Goal: Task Accomplishment & Management: Complete application form

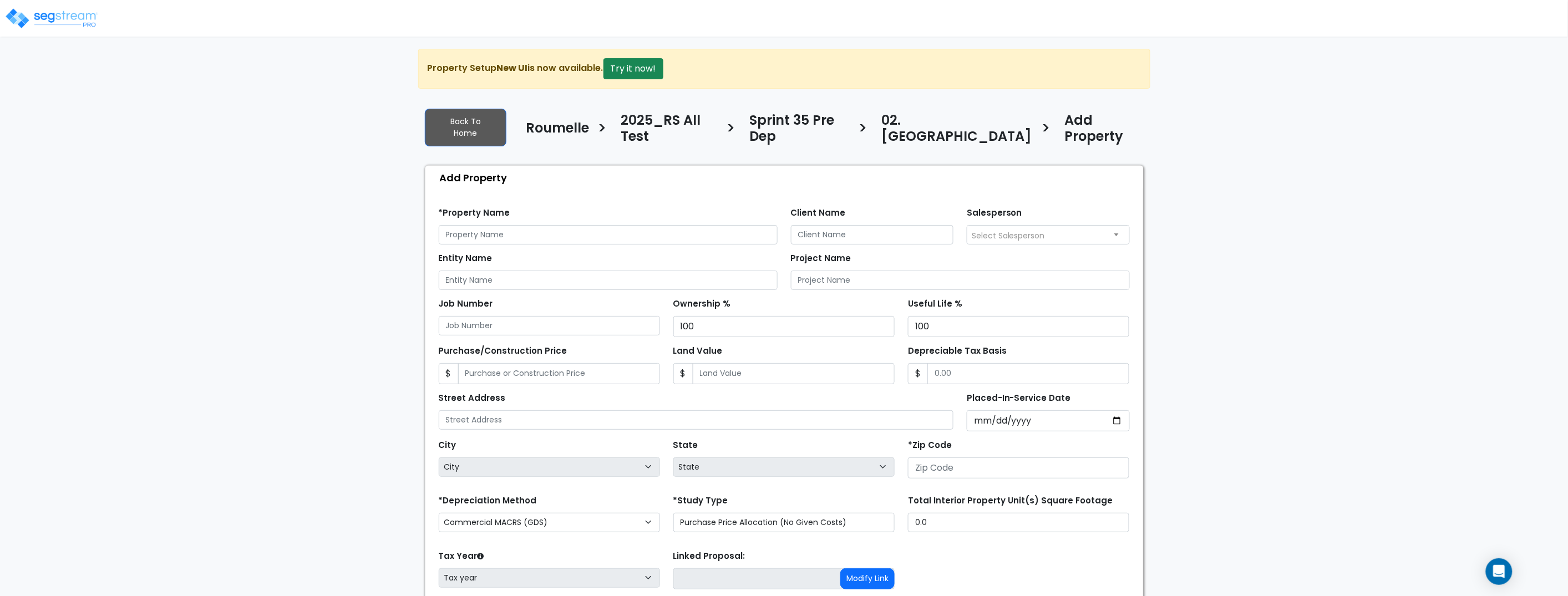
click at [167, 270] on div "We are Building your Property. So please grab a coffee and let us do the heavy …" at bounding box center [784, 365] width 1568 height 631
click at [166, 270] on div "We are Building your Property. So please grab a coffee and let us do the heavy …" at bounding box center [784, 365] width 1568 height 631
drag, startPoint x: 574, startPoint y: 229, endPoint x: 573, endPoint y: 222, distance: 7.1
click at [574, 228] on input "text" at bounding box center [608, 235] width 339 height 20
click at [573, 225] on input "text" at bounding box center [608, 235] width 339 height 20
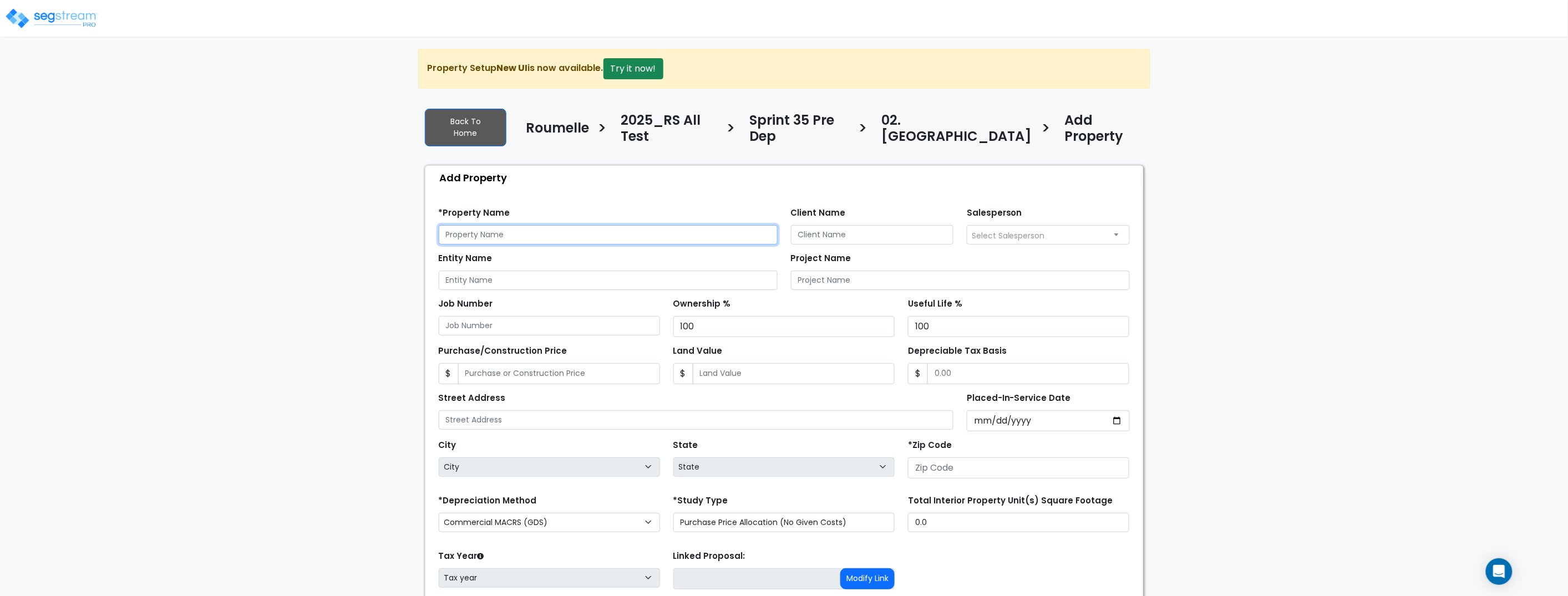
click at [573, 225] on input "text" at bounding box center [608, 235] width 339 height 20
type input "Tester"
click at [979, 457] on input "number" at bounding box center [1019, 468] width 222 height 21
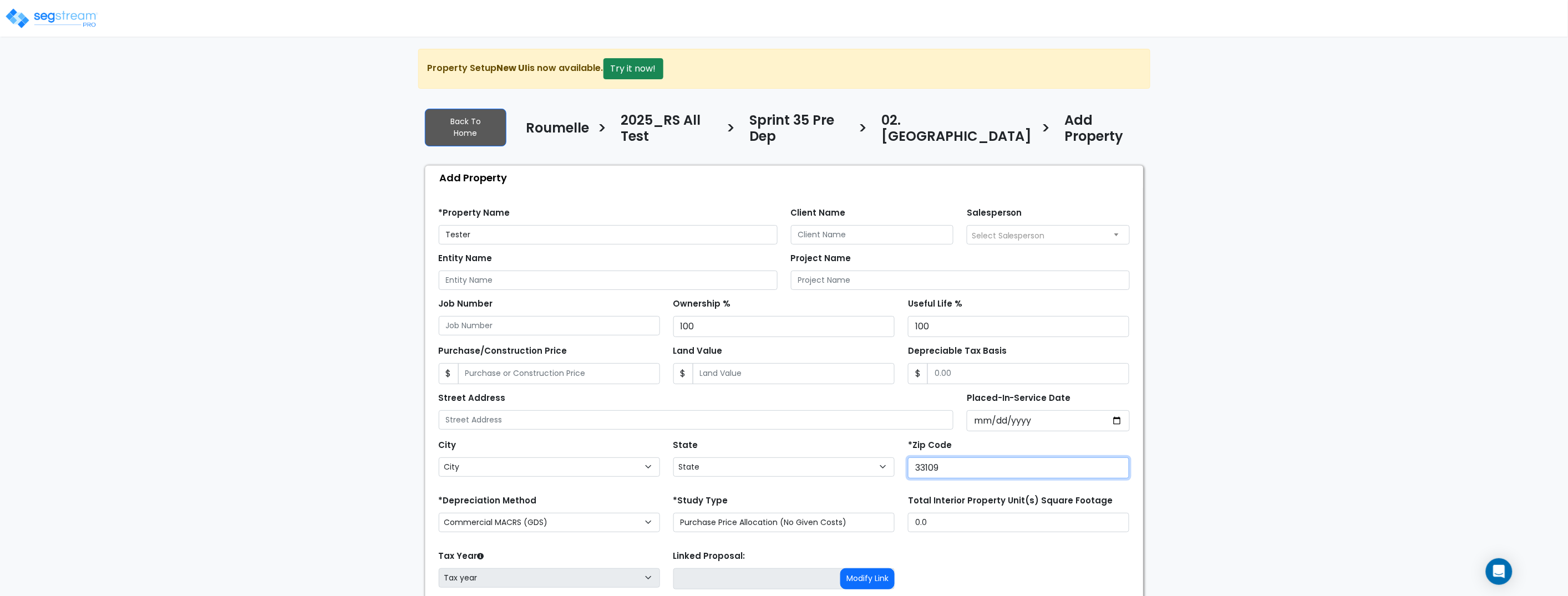
type input "33109"
select select "FL"
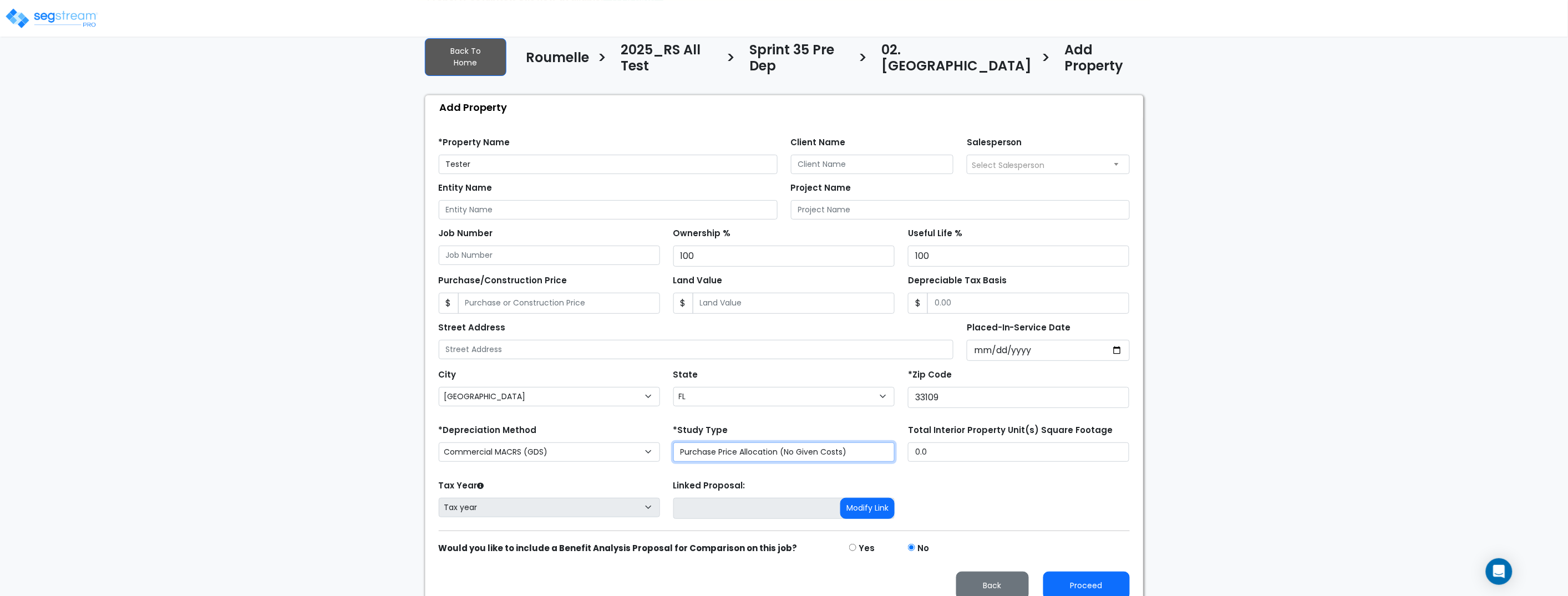
click at [790, 442] on select "Purchase Price Allocation (No Given Costs) New Construction / Reno / TI's (Give…" at bounding box center [784, 452] width 222 height 20
select select "NEW"
click at [674, 442] on select "Purchase Price Allocation (No Given Costs) New Construction / Reno / TI's (Give…" at bounding box center [784, 452] width 222 height 20
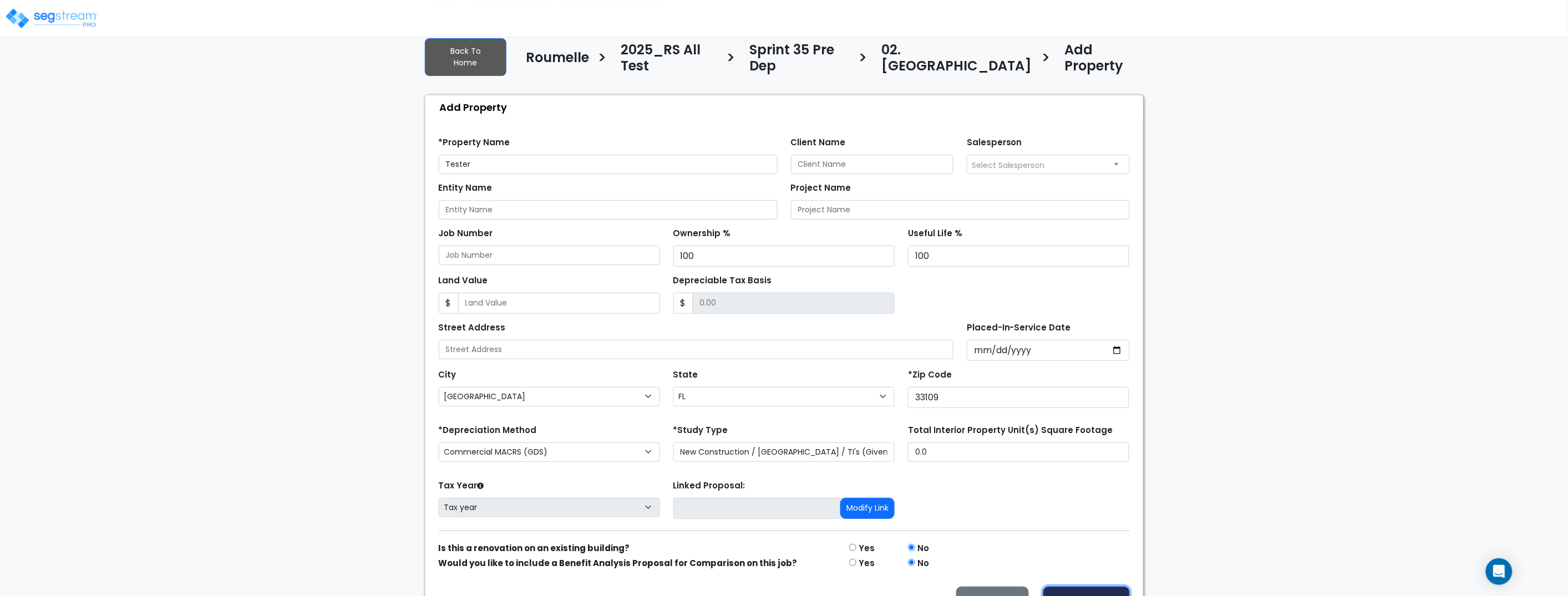
click at [1093, 587] on button "Proceed" at bounding box center [1086, 601] width 87 height 29
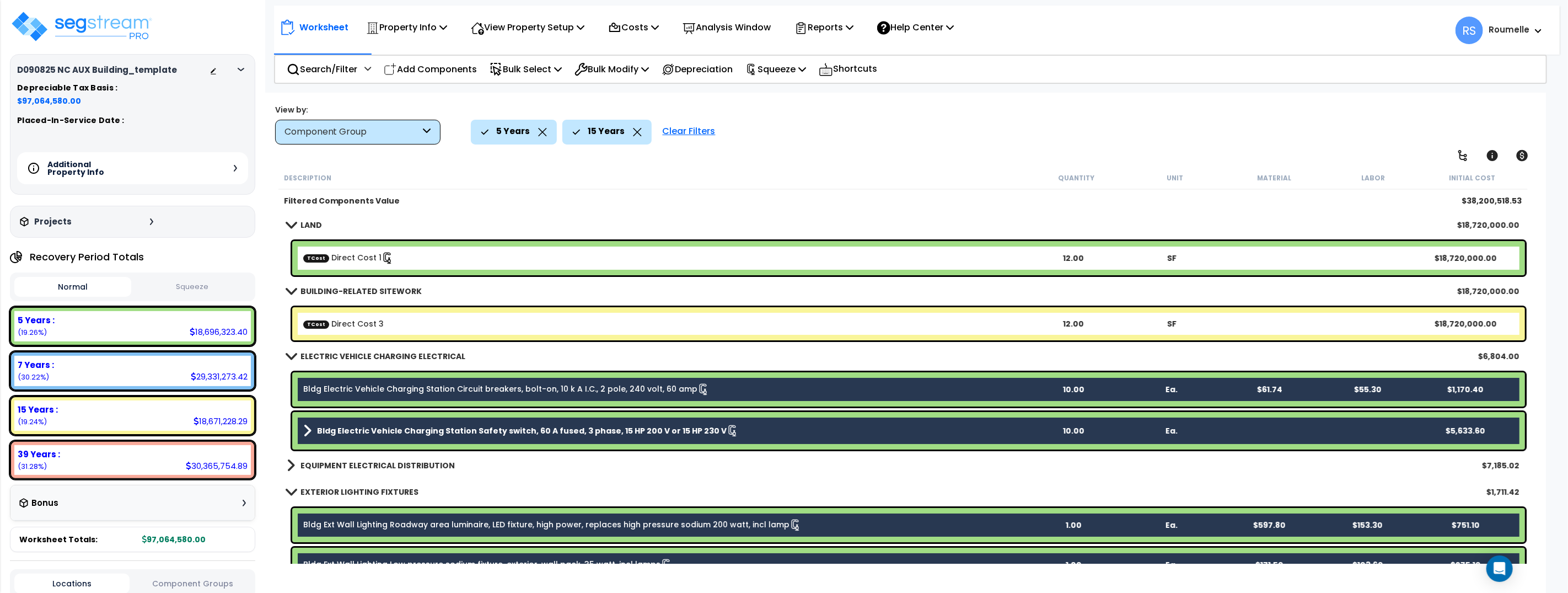
scroll to position [36, 0]
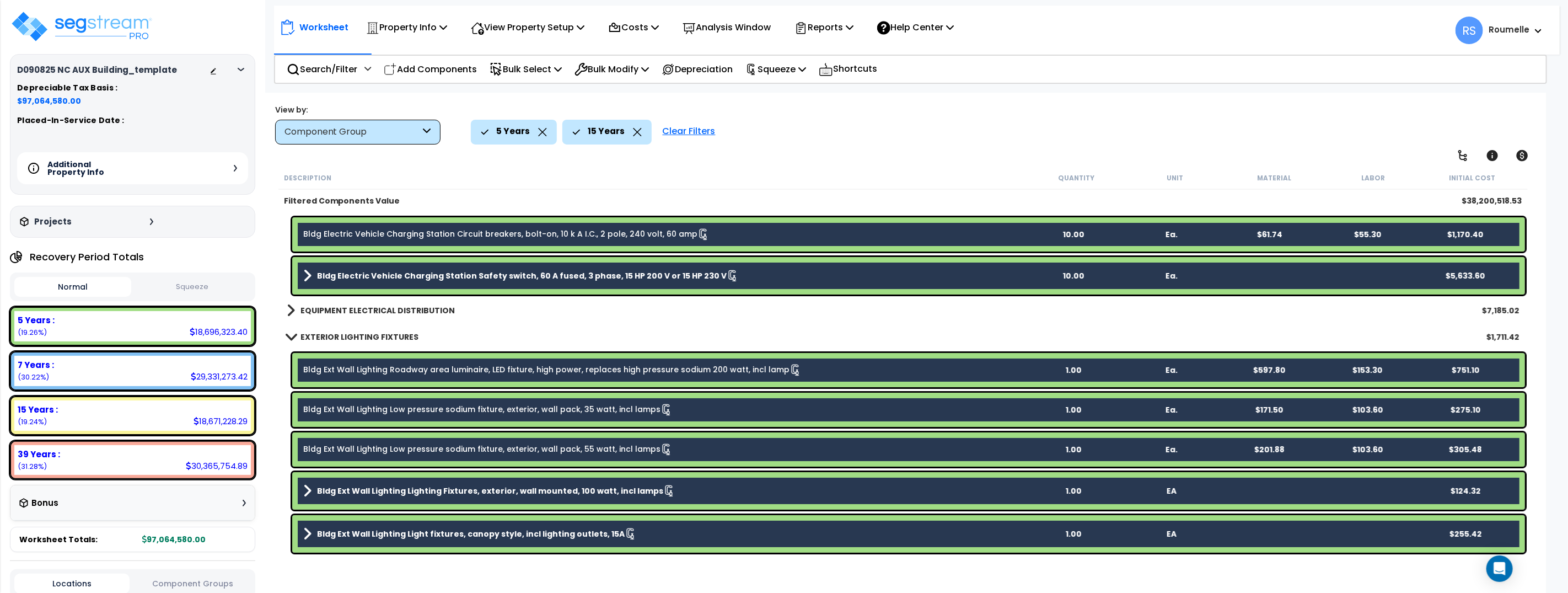
click at [697, 131] on div "Clear Filters" at bounding box center [689, 132] width 64 height 24
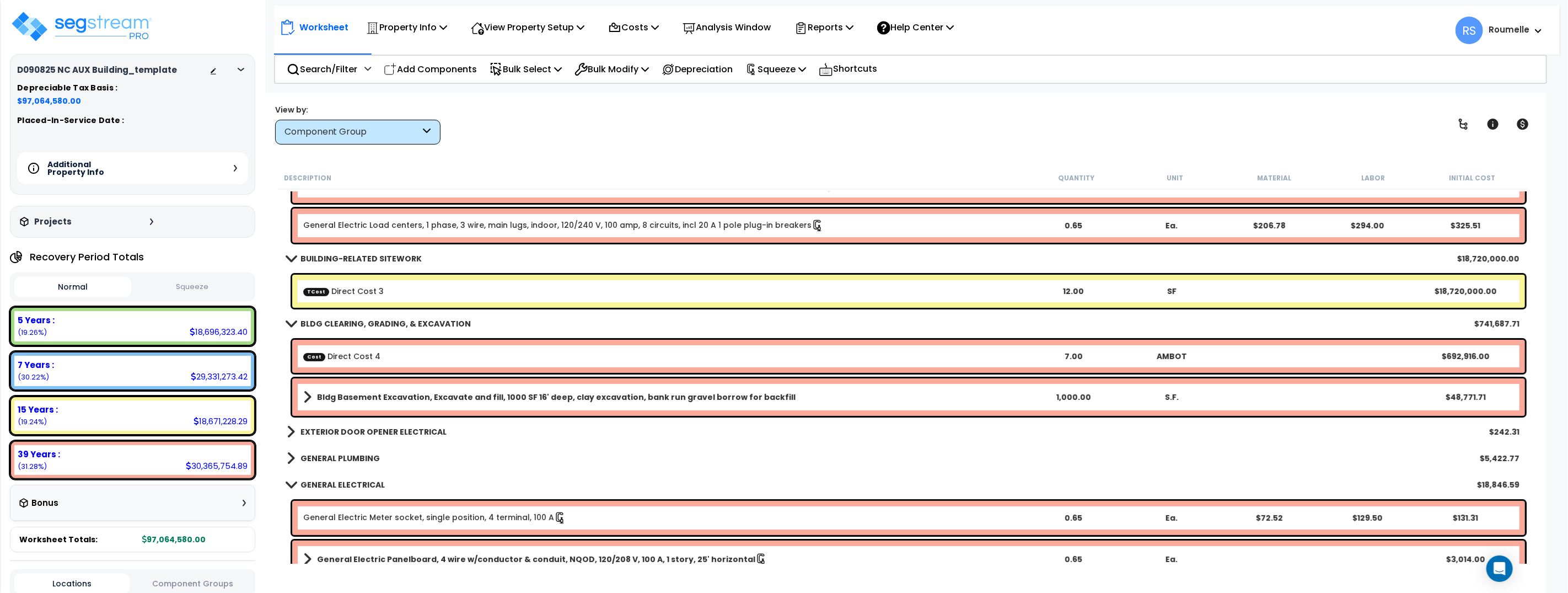
drag, startPoint x: 529, startPoint y: 127, endPoint x: 417, endPoint y: 85, distance: 119.6
click at [527, 127] on div "View by: Component Group Takeoff Cost" at bounding box center [903, 124] width 1264 height 41
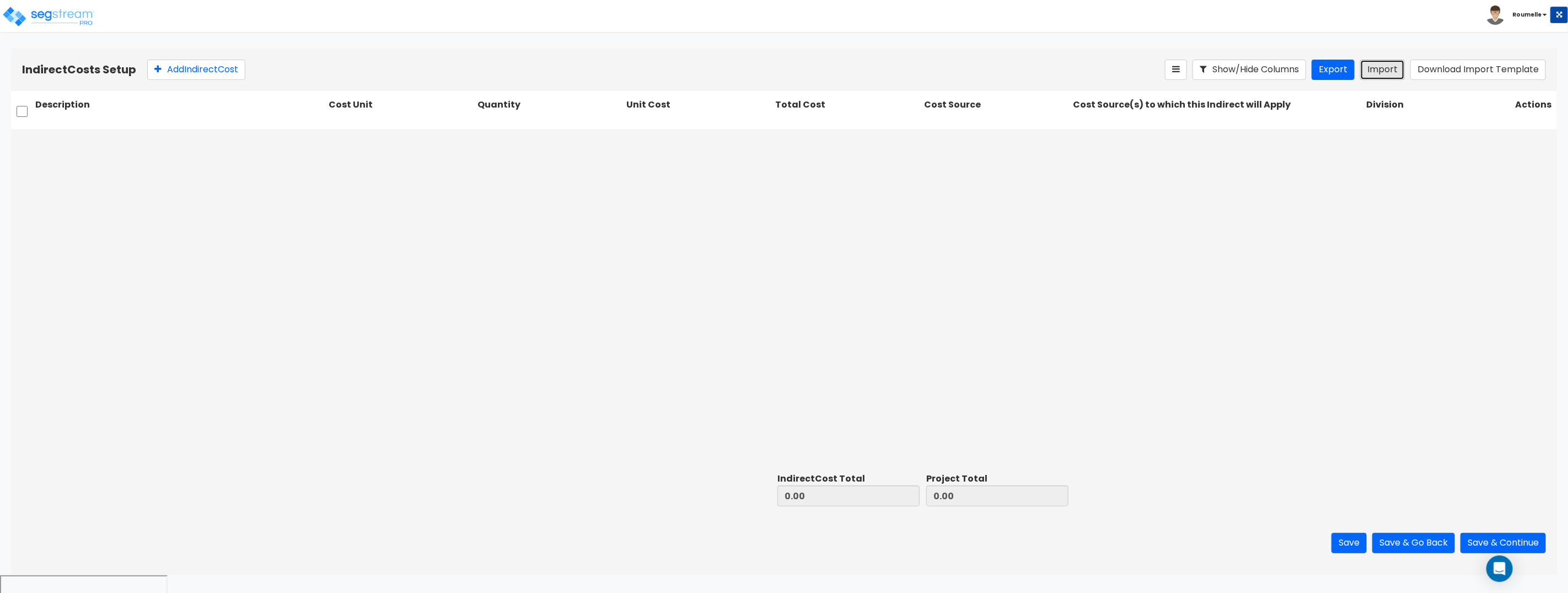
click at [1374, 70] on button "Import" at bounding box center [1382, 69] width 44 height 20
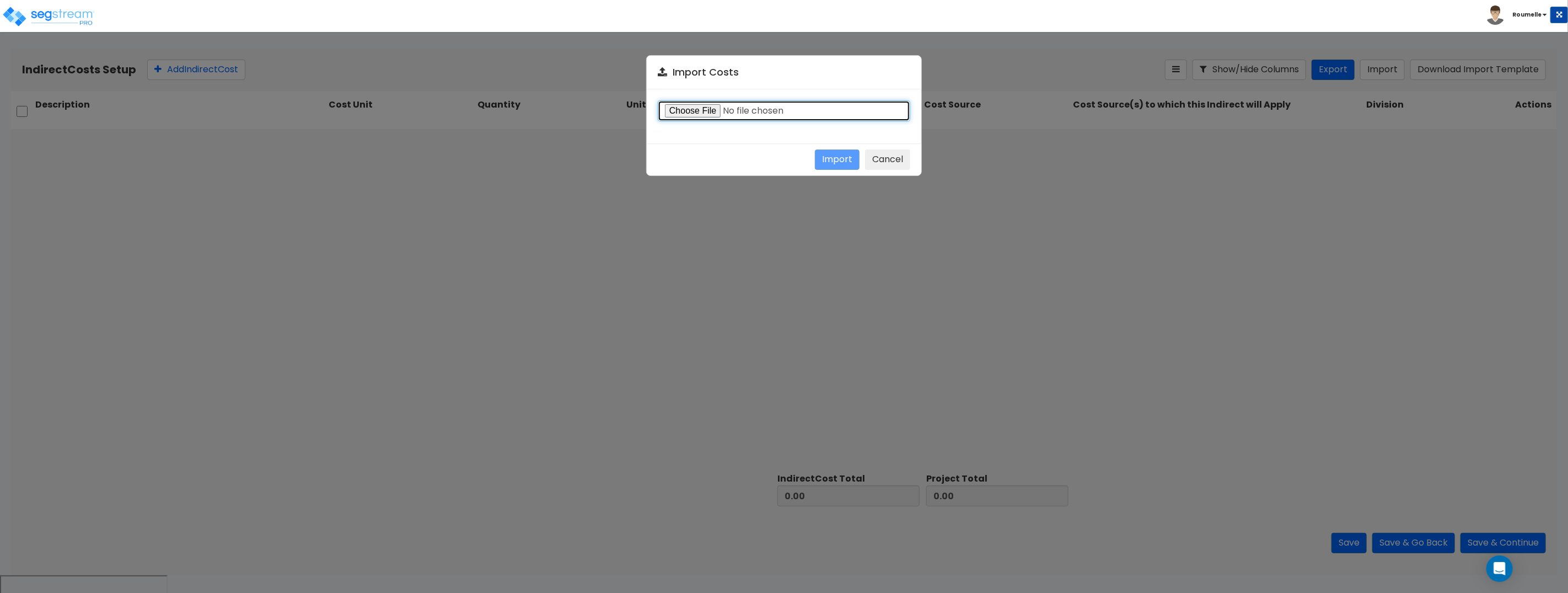
click at [696, 111] on input "file" at bounding box center [784, 111] width 252 height 21
type input "C:\fakepath\Indirect costs 271861.csv"
click at [825, 162] on button "Import" at bounding box center [837, 159] width 44 height 20
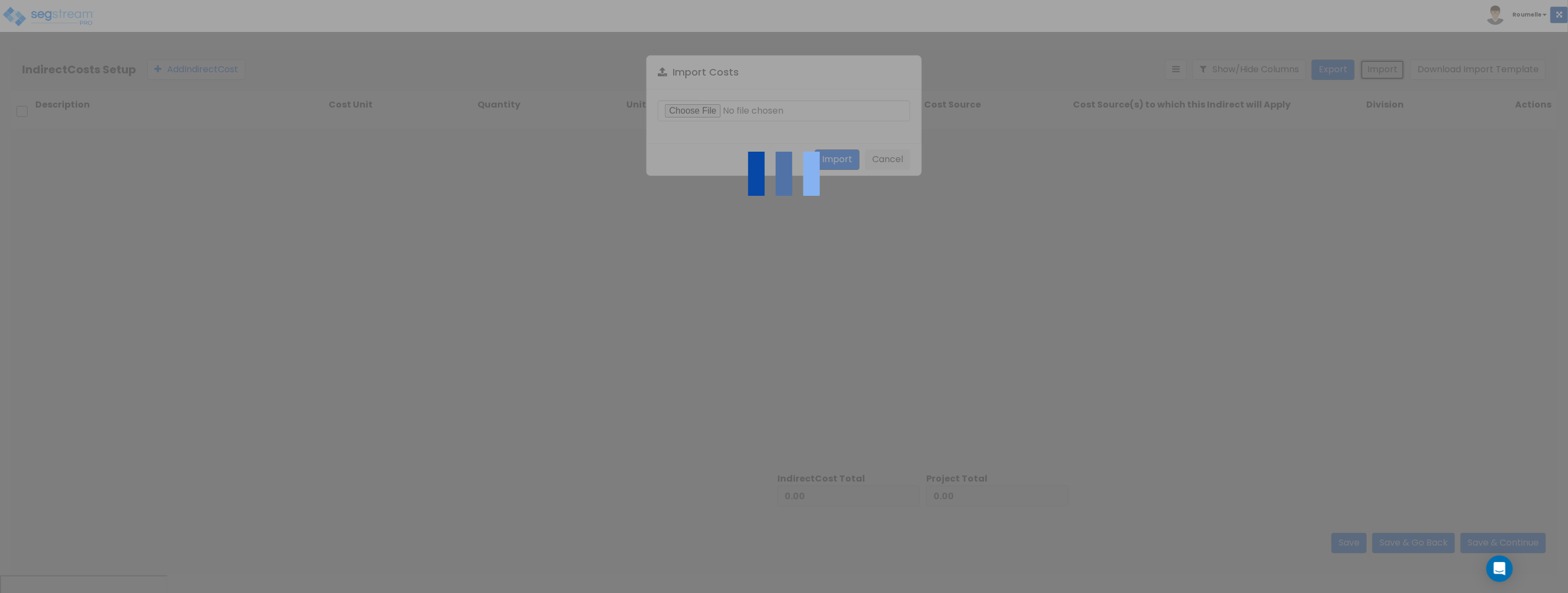
type input "19,412,916.00"
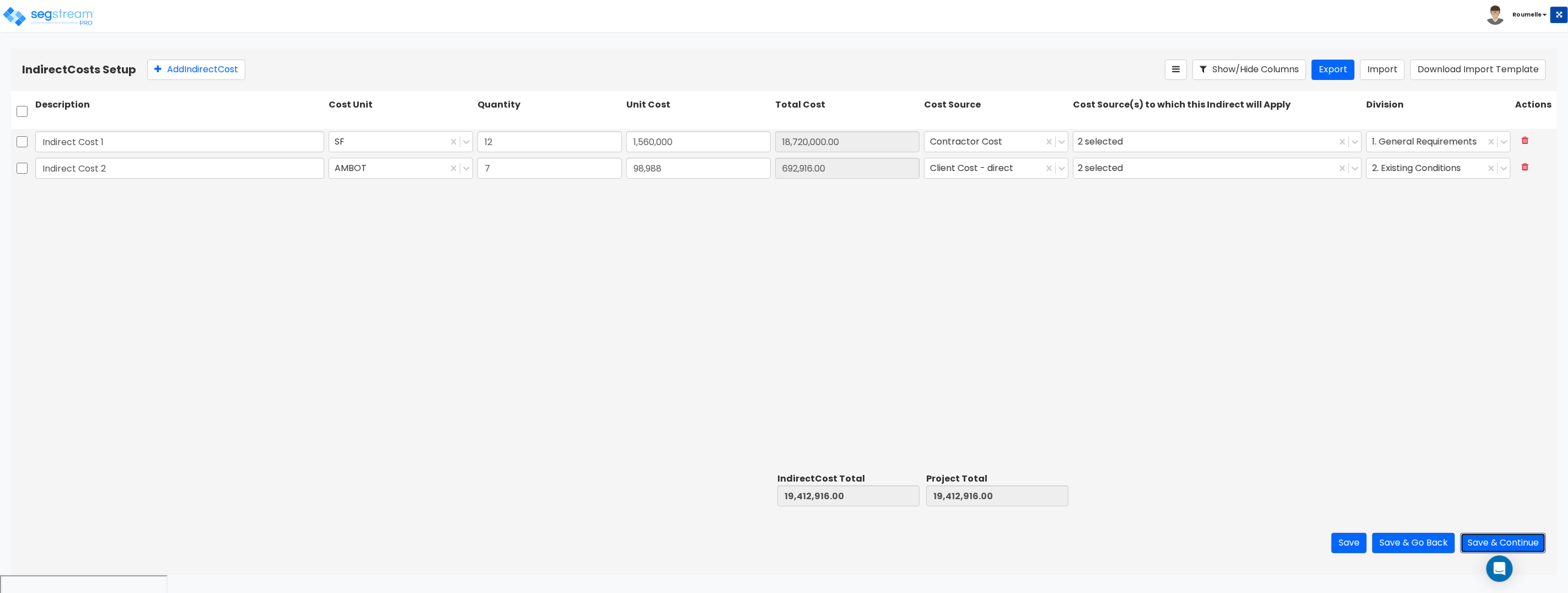
click at [1495, 544] on button "Save & Continue" at bounding box center [1503, 543] width 85 height 20
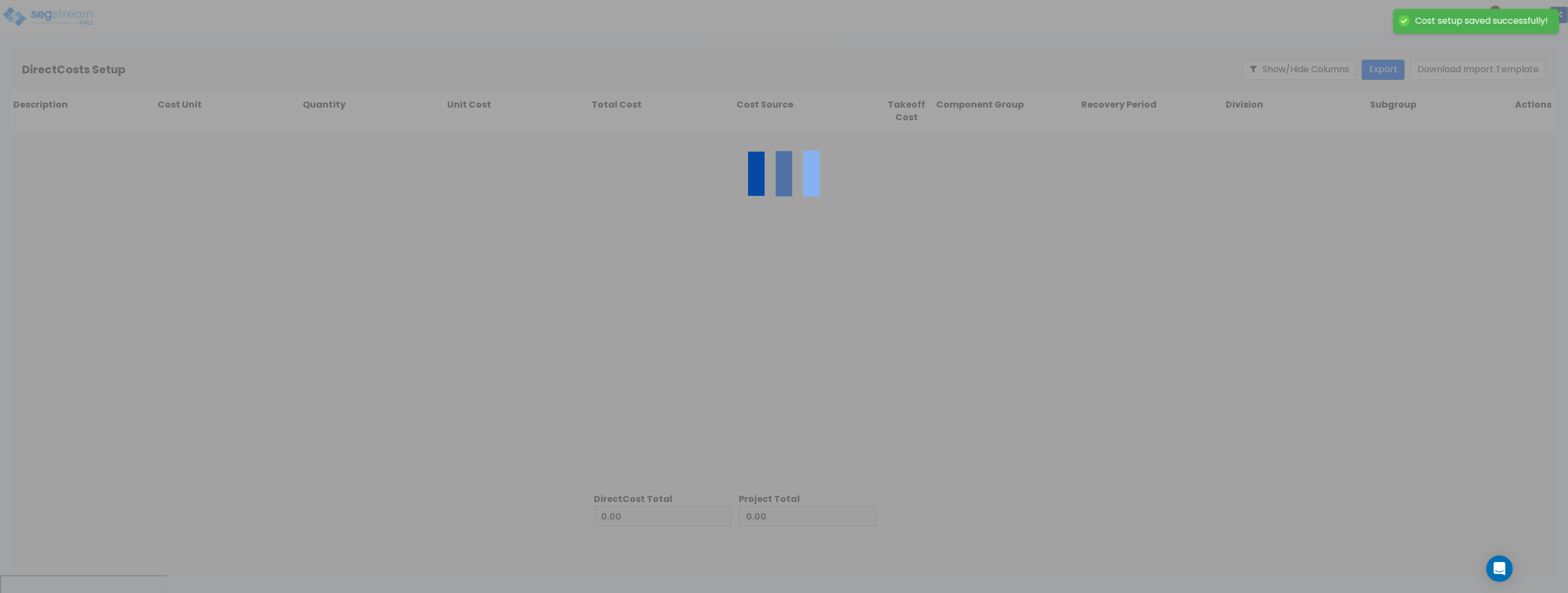
type input "19,412,916.00"
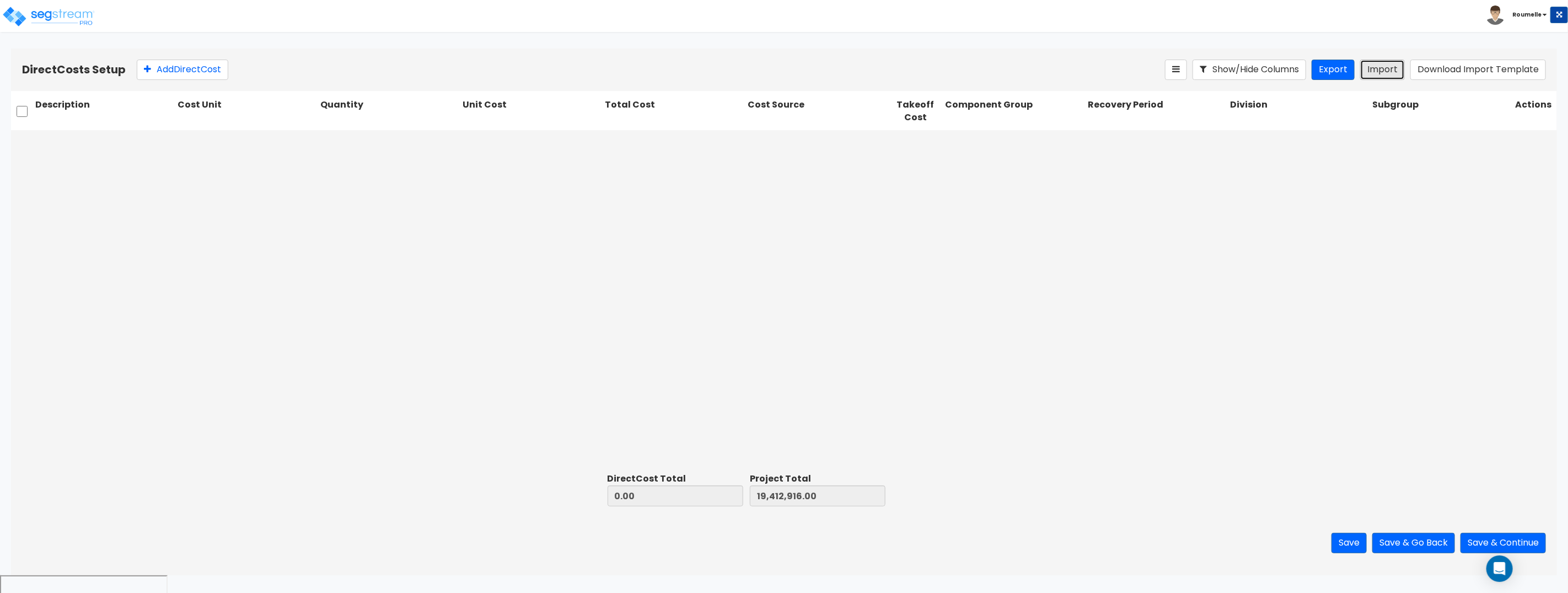
click at [1386, 73] on button "Import" at bounding box center [1382, 69] width 44 height 20
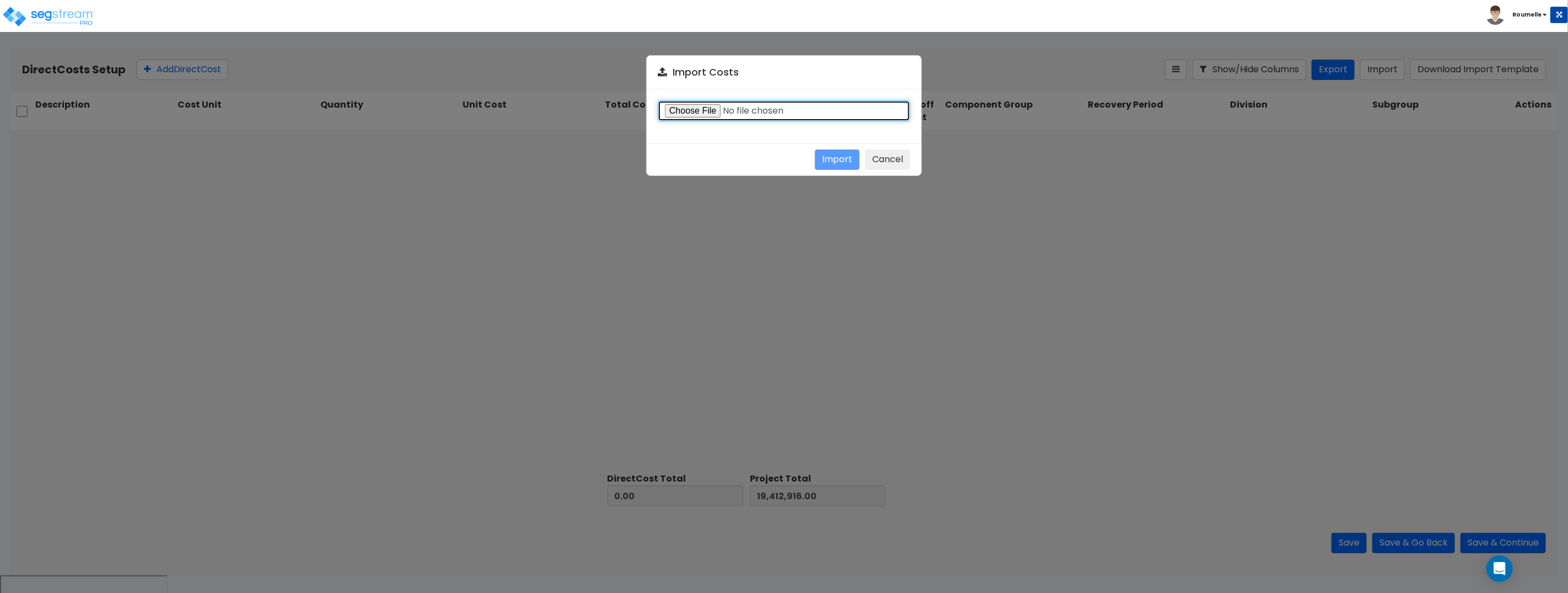
click at [703, 108] on input "file" at bounding box center [784, 111] width 252 height 21
type input "C:\fakepath\Direct costs 38131.csv"
click at [840, 156] on button "Import" at bounding box center [837, 159] width 44 height 20
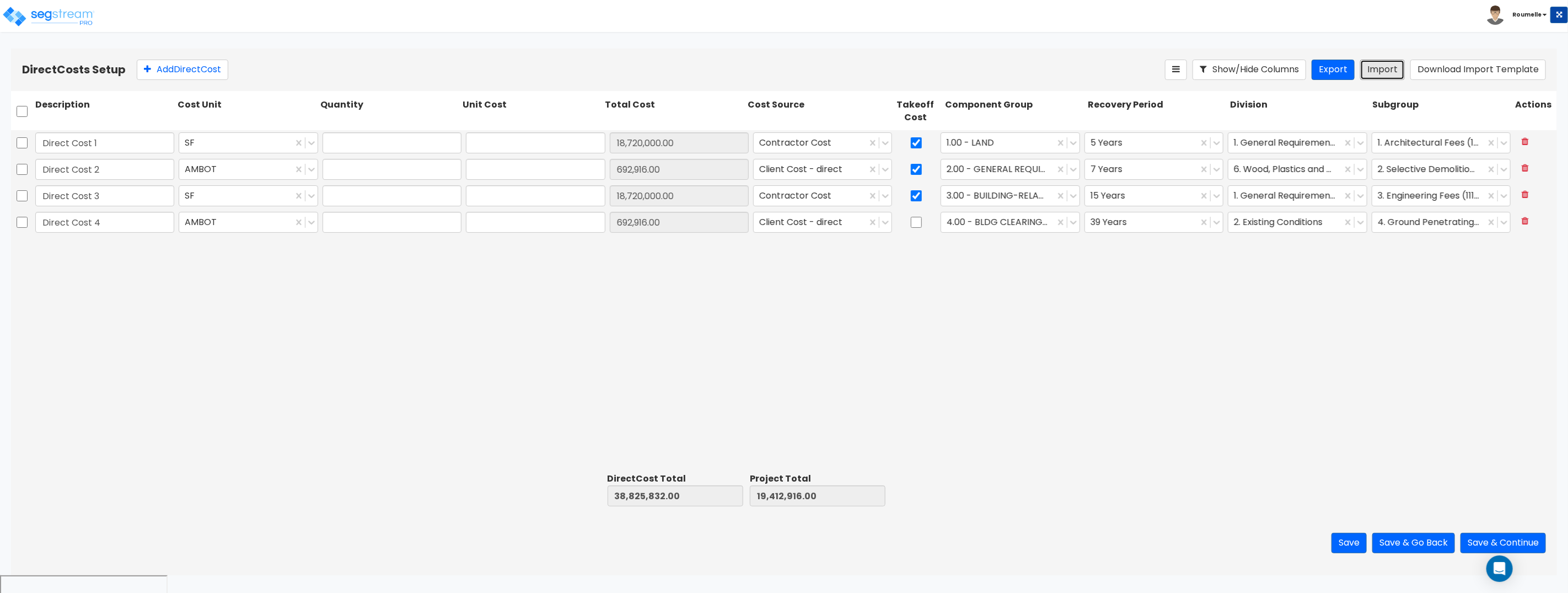
type input "38,825,832.00"
type input "58,238,748.00"
type input "12"
type input "1,560,000"
type input "7"
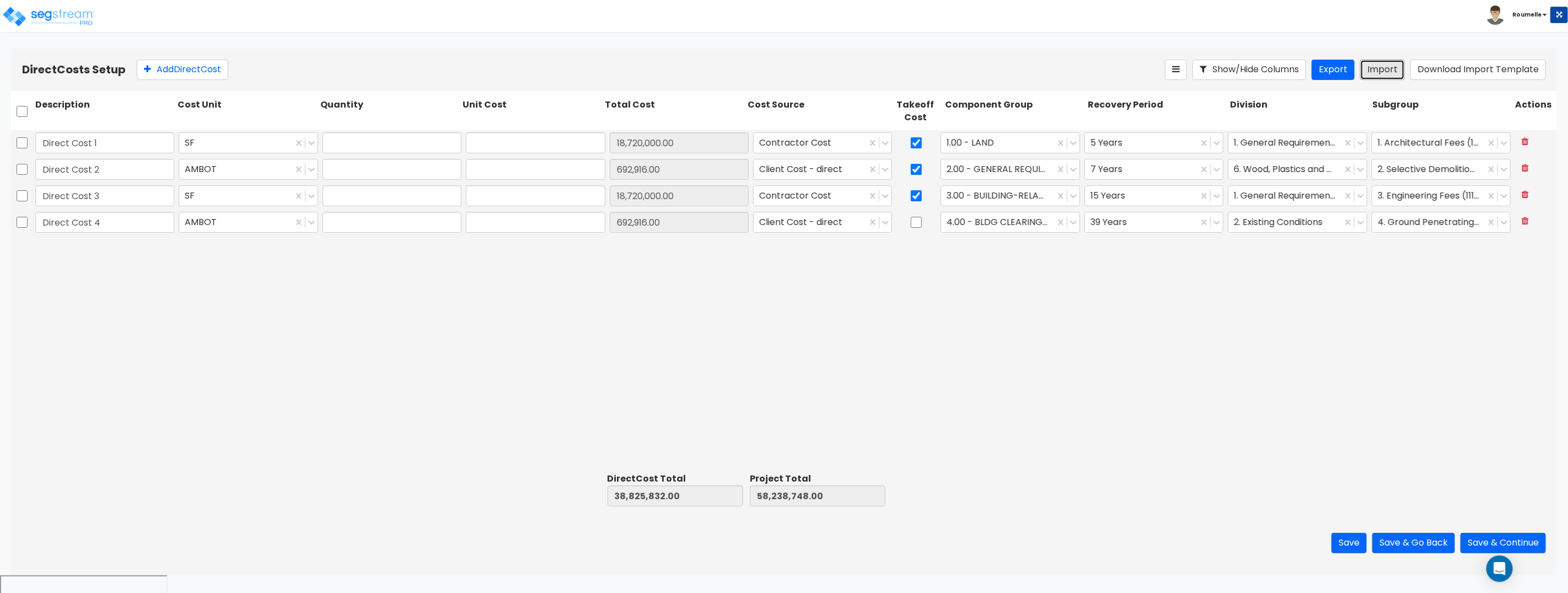
type input "98,988"
type input "12"
type input "1,560,000"
type input "7"
type input "98,988"
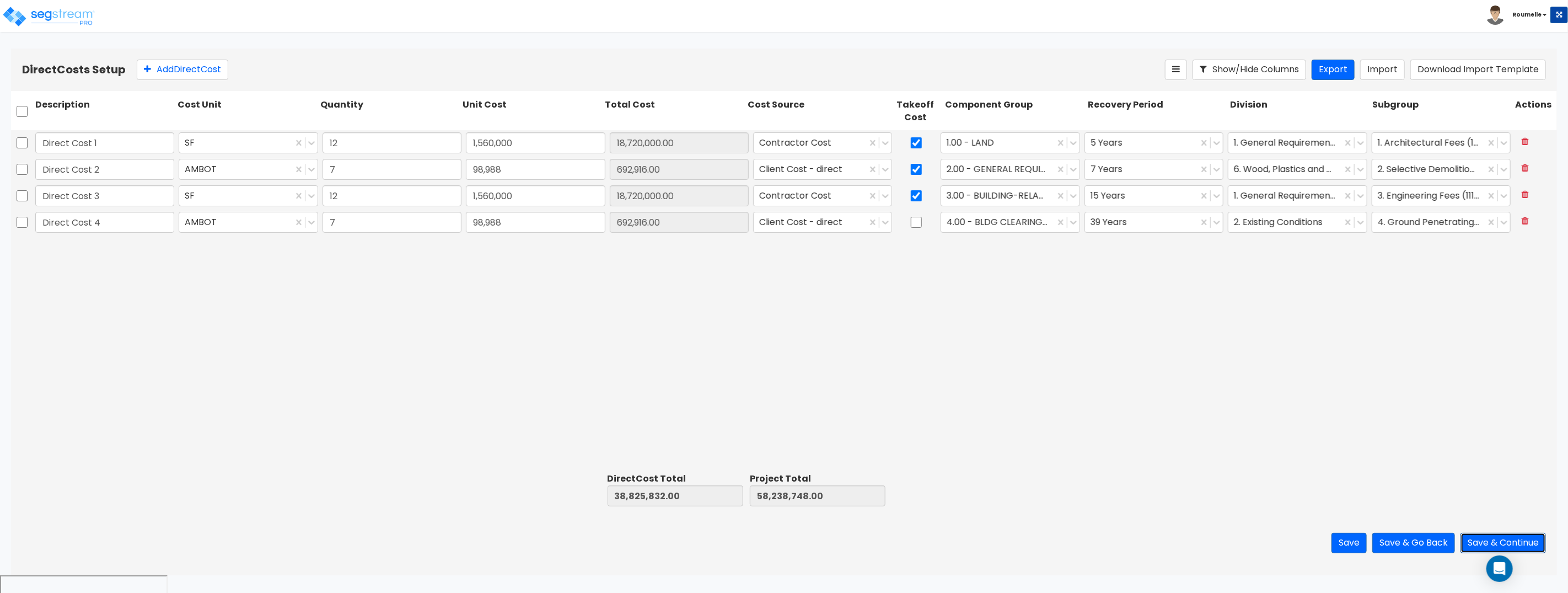
click at [1500, 543] on button "Save & Continue" at bounding box center [1503, 543] width 85 height 20
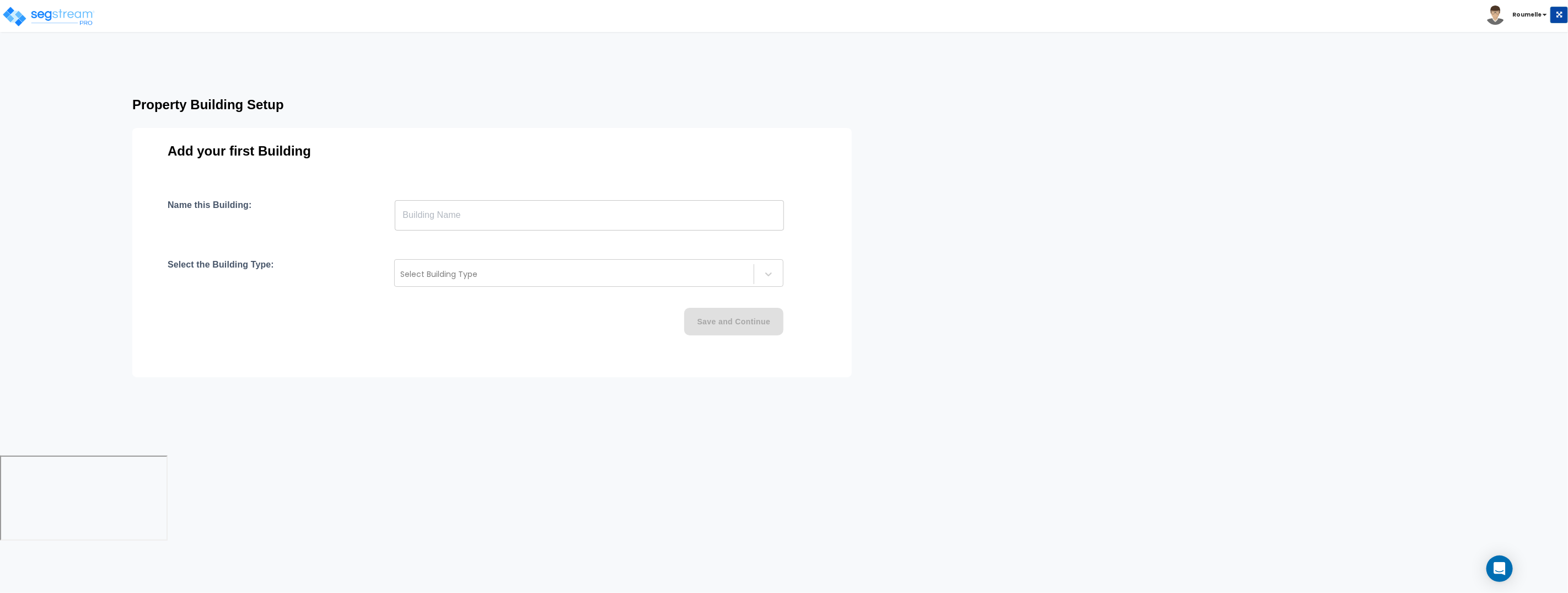
click at [606, 219] on input "text" at bounding box center [589, 215] width 389 height 31
click at [517, 209] on input "text" at bounding box center [589, 215] width 389 height 31
type input "Aux Vuilding"
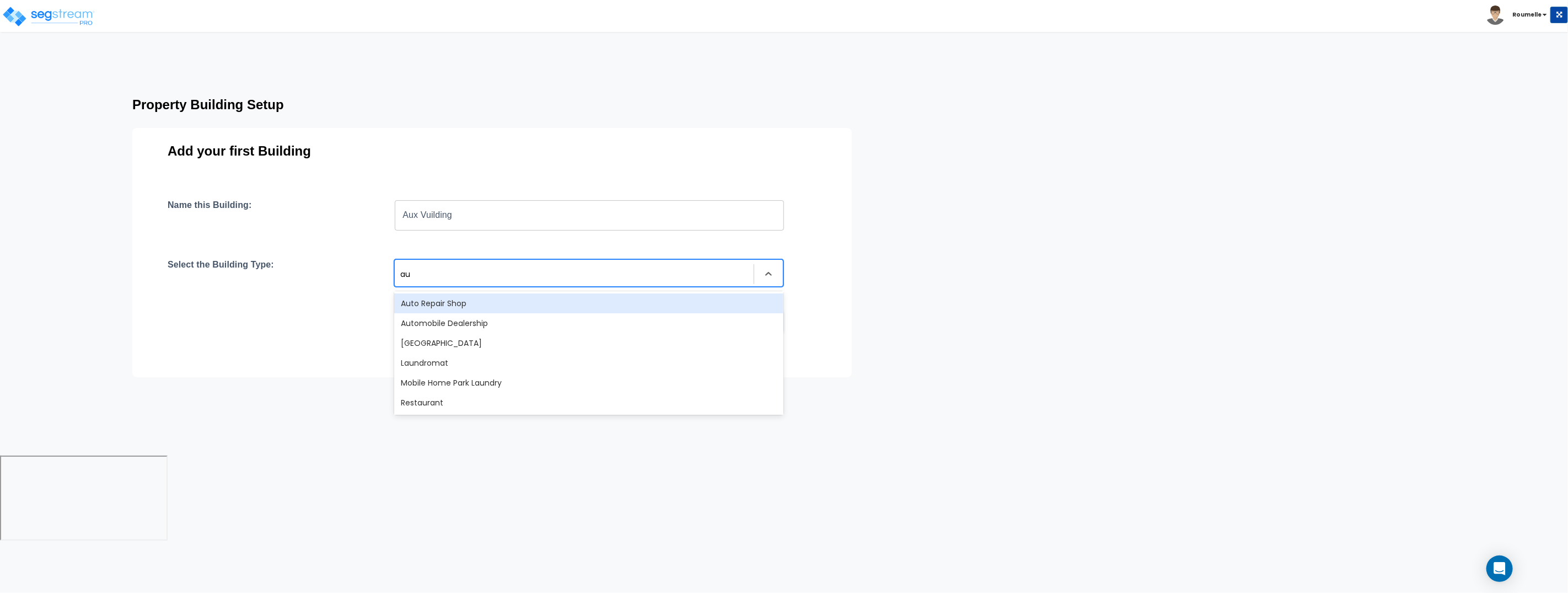
type input "aux"
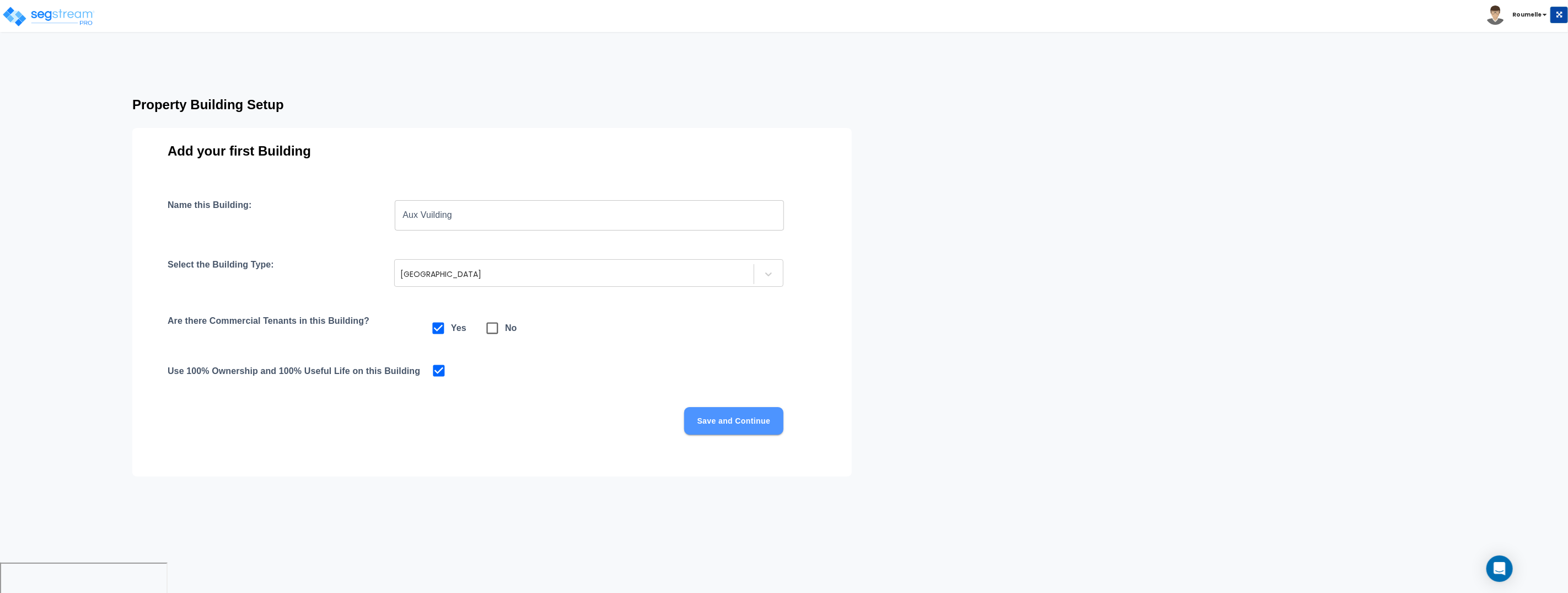
click at [732, 428] on button "Save and Continue" at bounding box center [734, 421] width 99 height 28
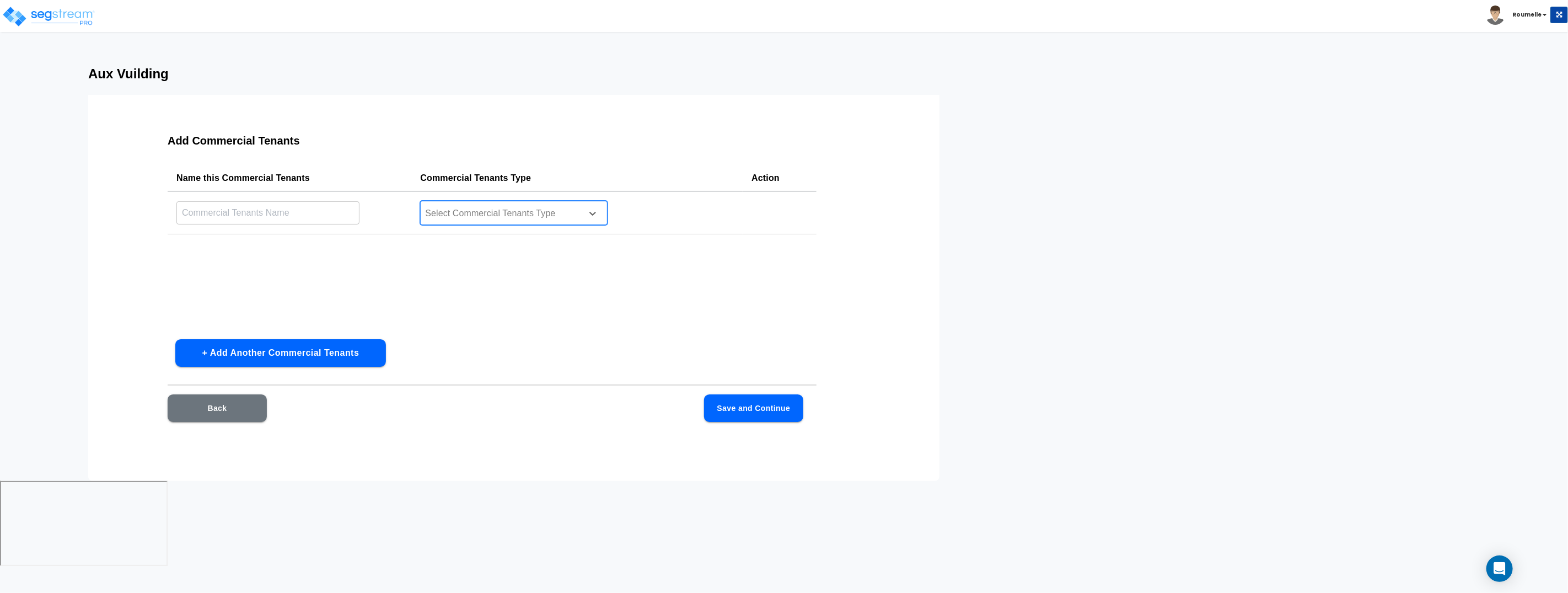
click at [490, 219] on div at bounding box center [499, 213] width 151 height 15
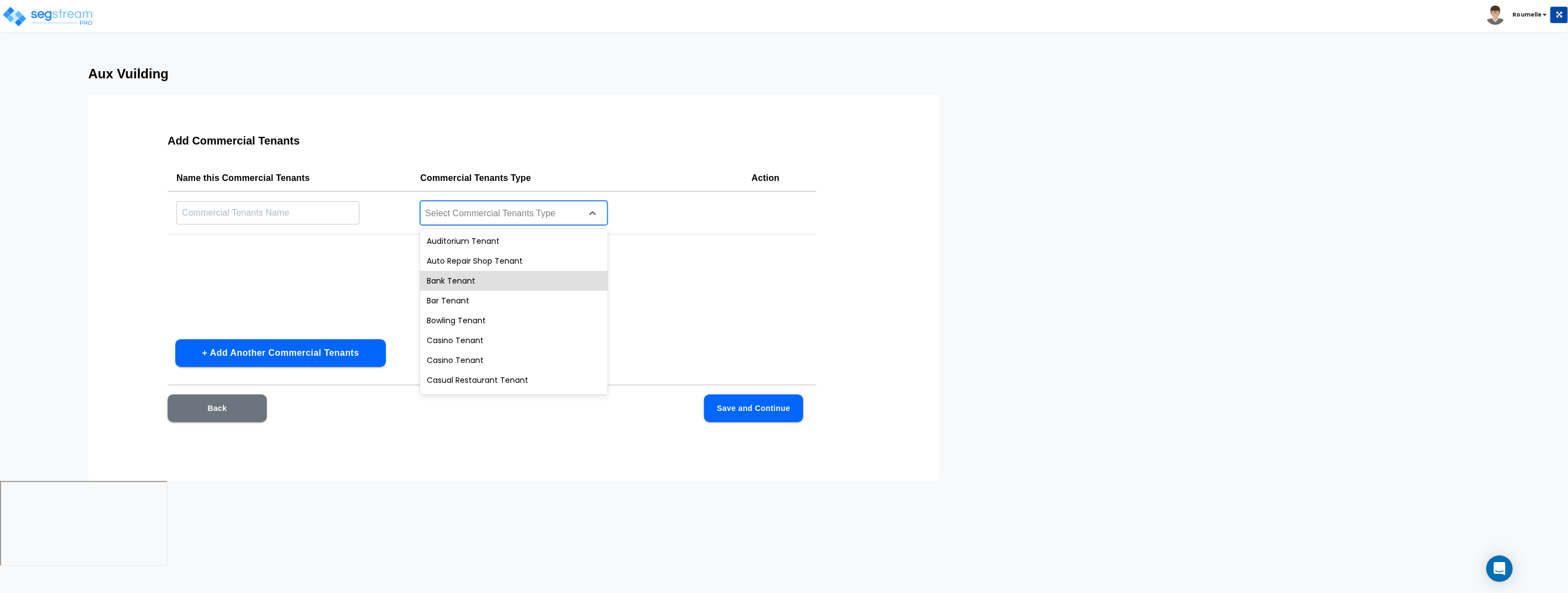
drag, startPoint x: 489, startPoint y: 283, endPoint x: 278, endPoint y: 235, distance: 216.4
click at [488, 283] on div "Bank Tenant" at bounding box center [513, 281] width 187 height 20
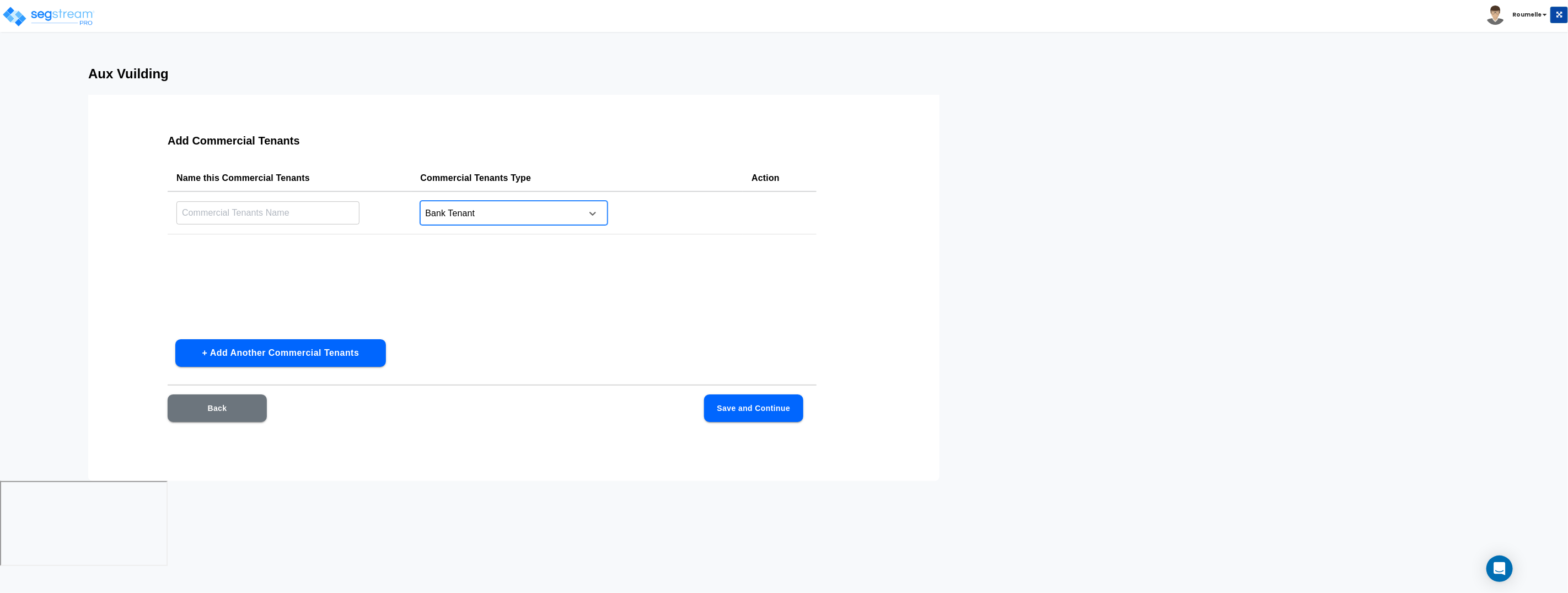
click at [258, 206] on input "text" at bounding box center [268, 212] width 183 height 24
type input "bank"
click at [522, 274] on div "Name this Commercial Tenants Commercial Tenants Type Action bank ​ Bank Tenant" at bounding box center [492, 248] width 649 height 165
click at [765, 412] on button "Save and Continue" at bounding box center [754, 408] width 99 height 28
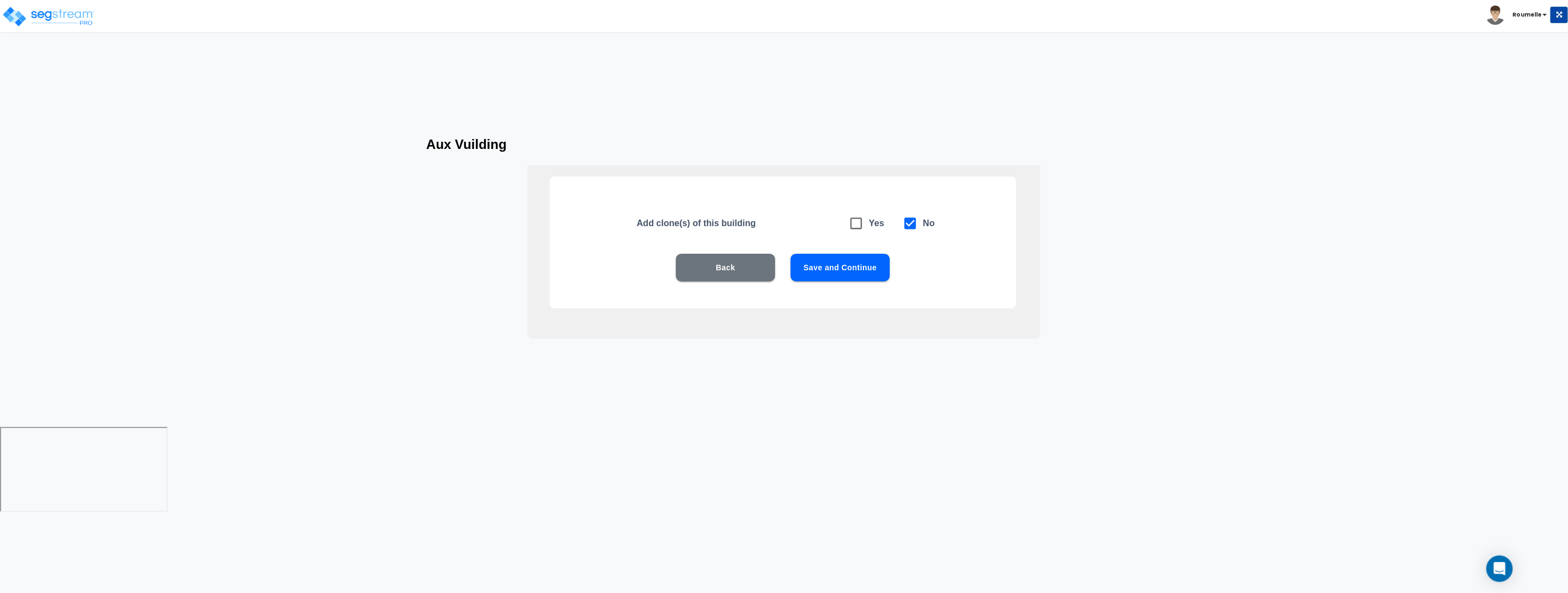
click at [827, 270] on button "Save and Continue" at bounding box center [840, 268] width 99 height 28
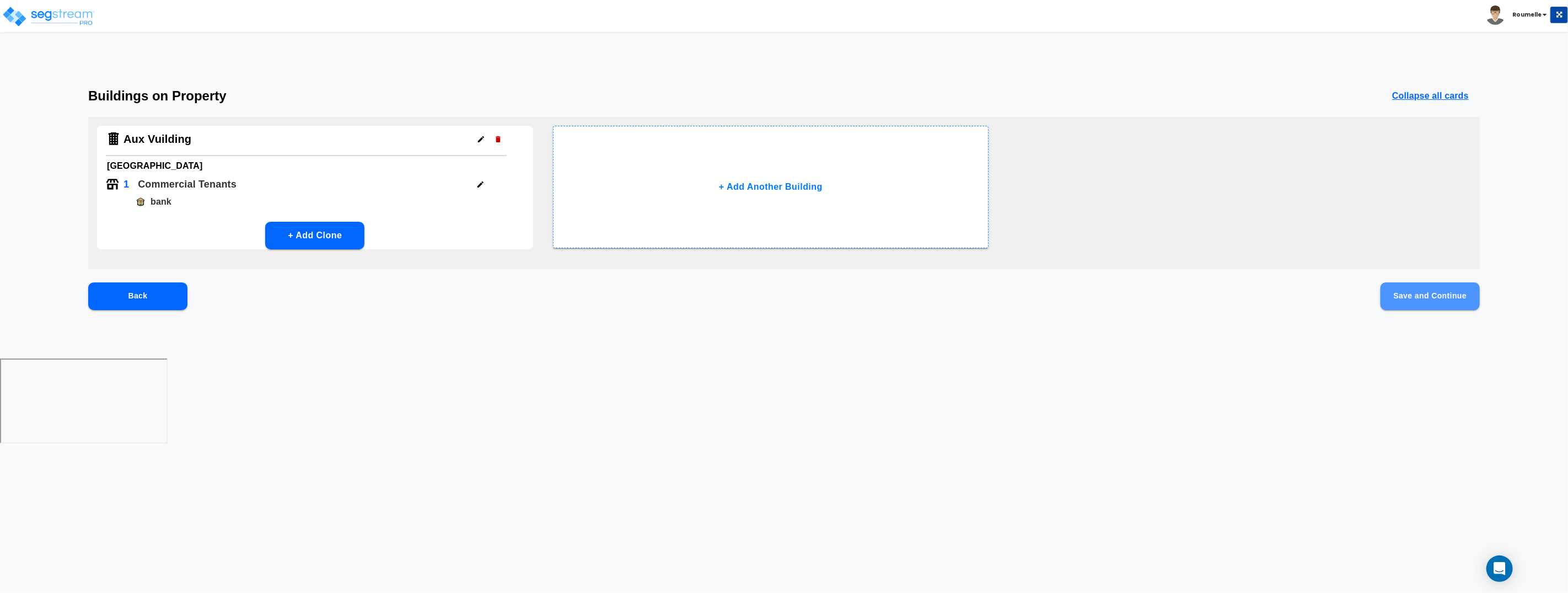
click at [1426, 294] on button "Save and Continue" at bounding box center [1430, 296] width 99 height 28
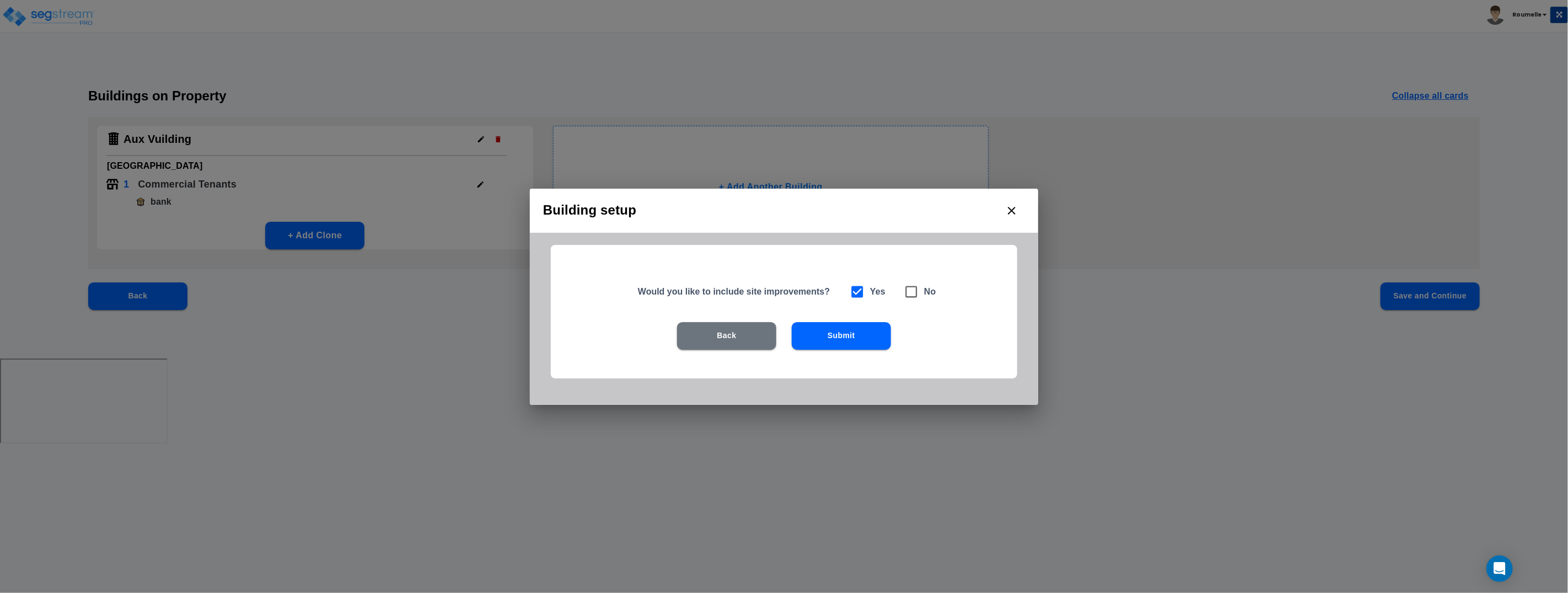
click at [864, 333] on button "Submit" at bounding box center [841, 335] width 99 height 28
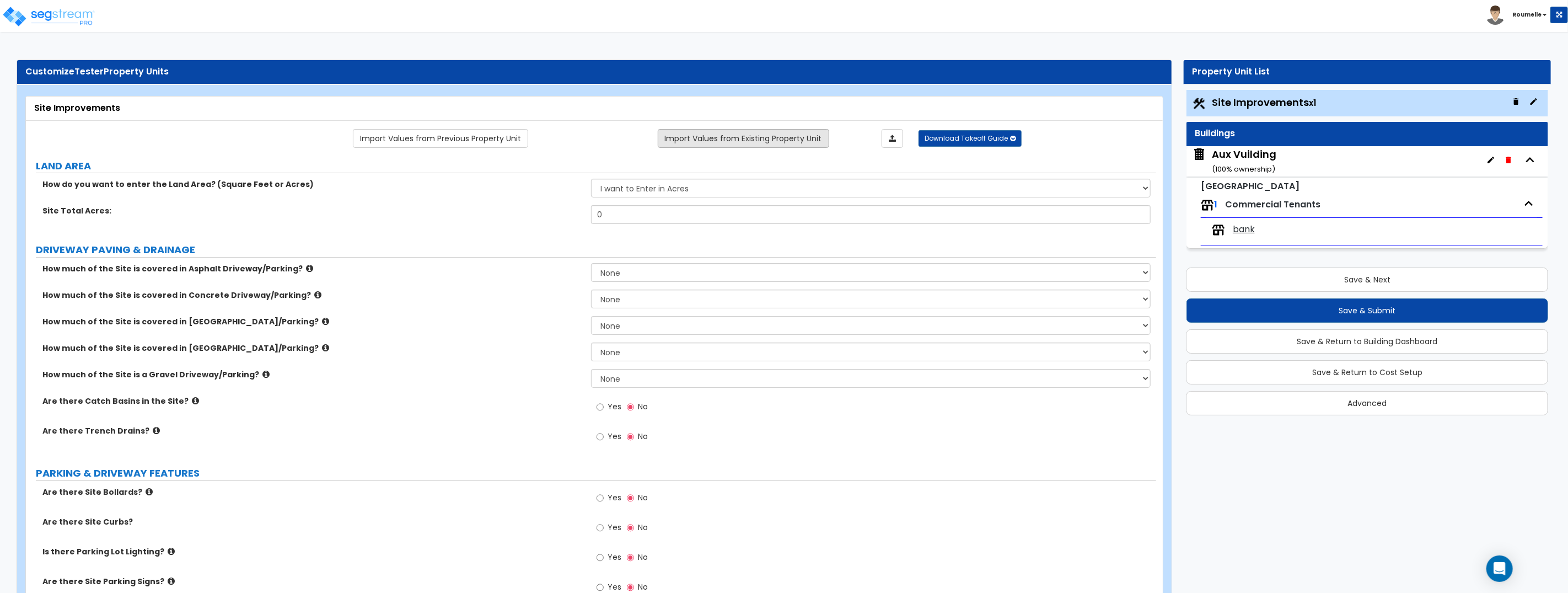
click at [770, 140] on link "Import Values from Existing Property Unit" at bounding box center [744, 138] width 171 height 19
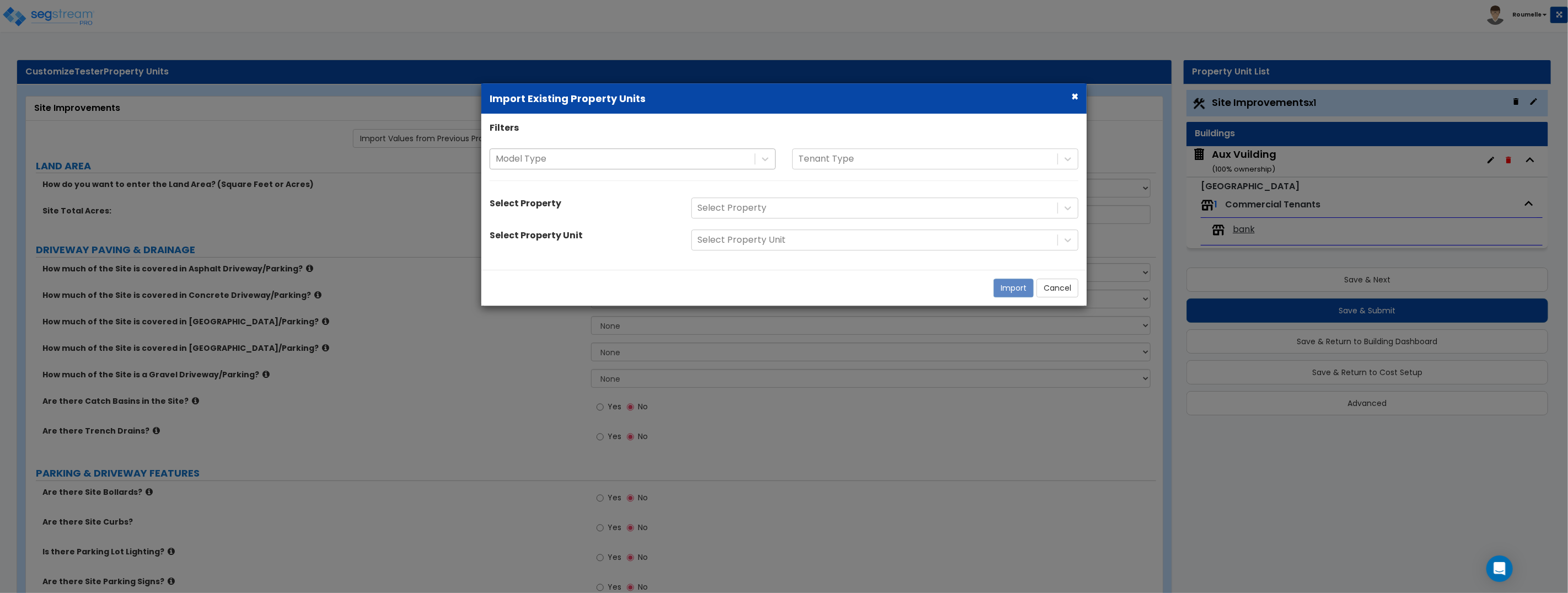
click at [510, 156] on div at bounding box center [623, 159] width 254 height 15
click at [521, 157] on div at bounding box center [623, 159] width 254 height 15
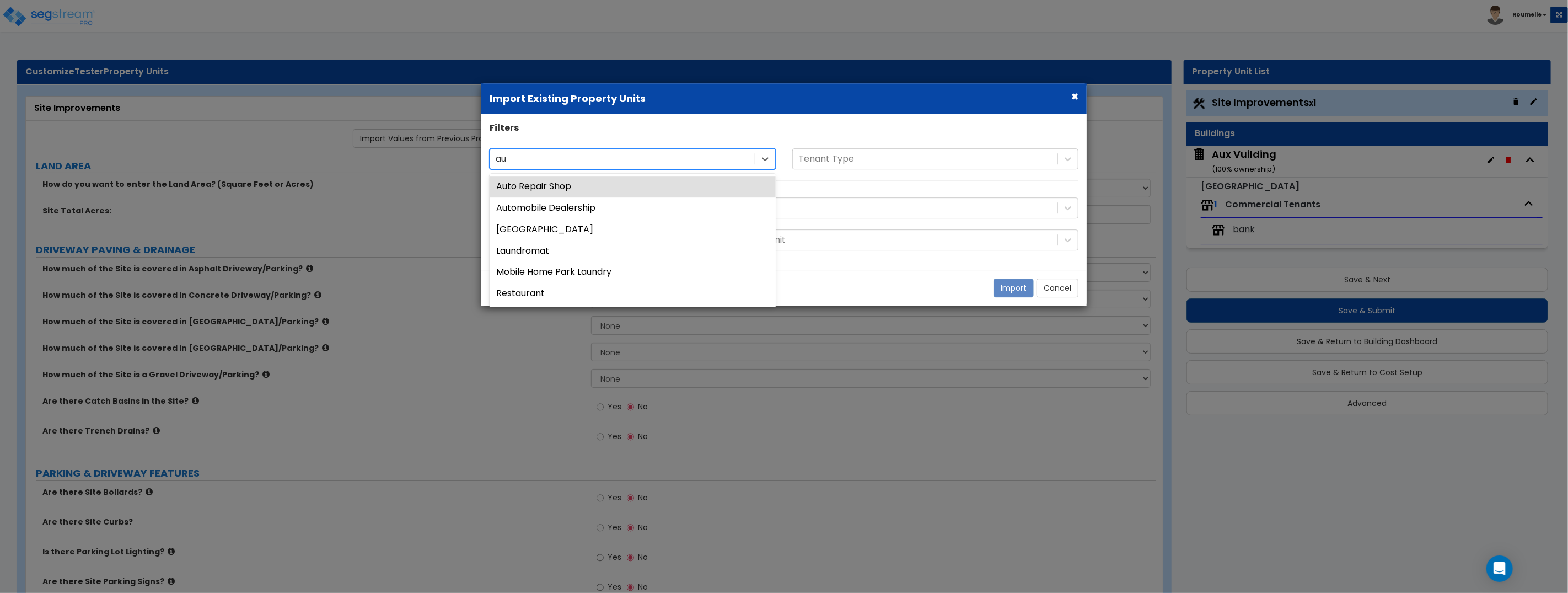
type input "aux"
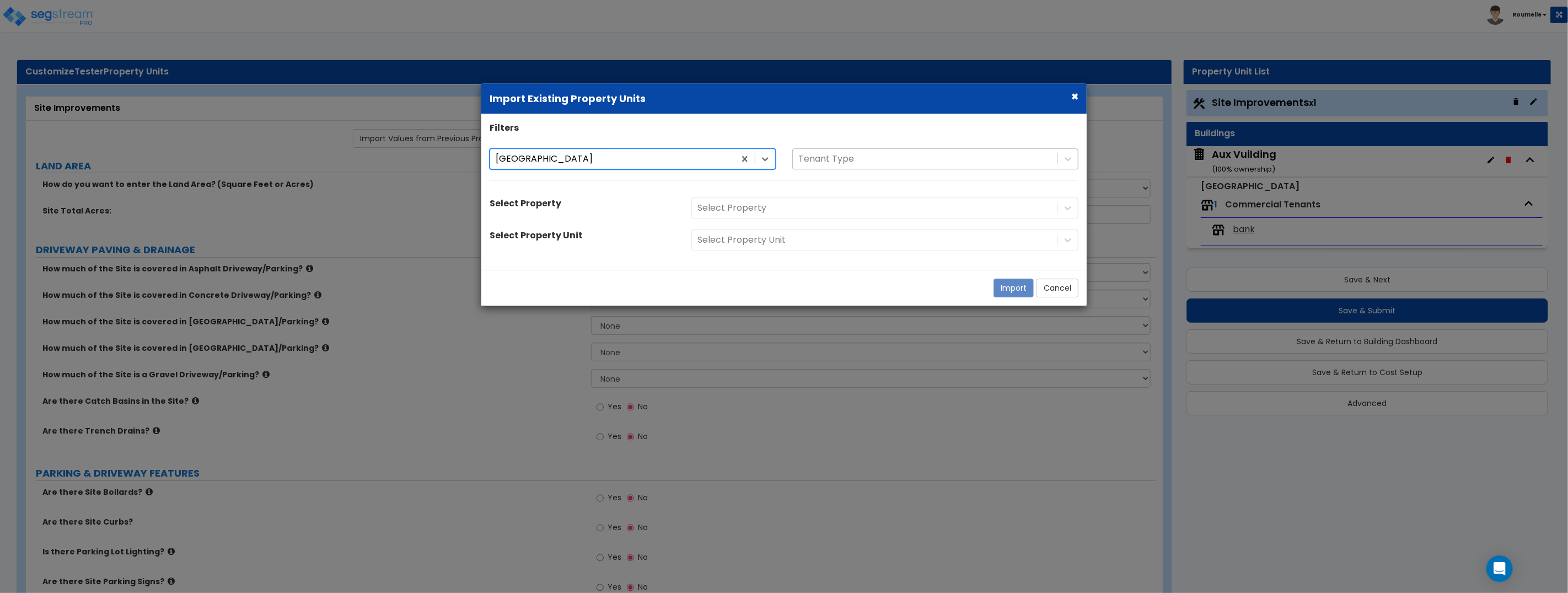
click at [848, 158] on div at bounding box center [926, 159] width 254 height 15
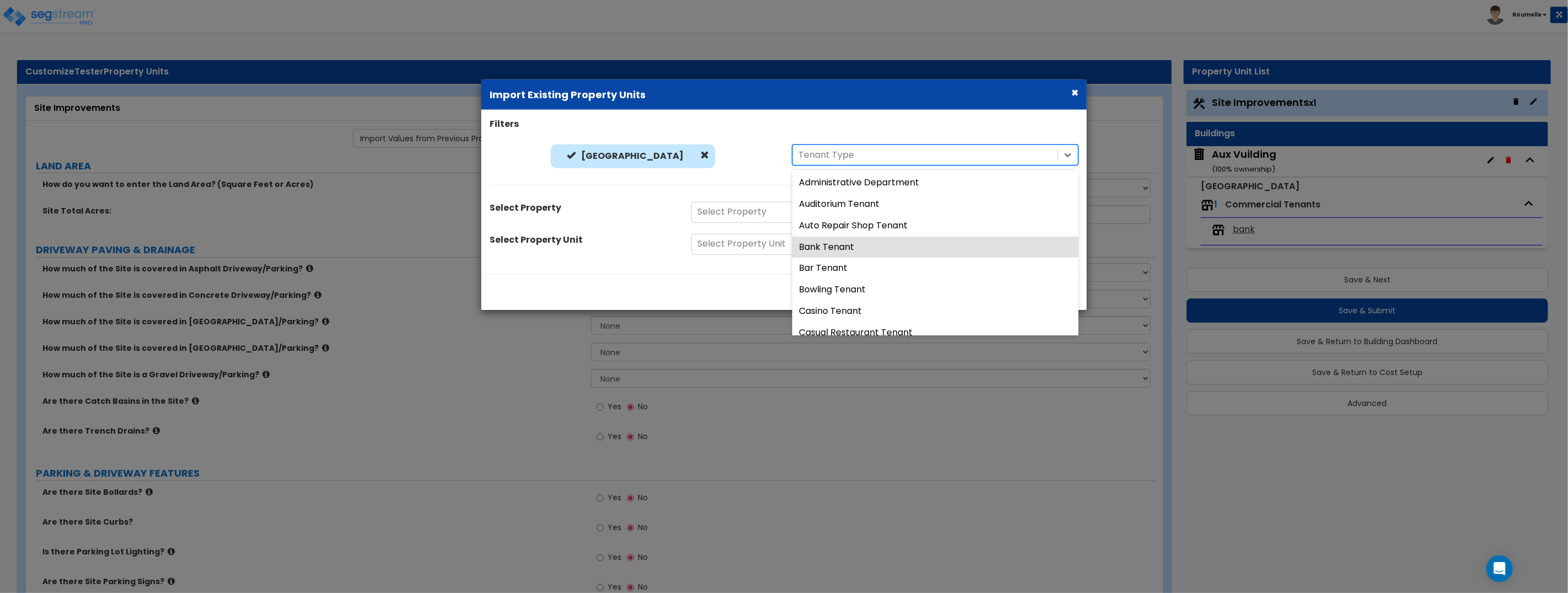
drag, startPoint x: 850, startPoint y: 255, endPoint x: 832, endPoint y: 246, distance: 20.1
click at [850, 255] on div "Bank Tenant" at bounding box center [935, 247] width 286 height 21
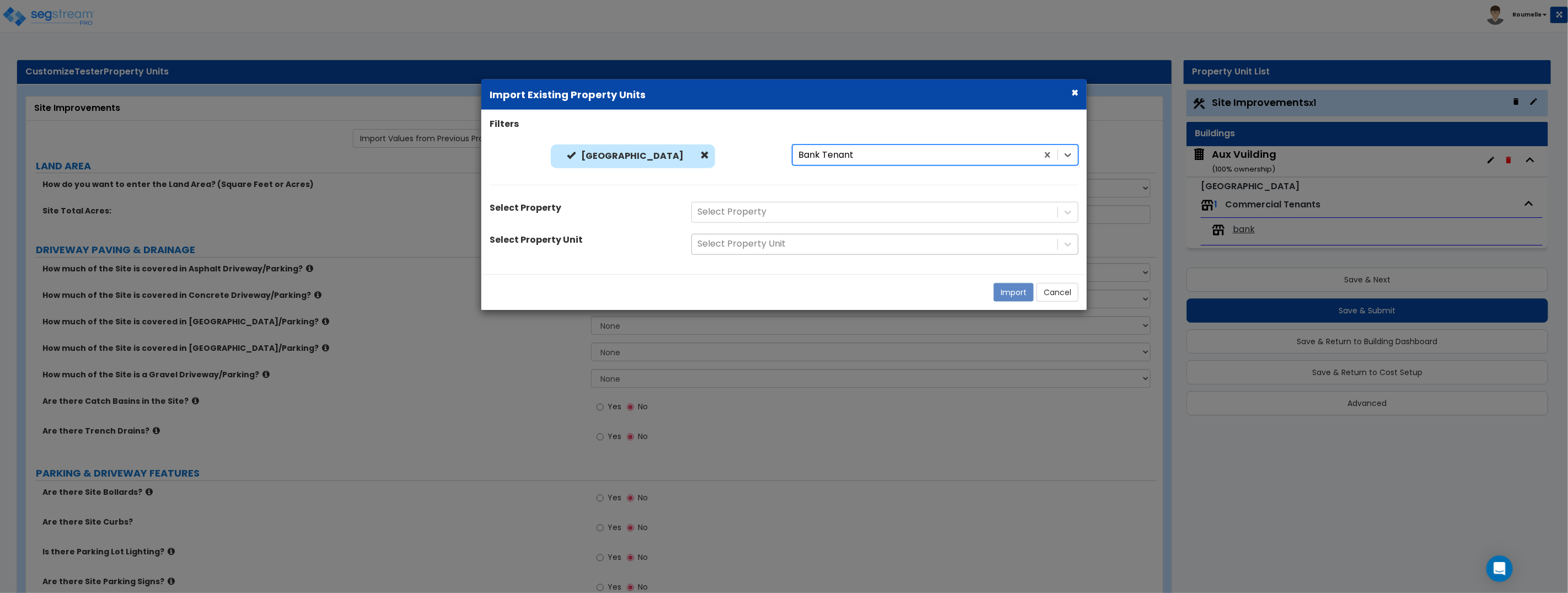
click at [765, 245] on div at bounding box center [874, 244] width 354 height 15
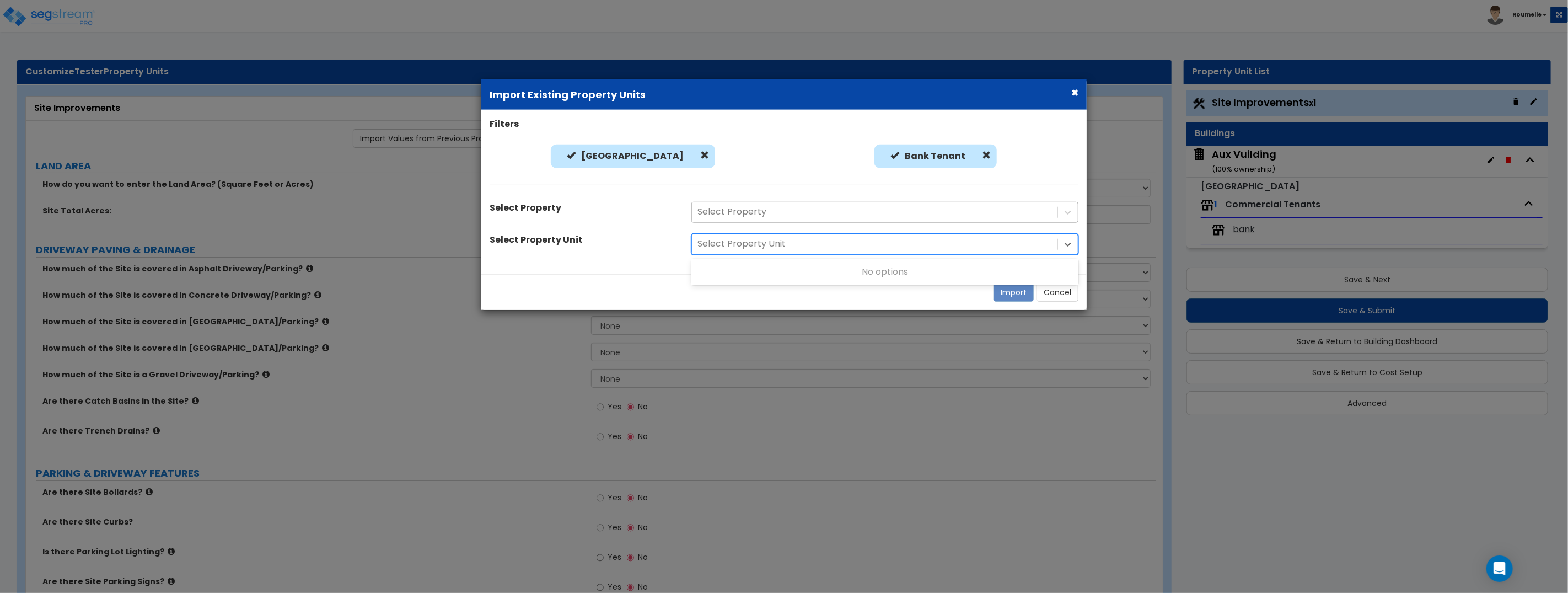
click at [760, 212] on div at bounding box center [874, 212] width 354 height 15
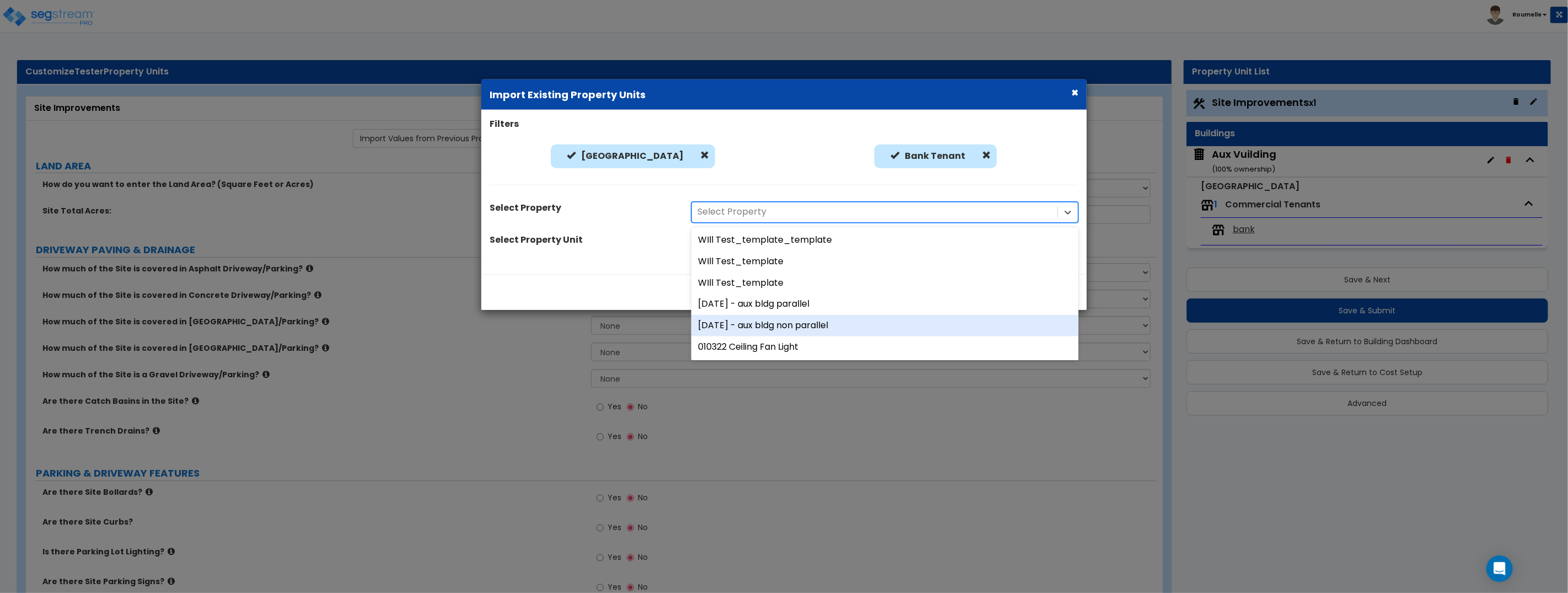
click at [783, 325] on div "10/14/24 - aux bldg non parallel" at bounding box center [885, 325] width 387 height 21
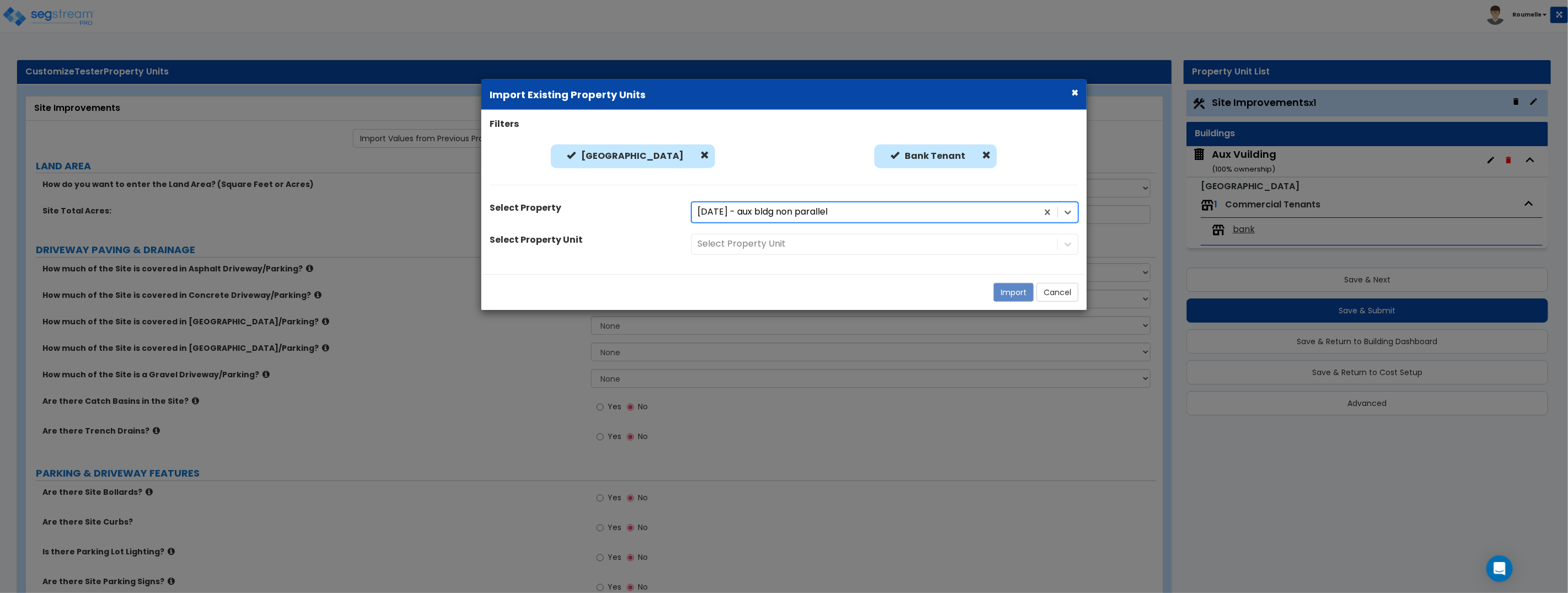
click at [776, 239] on div "Select Property Unit" at bounding box center [885, 244] width 403 height 21
click at [776, 247] on div "Select Property Unit" at bounding box center [885, 244] width 403 height 21
click at [817, 243] on div at bounding box center [874, 244] width 354 height 15
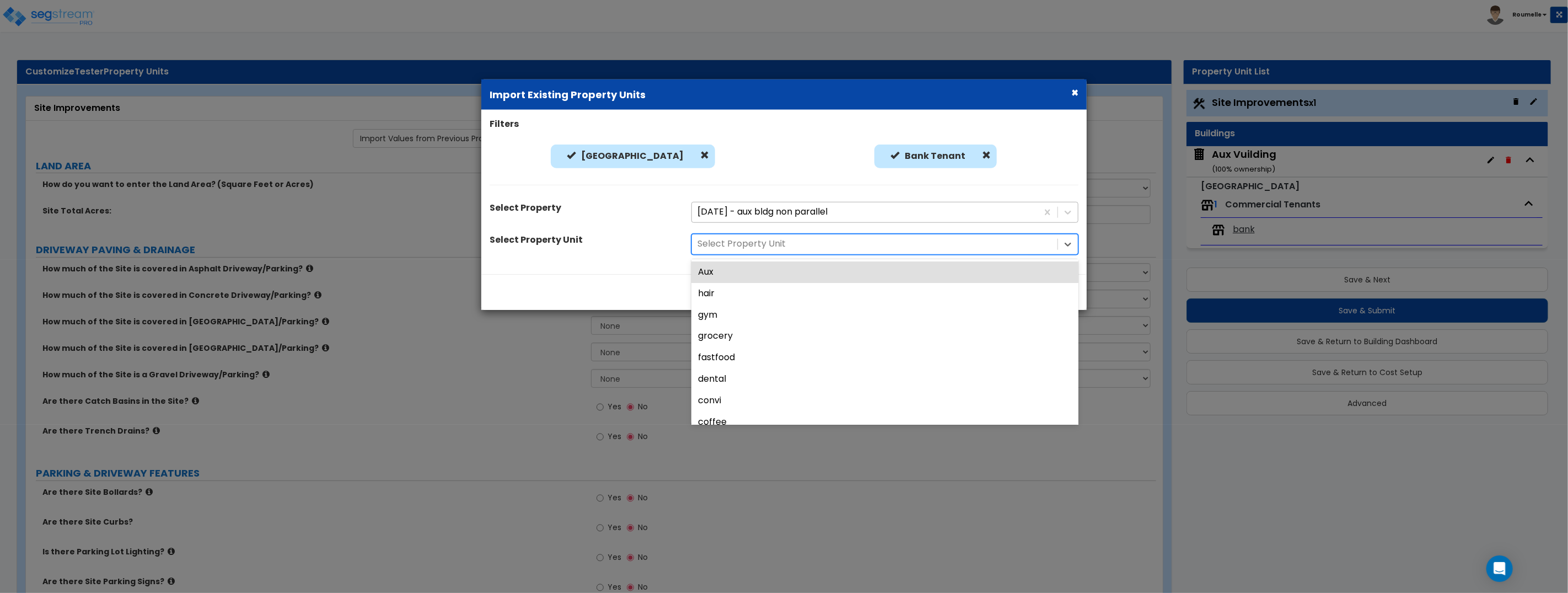
drag, startPoint x: 792, startPoint y: 206, endPoint x: 792, endPoint y: 212, distance: 6.0
click at [792, 206] on div at bounding box center [864, 212] width 335 height 15
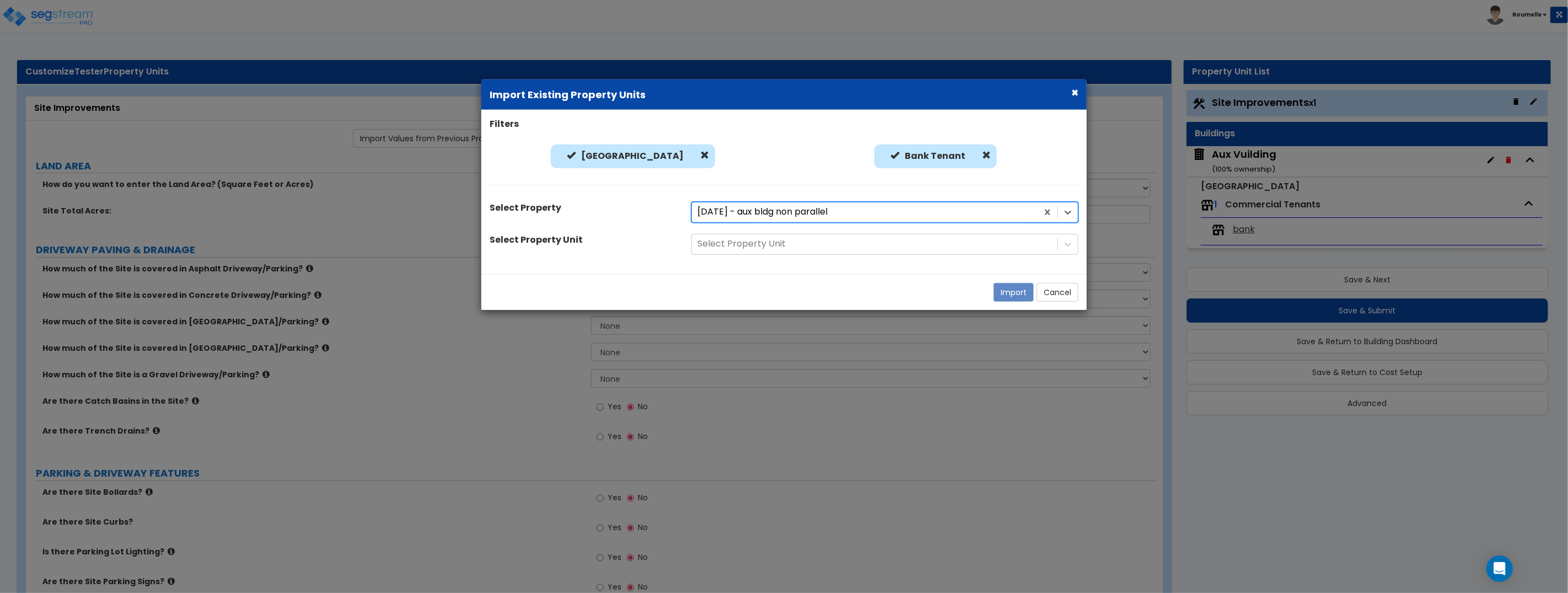
click at [792, 213] on div at bounding box center [864, 212] width 335 height 15
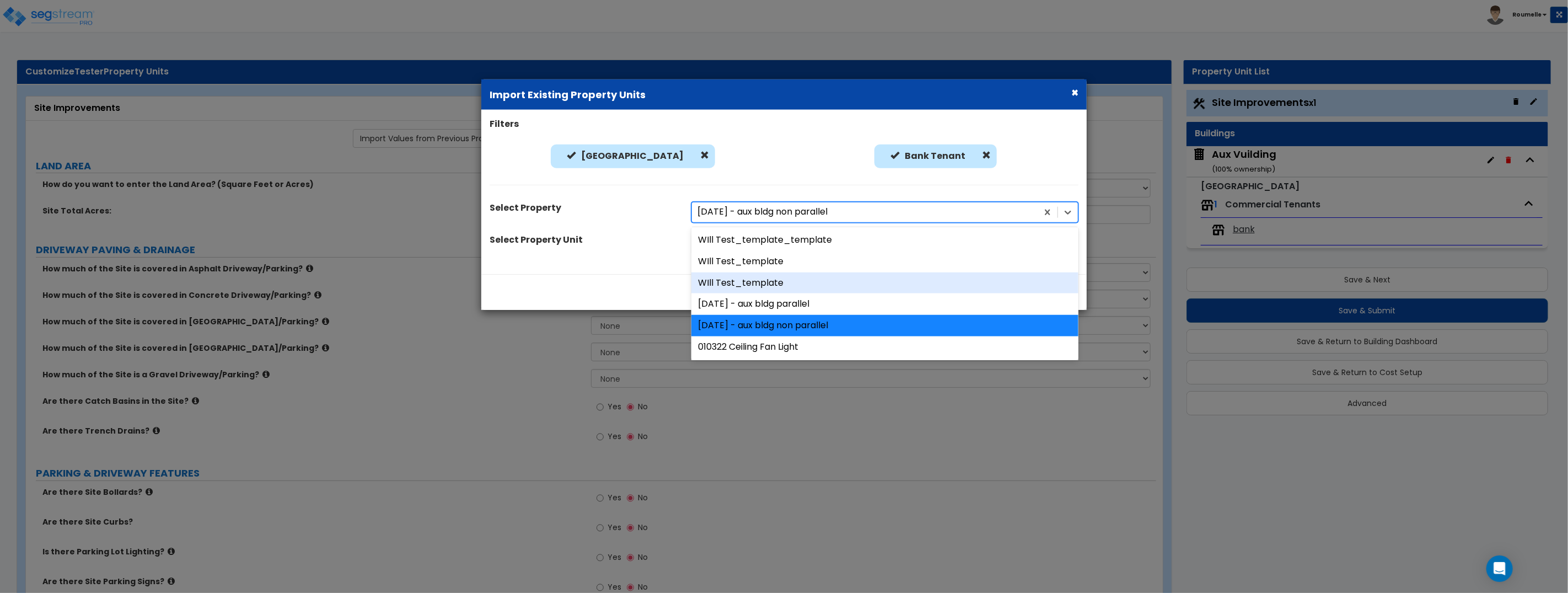
click at [774, 281] on div "WIll Test_template" at bounding box center [885, 283] width 387 height 21
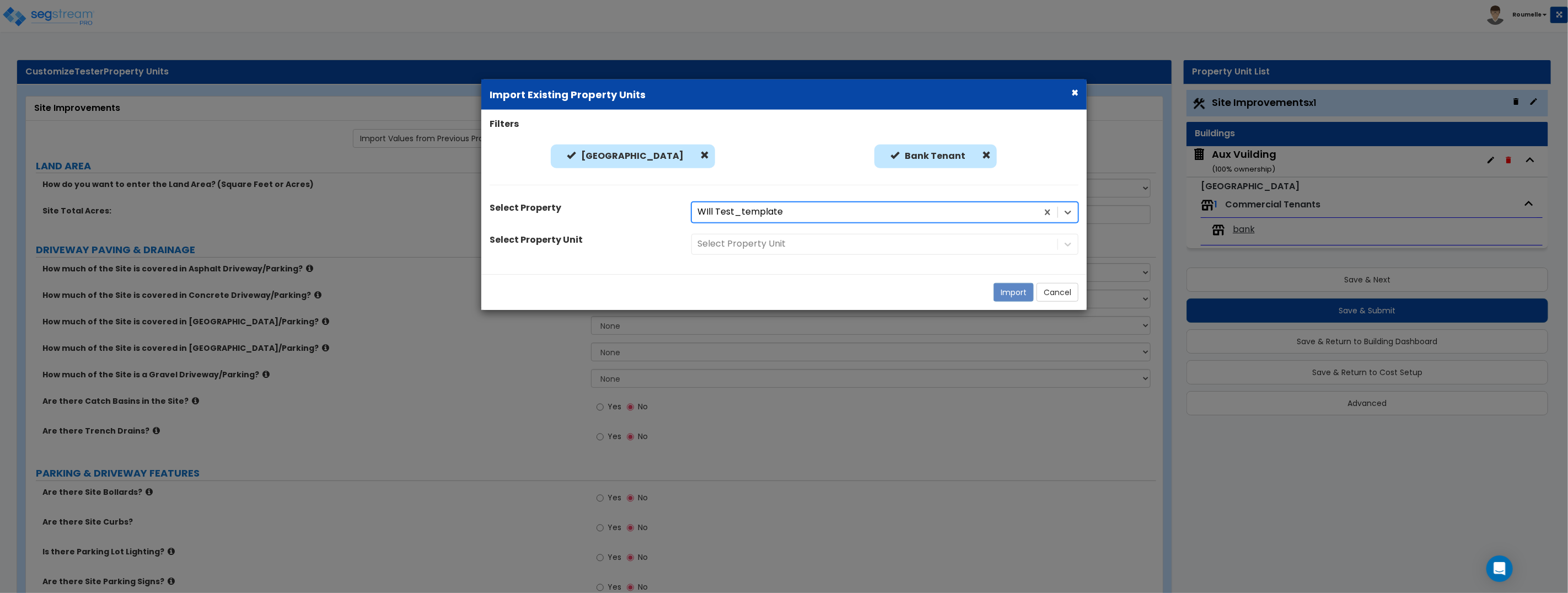
click at [776, 250] on div "Select Property Unit" at bounding box center [885, 244] width 403 height 21
click at [778, 242] on div "Select Property Unit" at bounding box center [885, 244] width 403 height 21
click at [779, 244] on div at bounding box center [874, 244] width 354 height 15
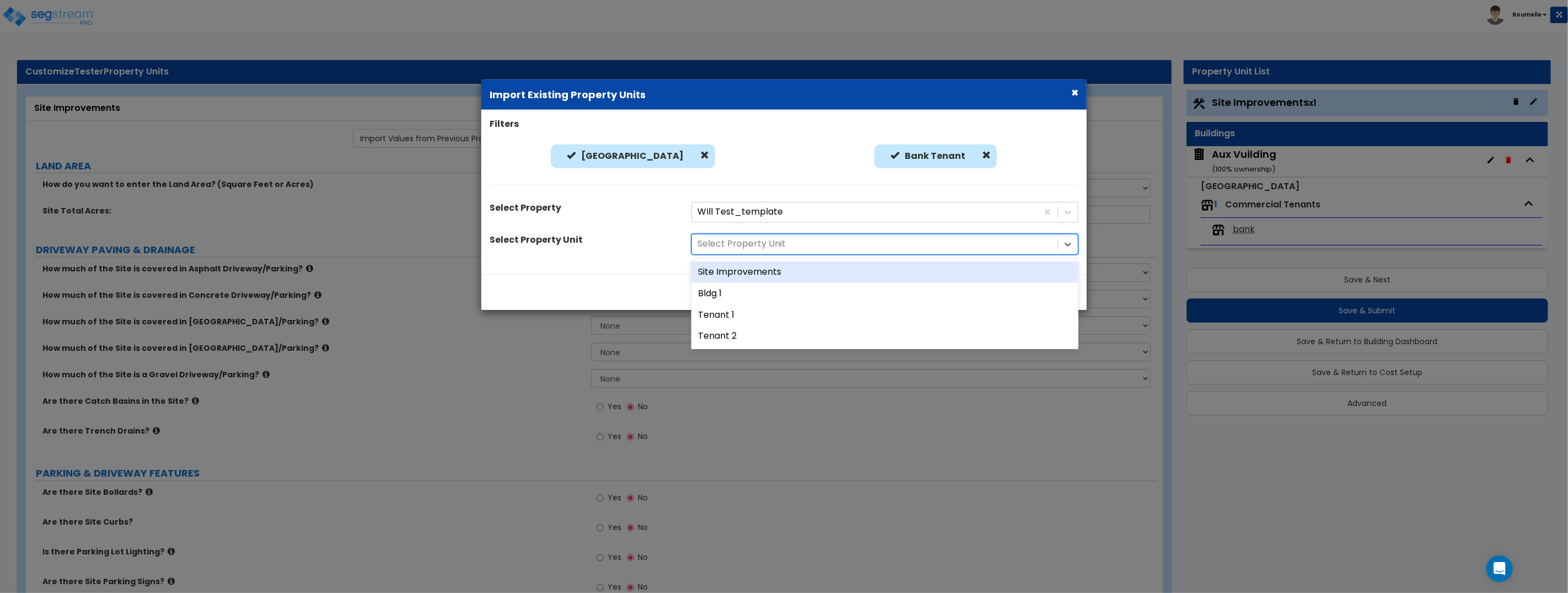
click at [775, 270] on div "Site Improvements" at bounding box center [885, 272] width 387 height 21
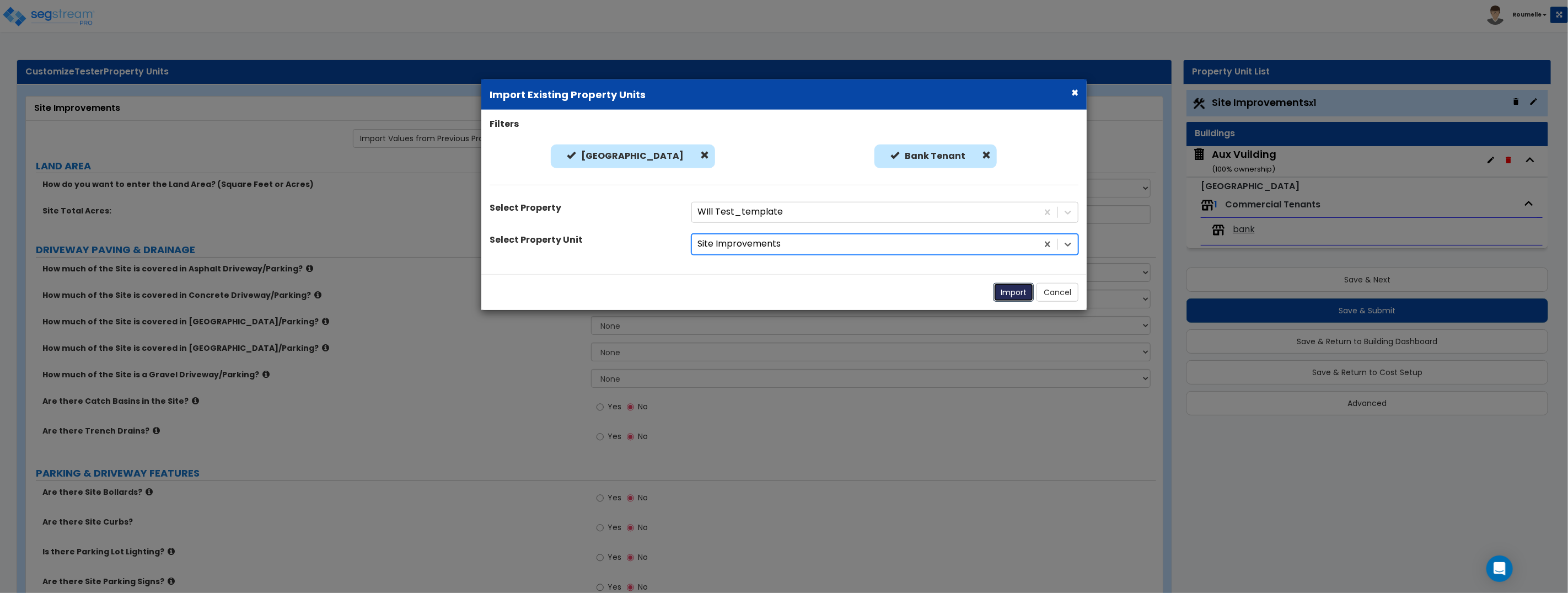
click at [1008, 290] on button "Import" at bounding box center [1014, 292] width 40 height 19
type input "12"
select select "1"
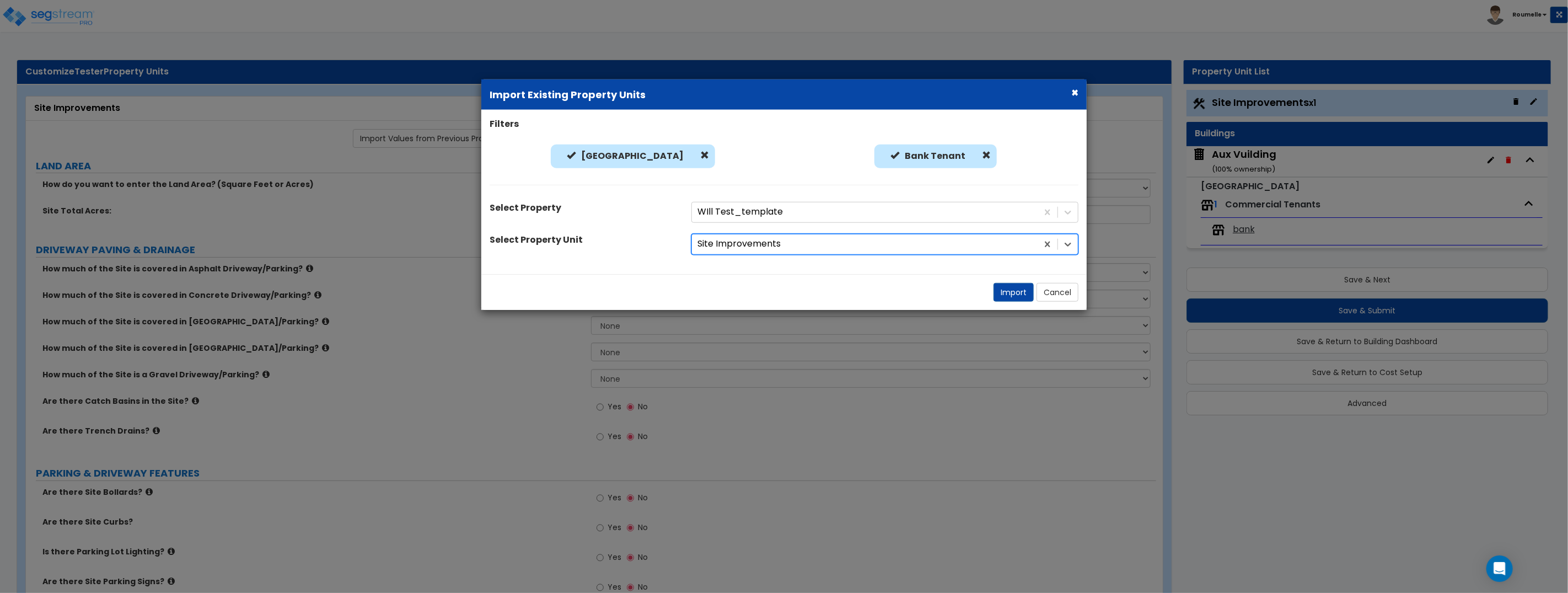
radio input "true"
select select "1"
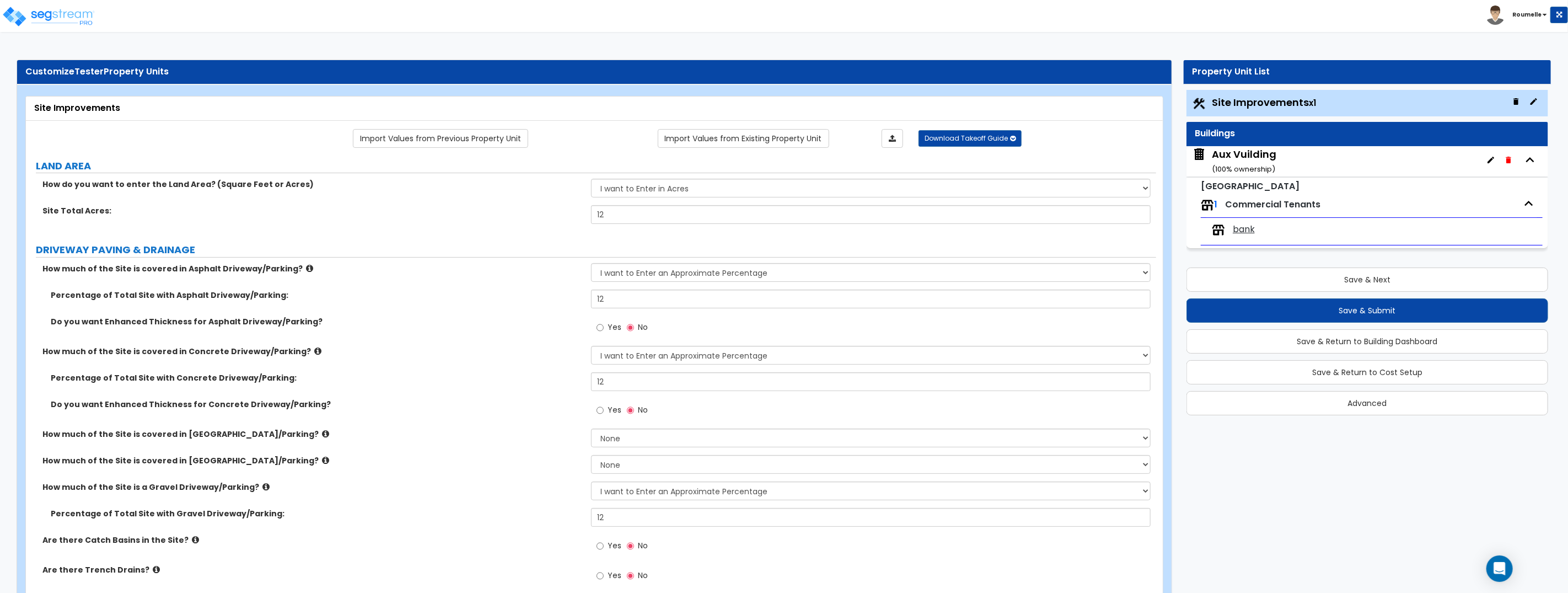
click at [1242, 158] on div "Aux Vuilding ( 100 % ownership)" at bounding box center [1244, 162] width 65 height 28
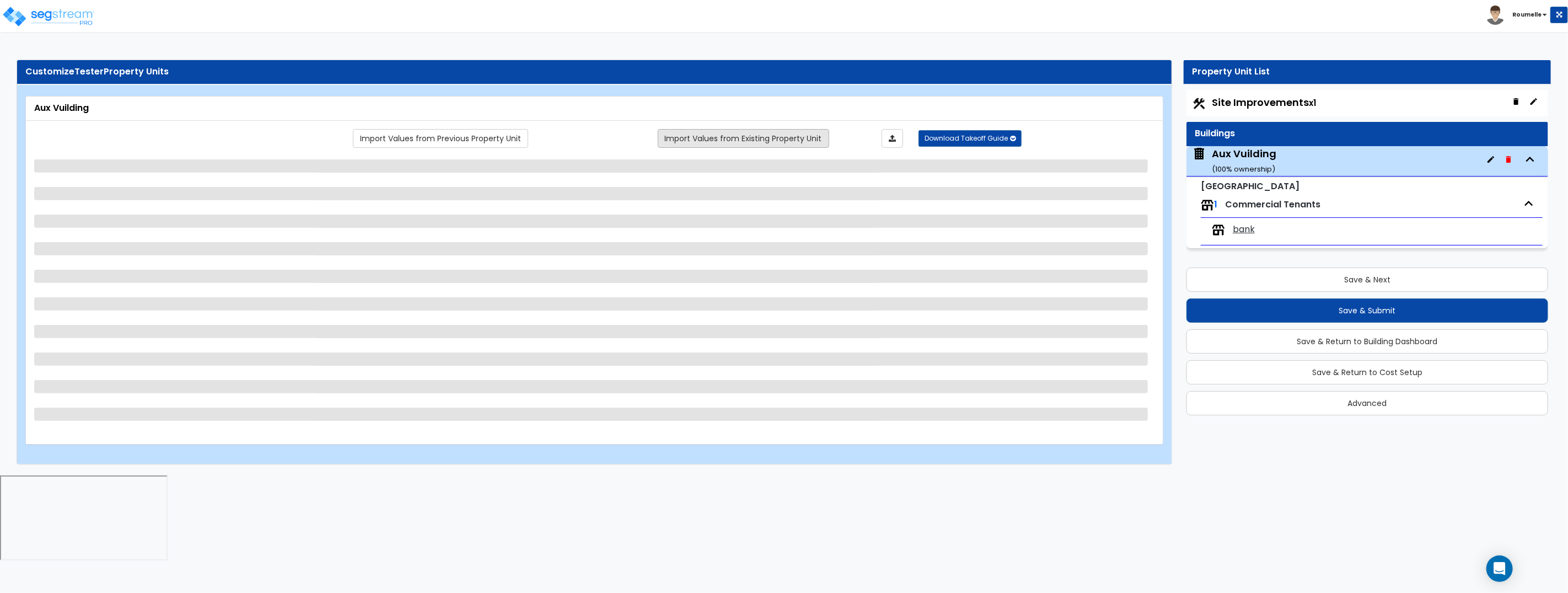
click at [697, 143] on link "Import Values from Existing Property Unit" at bounding box center [744, 138] width 171 height 19
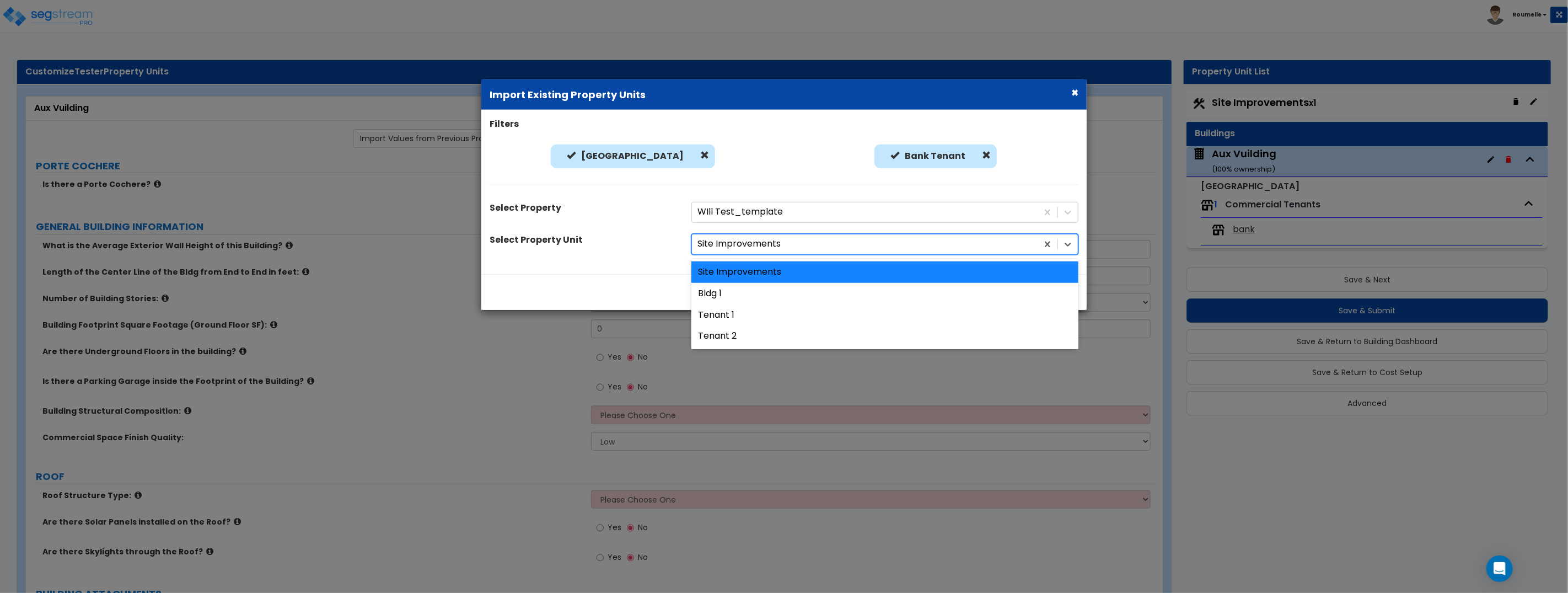
click at [851, 245] on div at bounding box center [864, 244] width 335 height 15
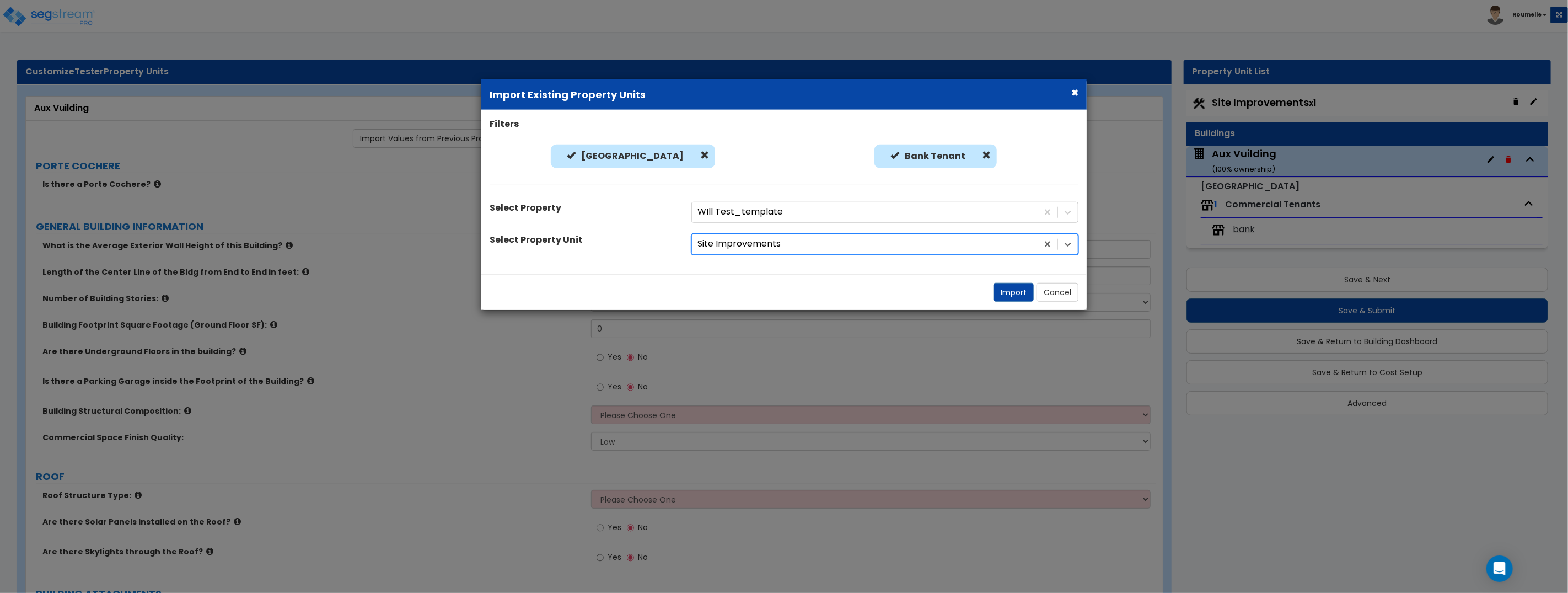
click at [851, 245] on div at bounding box center [864, 244] width 335 height 15
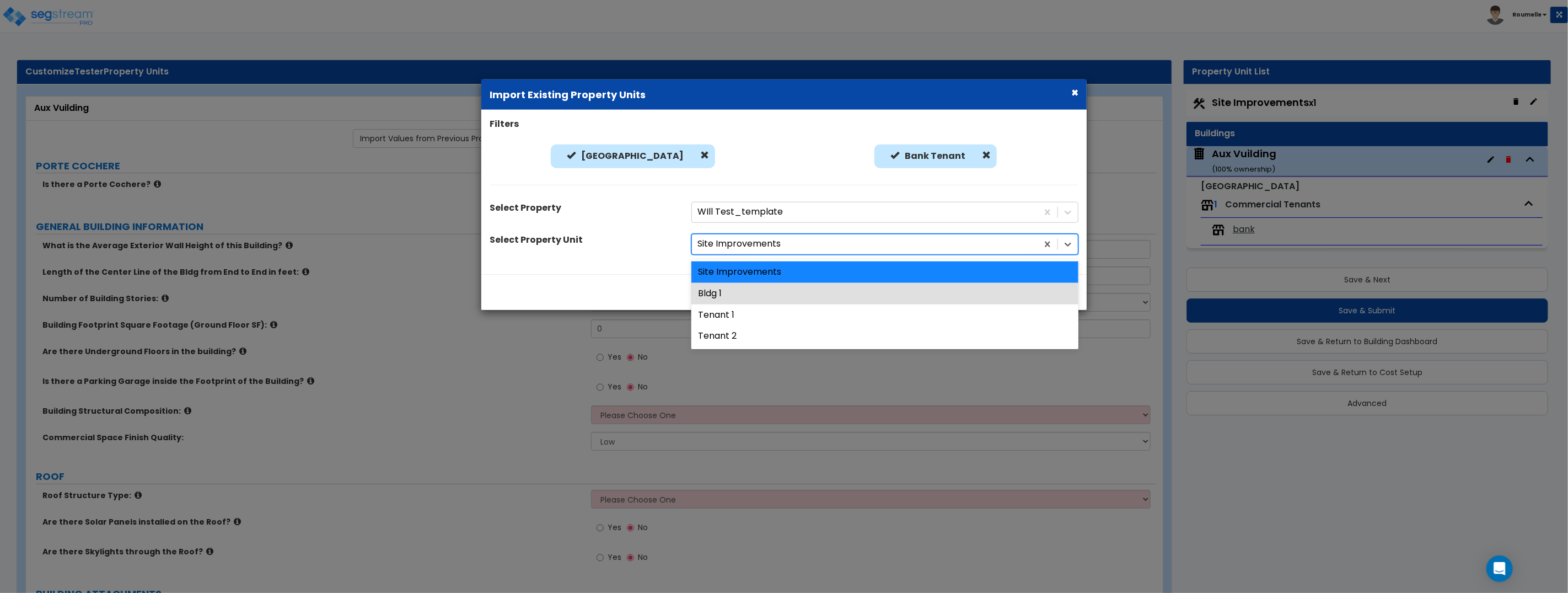
click at [800, 289] on div "Bldg 1" at bounding box center [885, 293] width 387 height 21
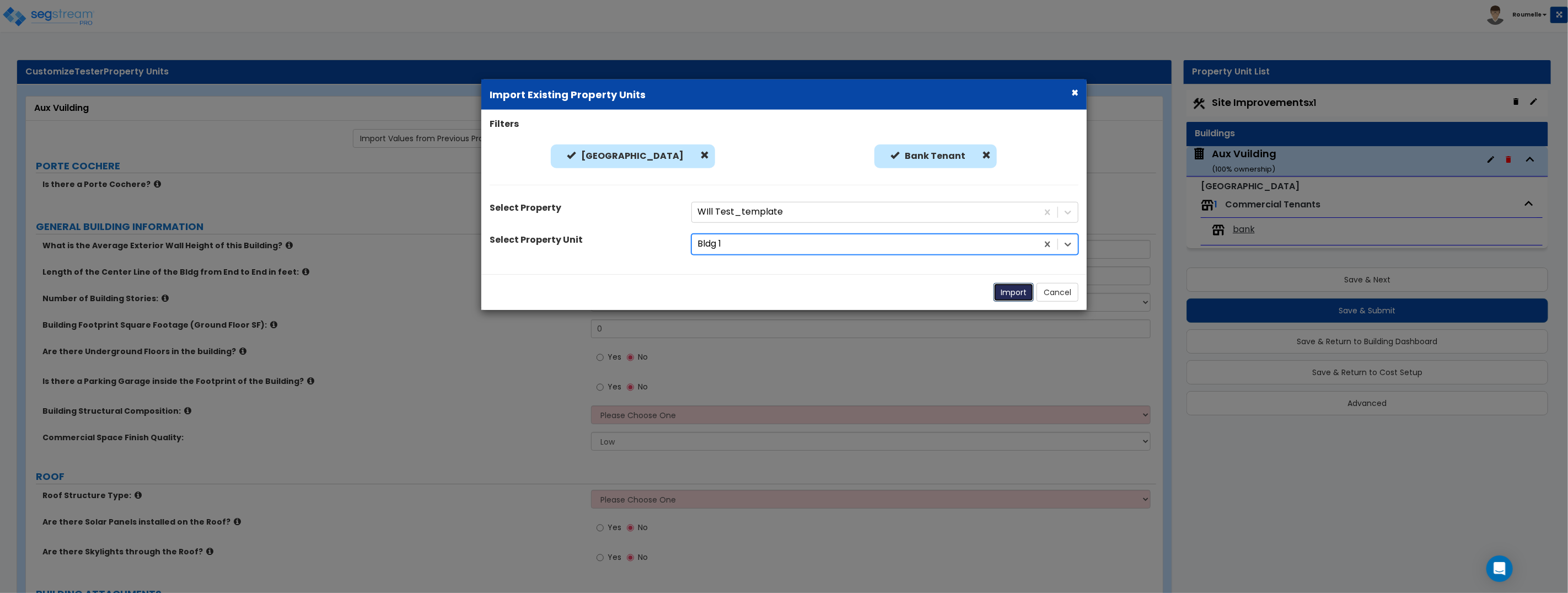
click at [1016, 292] on button "Import" at bounding box center [1014, 292] width 40 height 19
type input "12"
type input "150"
type input "10000"
radio input "true"
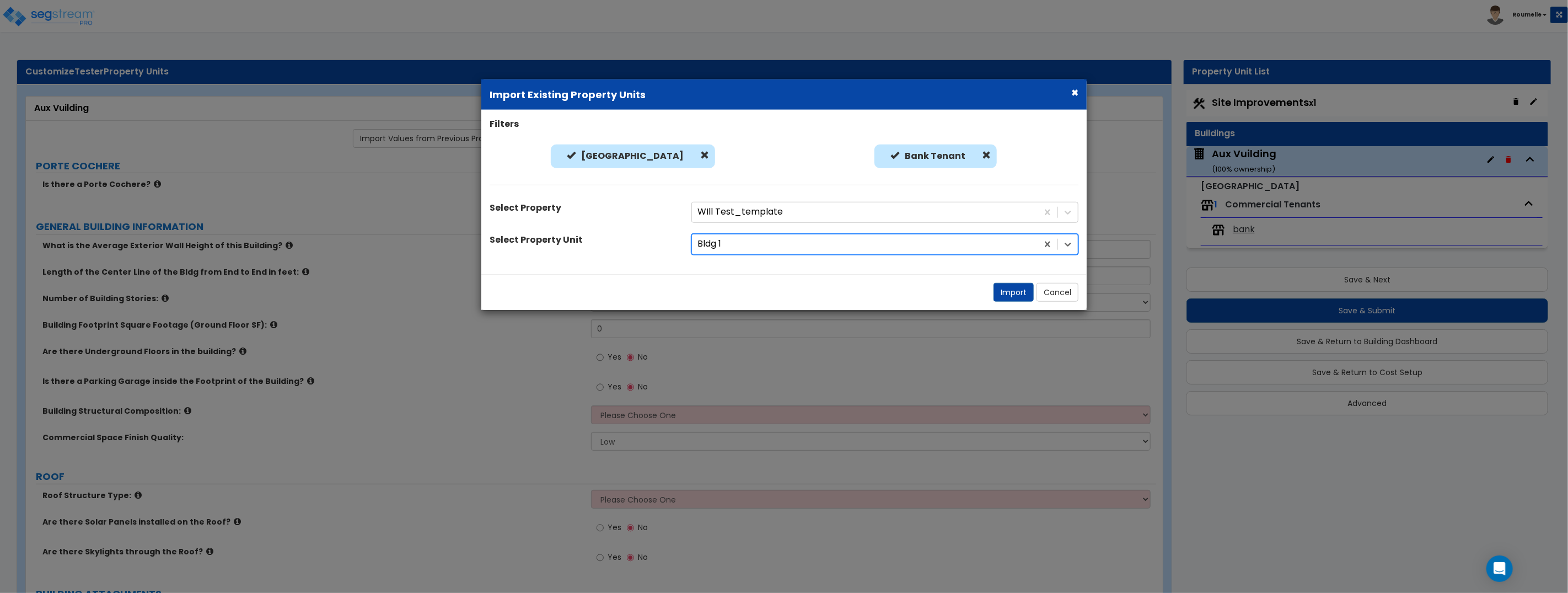
select select "6"
select select "1"
radio input "false"
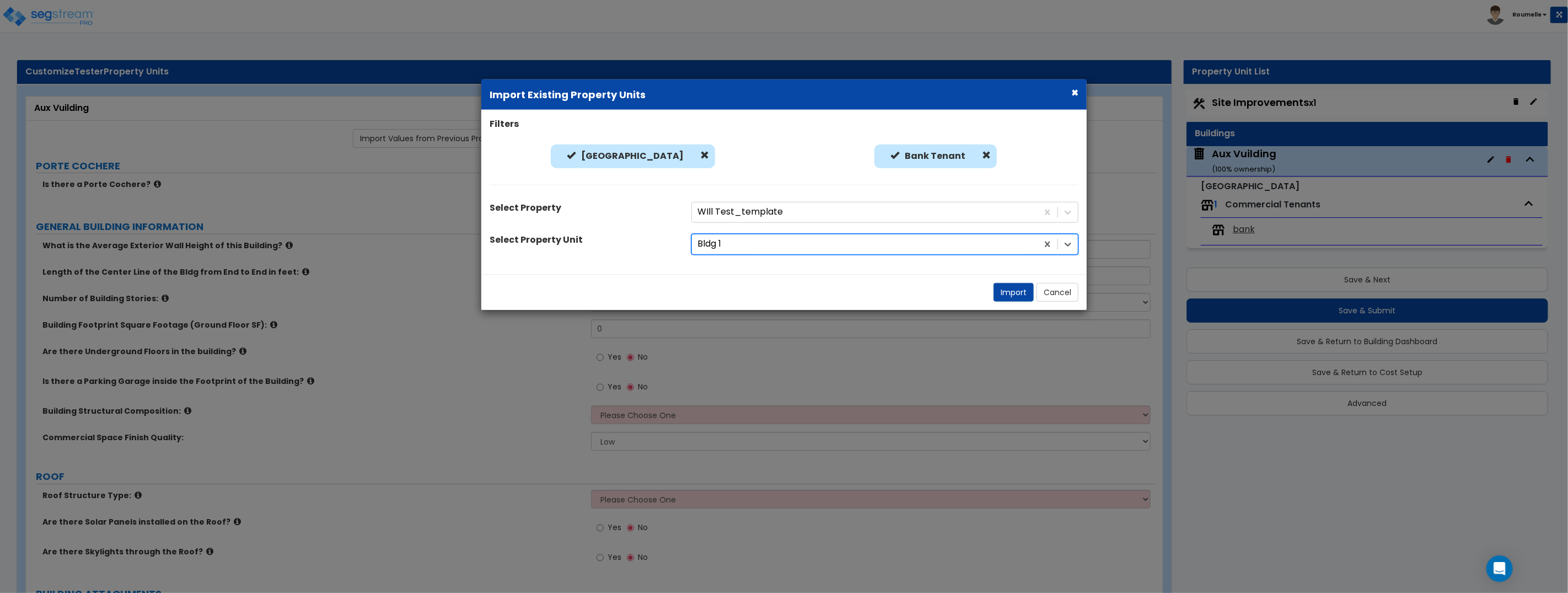
radio input "false"
select select "1"
select select "9"
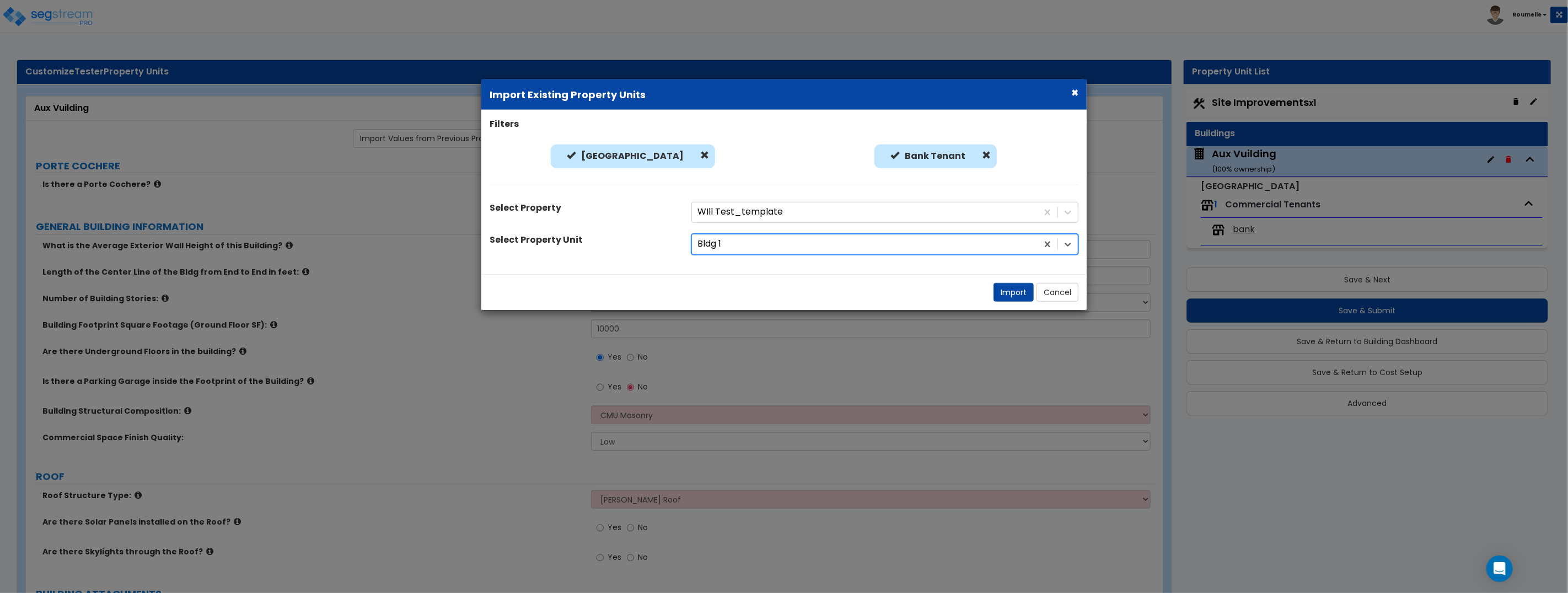
select select "1"
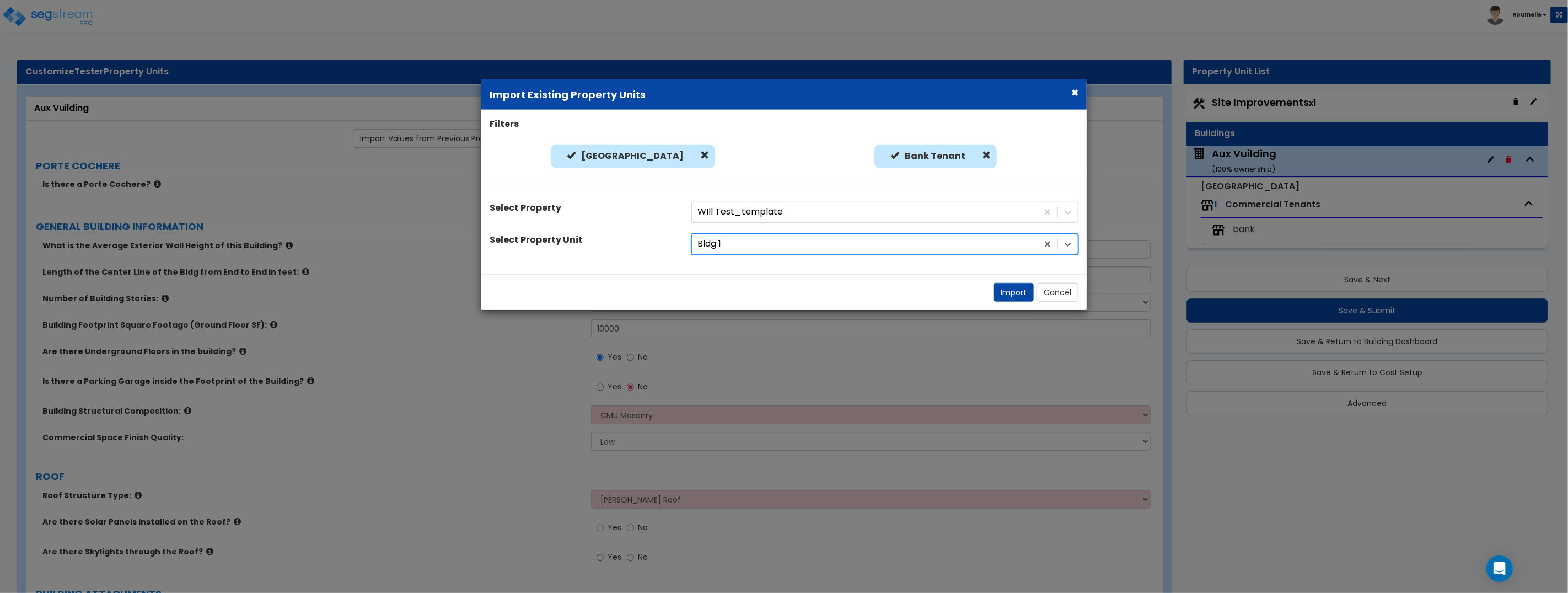
select select "1"
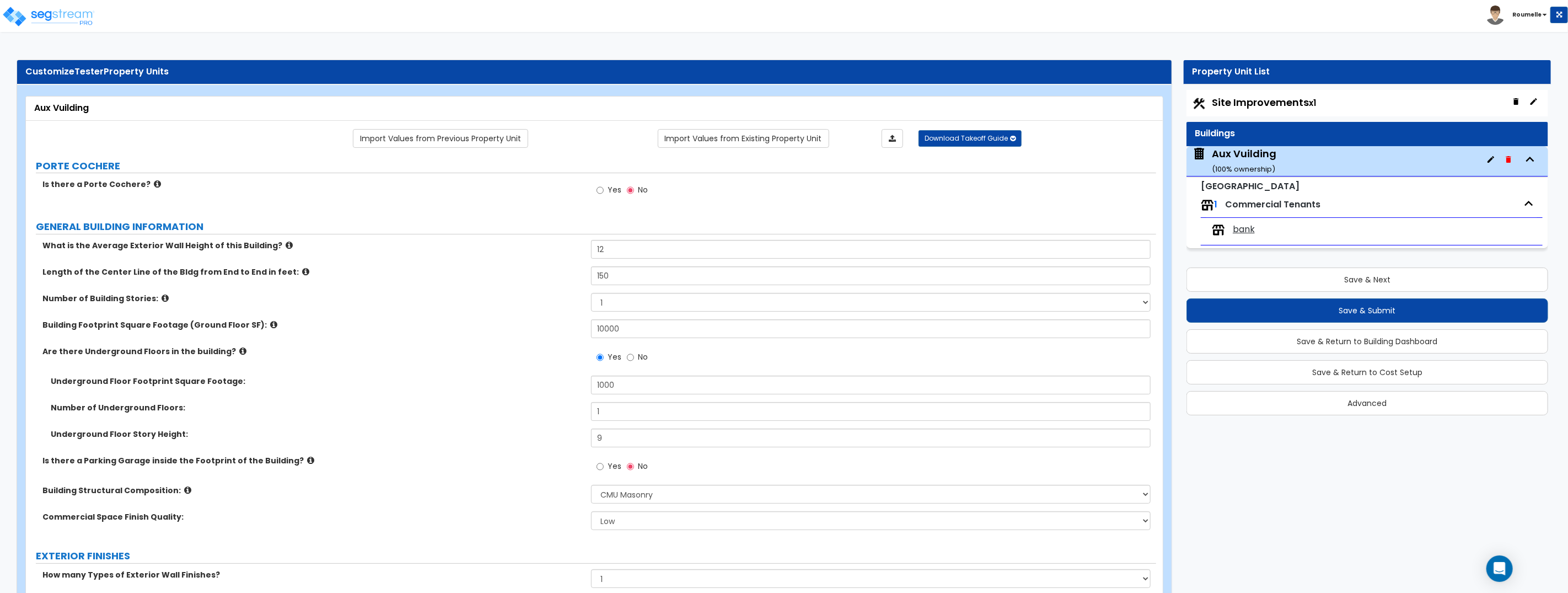
click at [1242, 230] on span "bank" at bounding box center [1244, 229] width 22 height 12
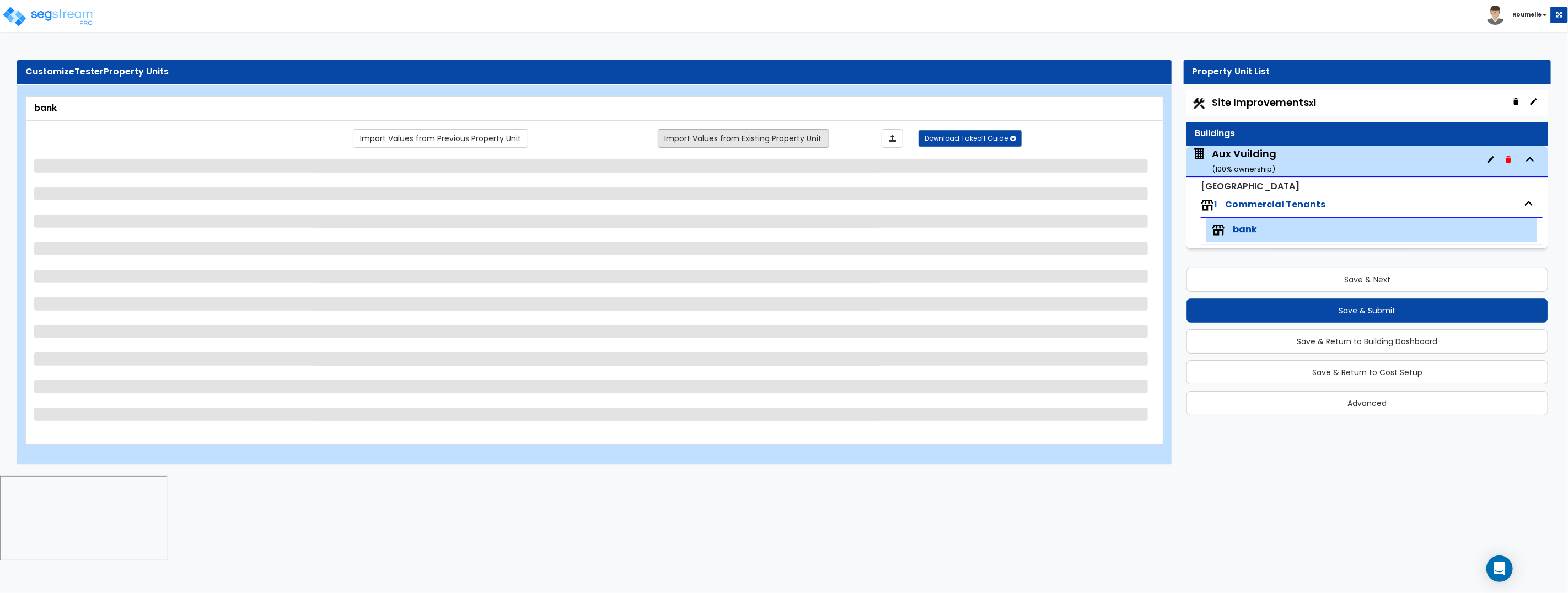
click at [808, 133] on link "Import Values from Existing Property Unit" at bounding box center [744, 138] width 171 height 19
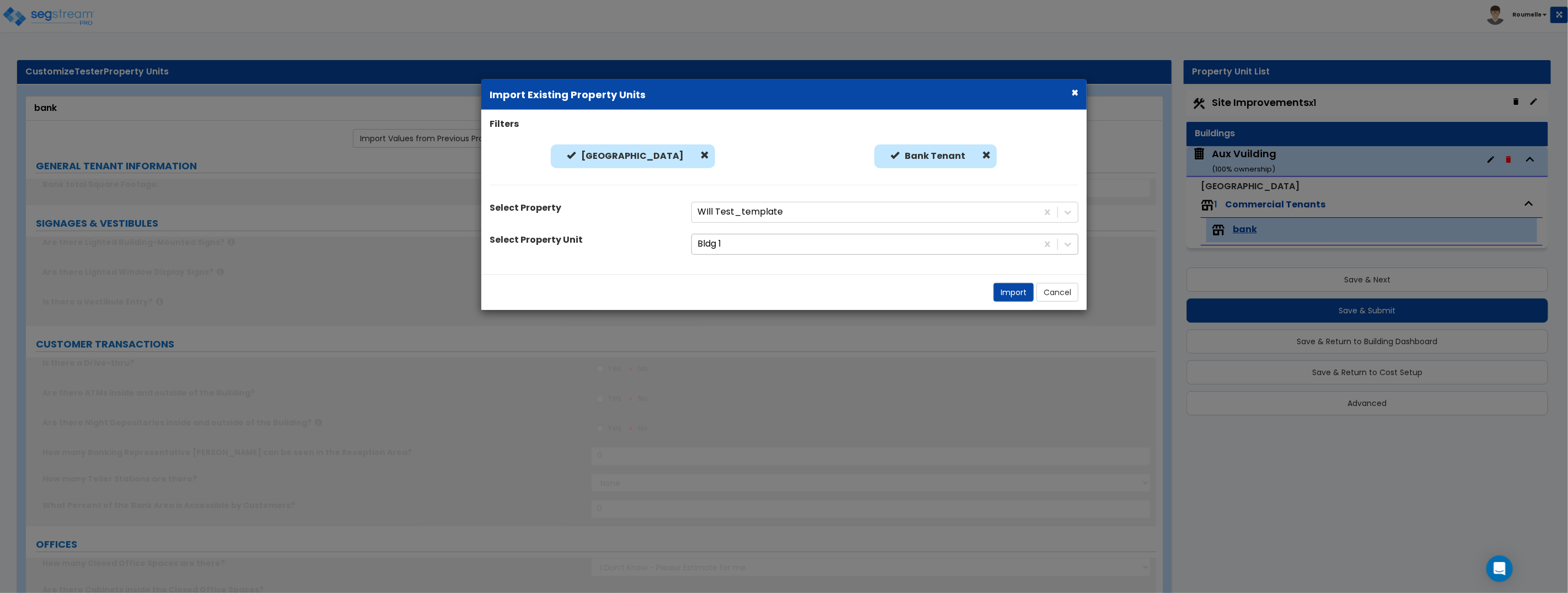
click at [815, 241] on div at bounding box center [864, 244] width 335 height 15
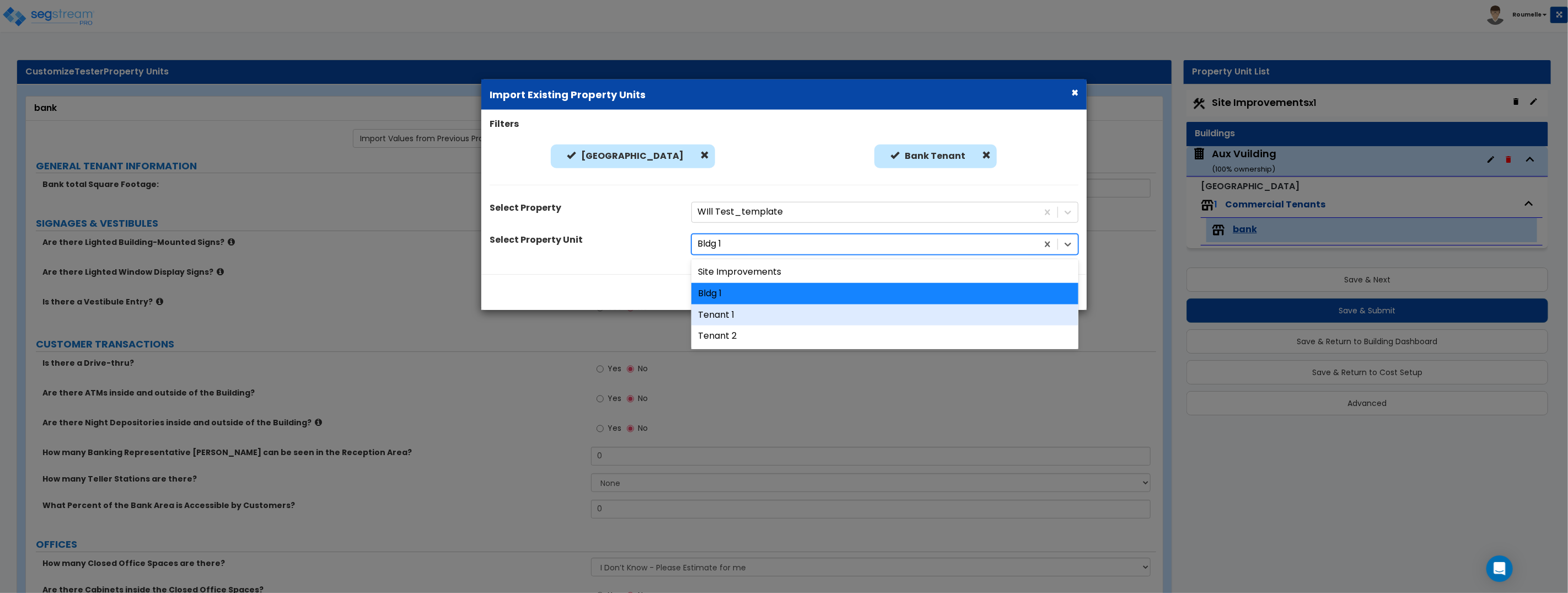
click at [799, 312] on div "Tenant 1" at bounding box center [885, 315] width 387 height 21
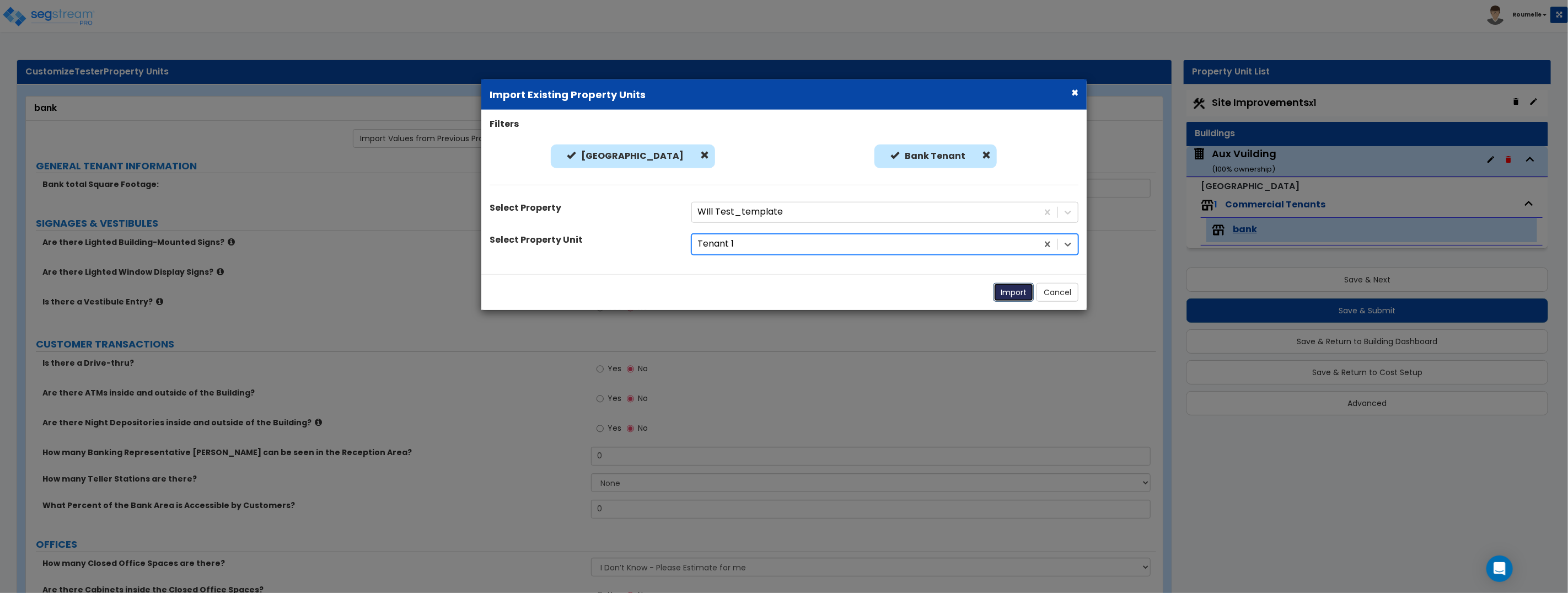
click at [1015, 294] on button "Import" at bounding box center [1014, 292] width 40 height 19
radio input "true"
select select "1"
radio input "true"
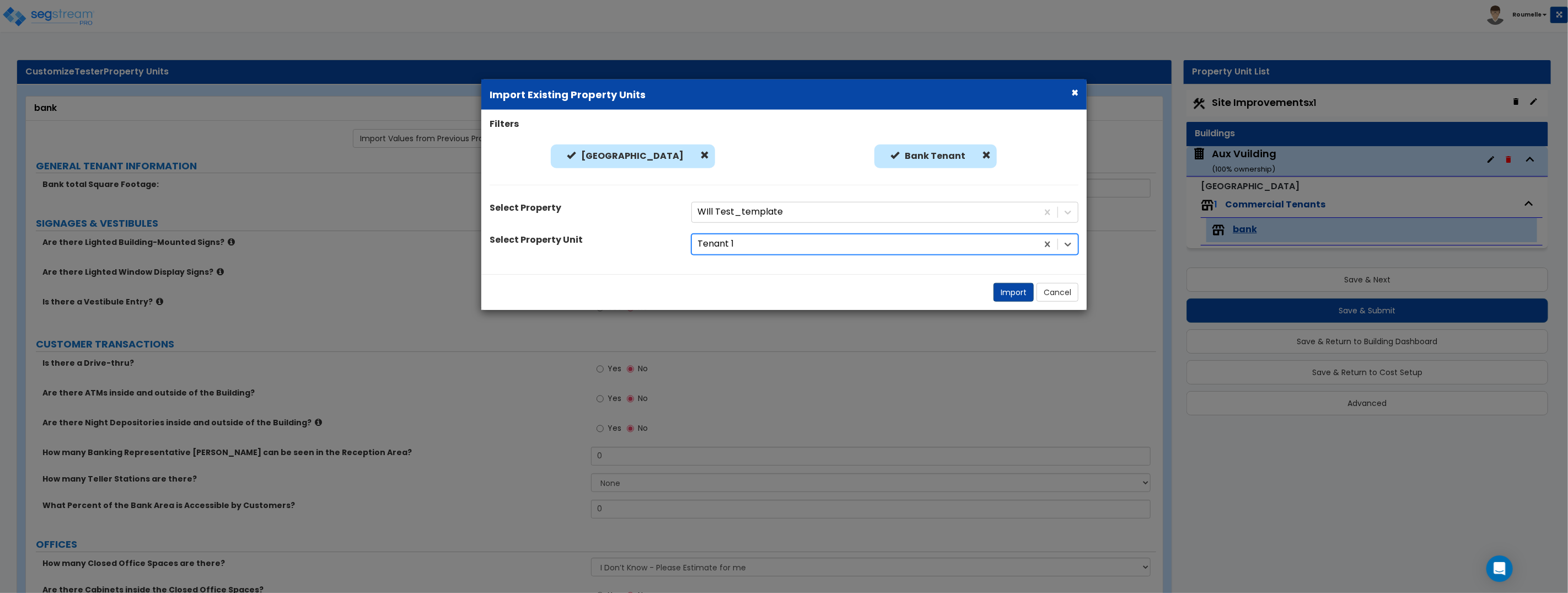
radio input "true"
select select "1"
select select "2"
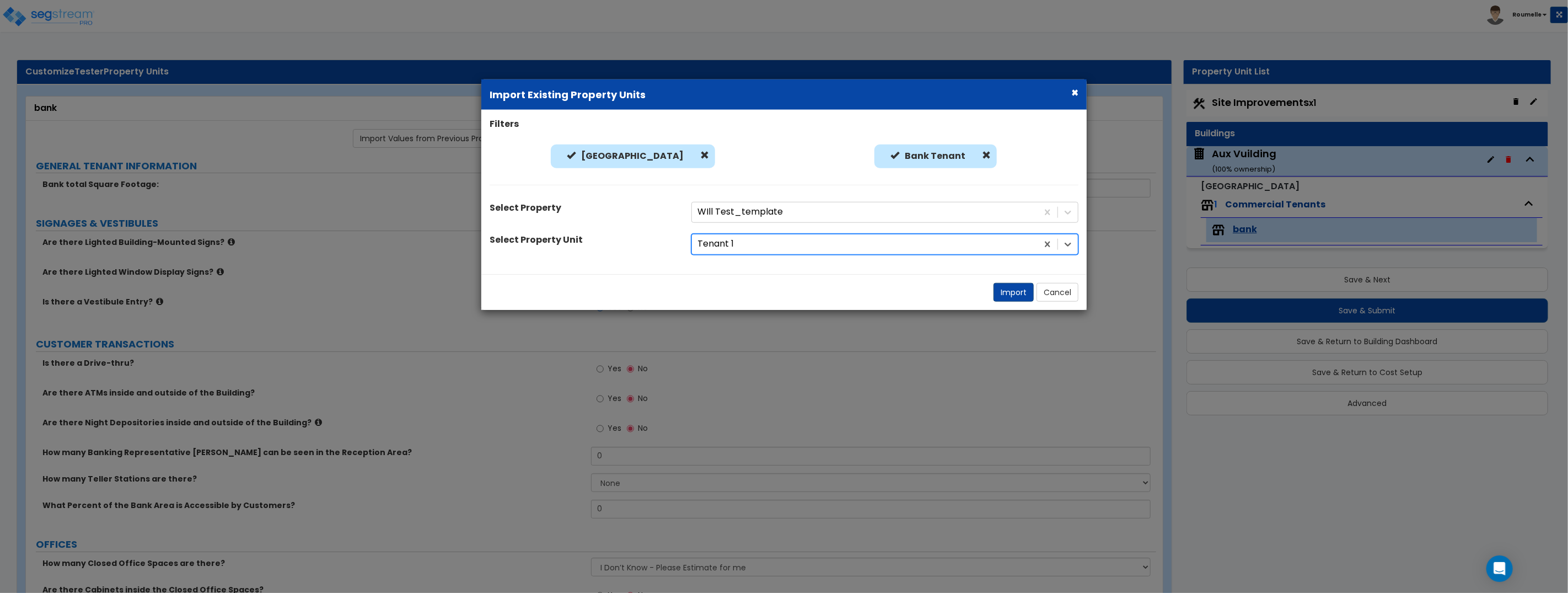
select select "1"
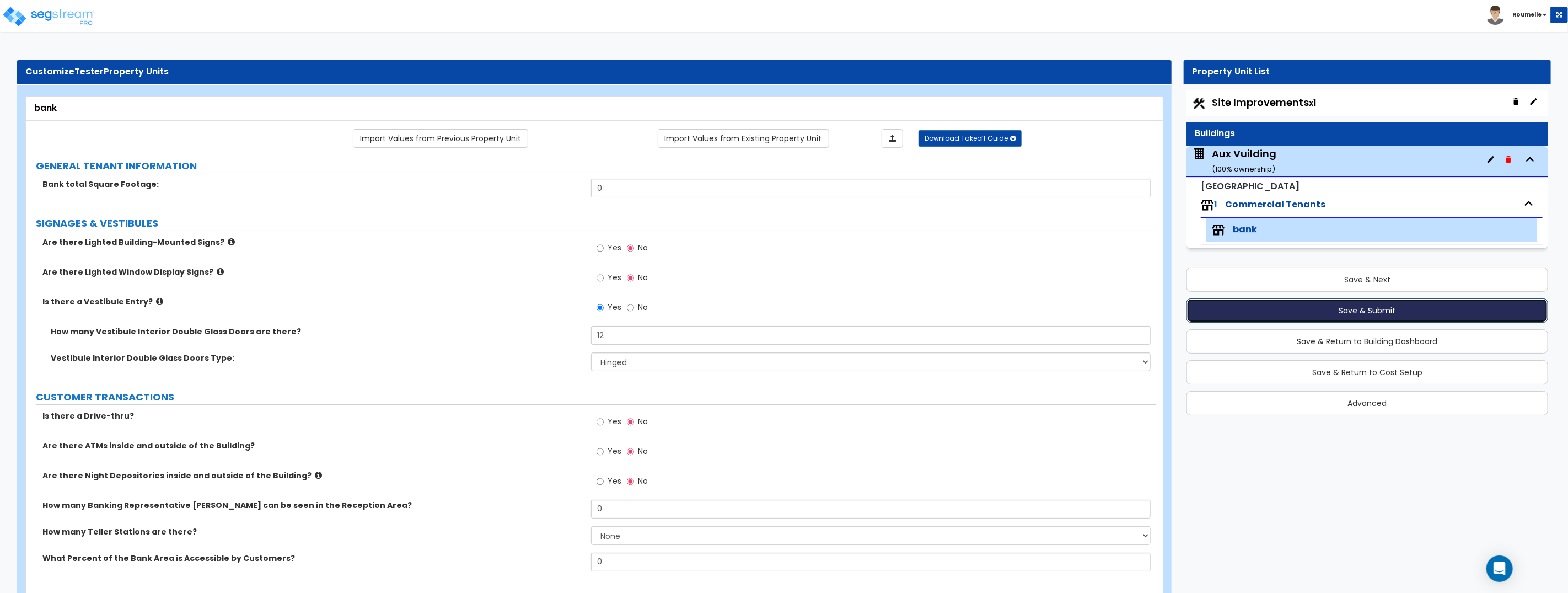
click at [1363, 311] on button "Save & Submit" at bounding box center [1367, 310] width 362 height 24
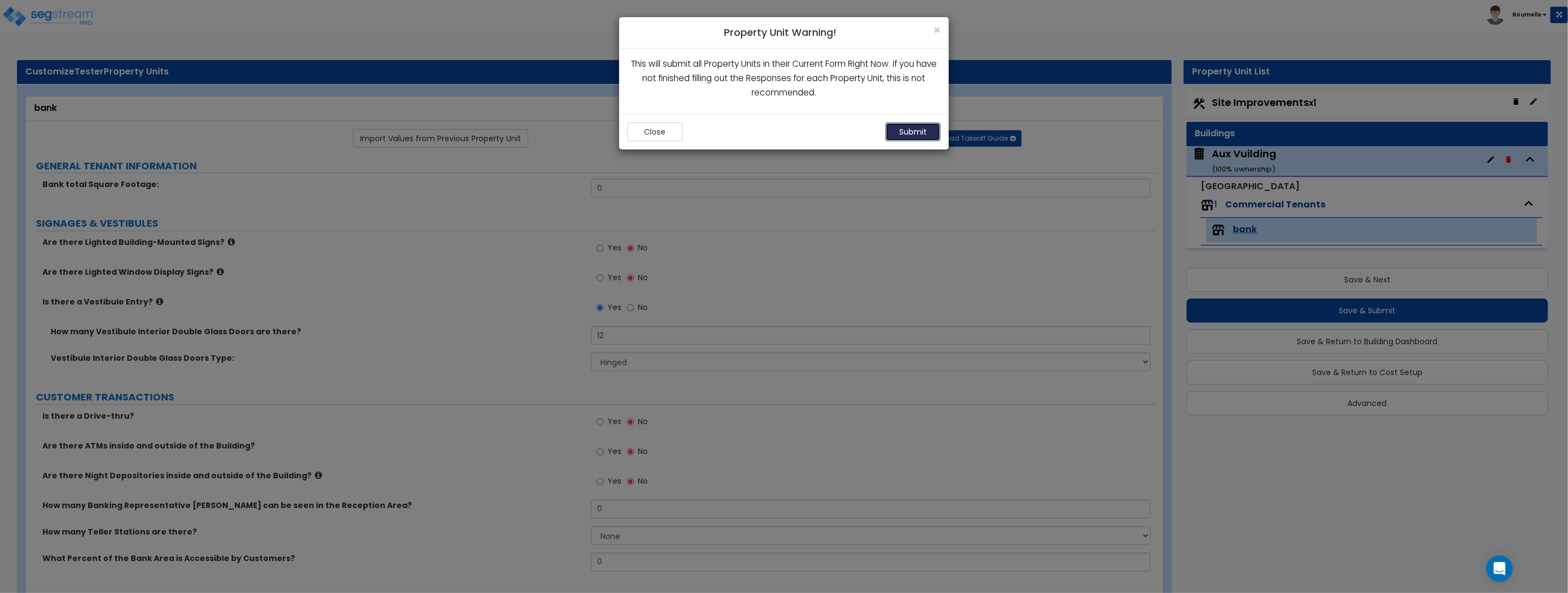
click at [911, 130] on button "Submit" at bounding box center [913, 132] width 55 height 19
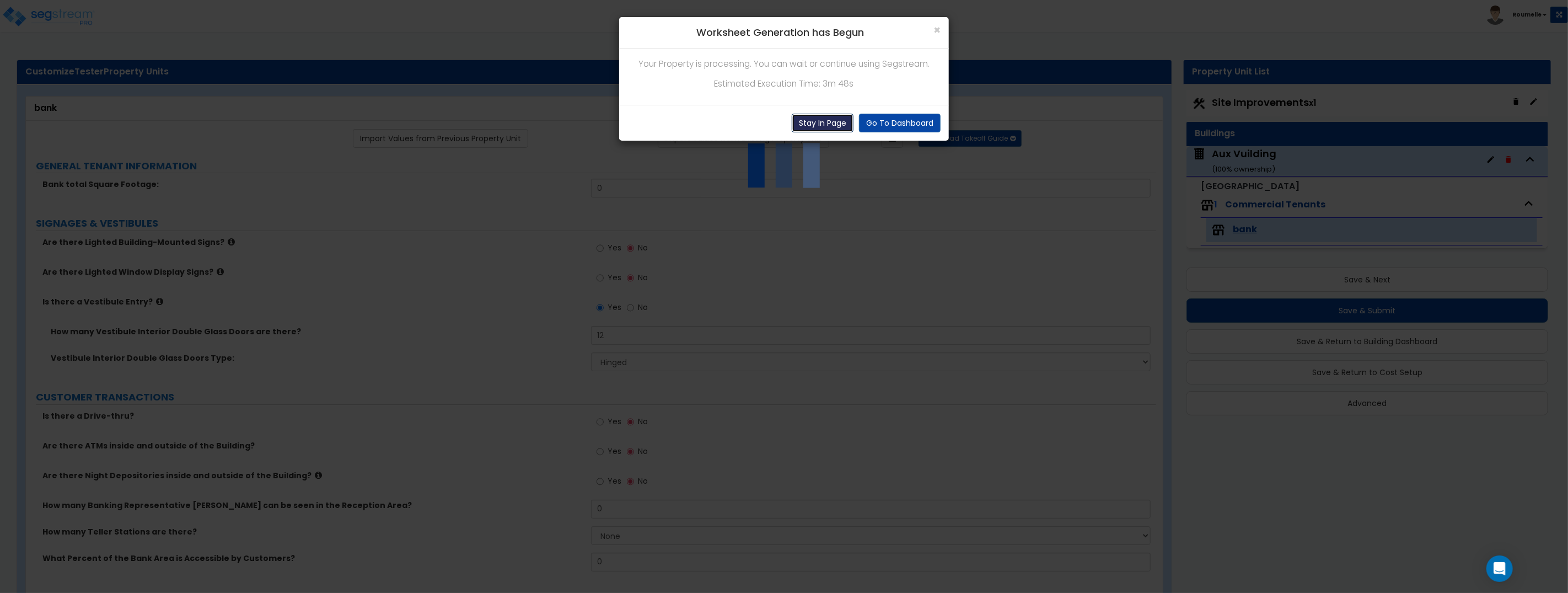
click at [830, 125] on button "Stay In Page" at bounding box center [823, 123] width 62 height 19
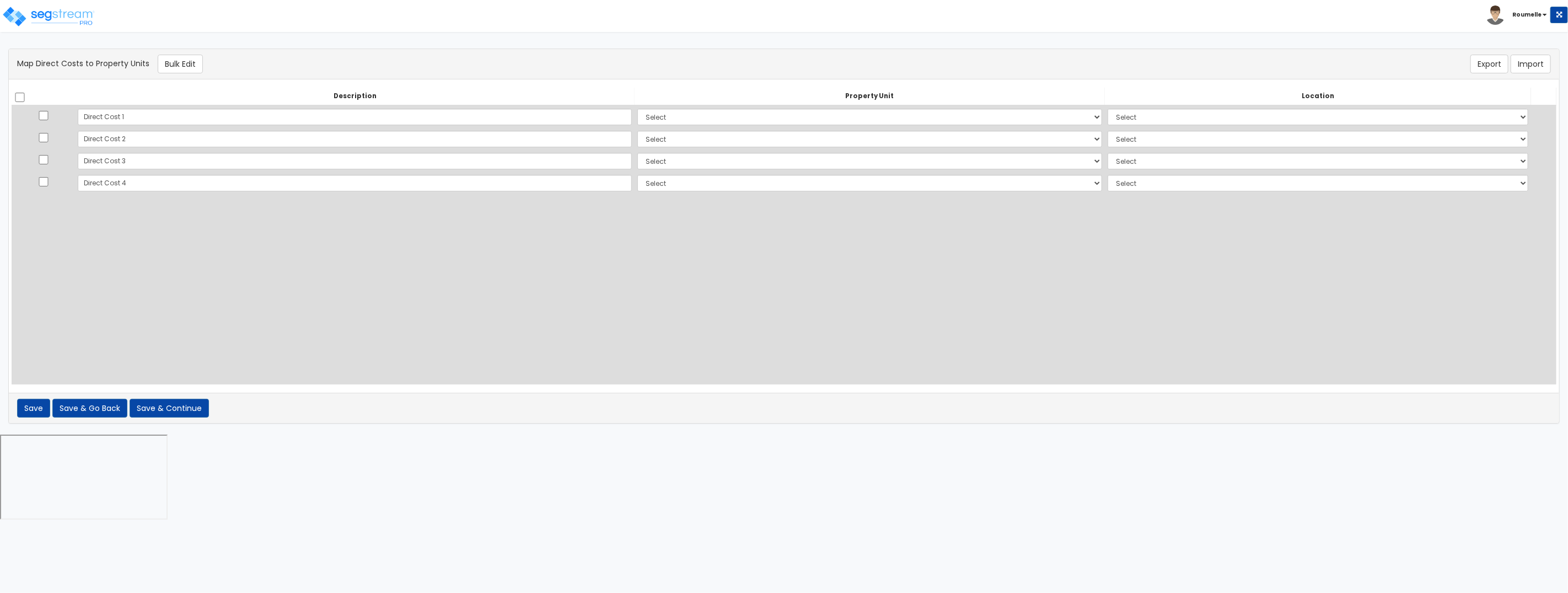
select select
click at [181, 414] on button "Save & Continue" at bounding box center [169, 408] width 79 height 19
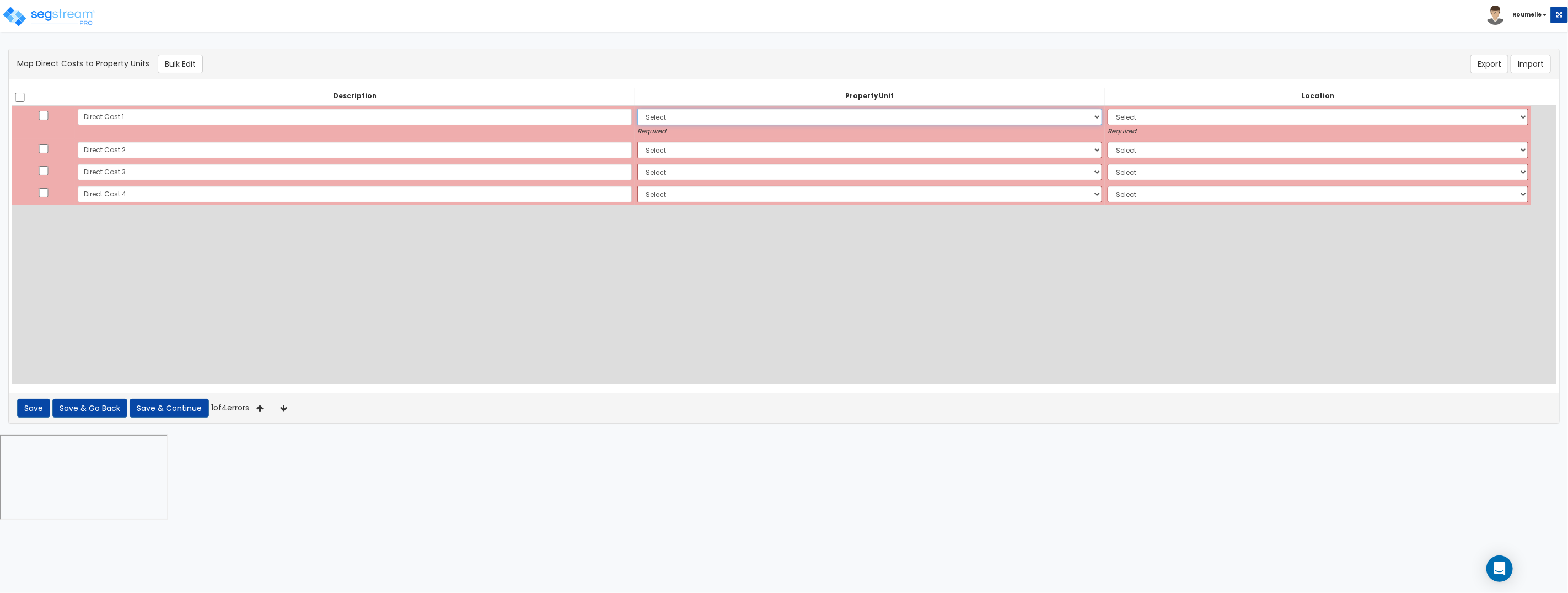
click at [638, 118] on select "Select Aux Vuilding Site Improvements Add Additional Property Unit" at bounding box center [870, 116] width 465 height 17
select select "113441"
click at [638, 108] on select "Select Aux Vuilding Site Improvements Add Additional Property Unit" at bounding box center [870, 116] width 465 height 17
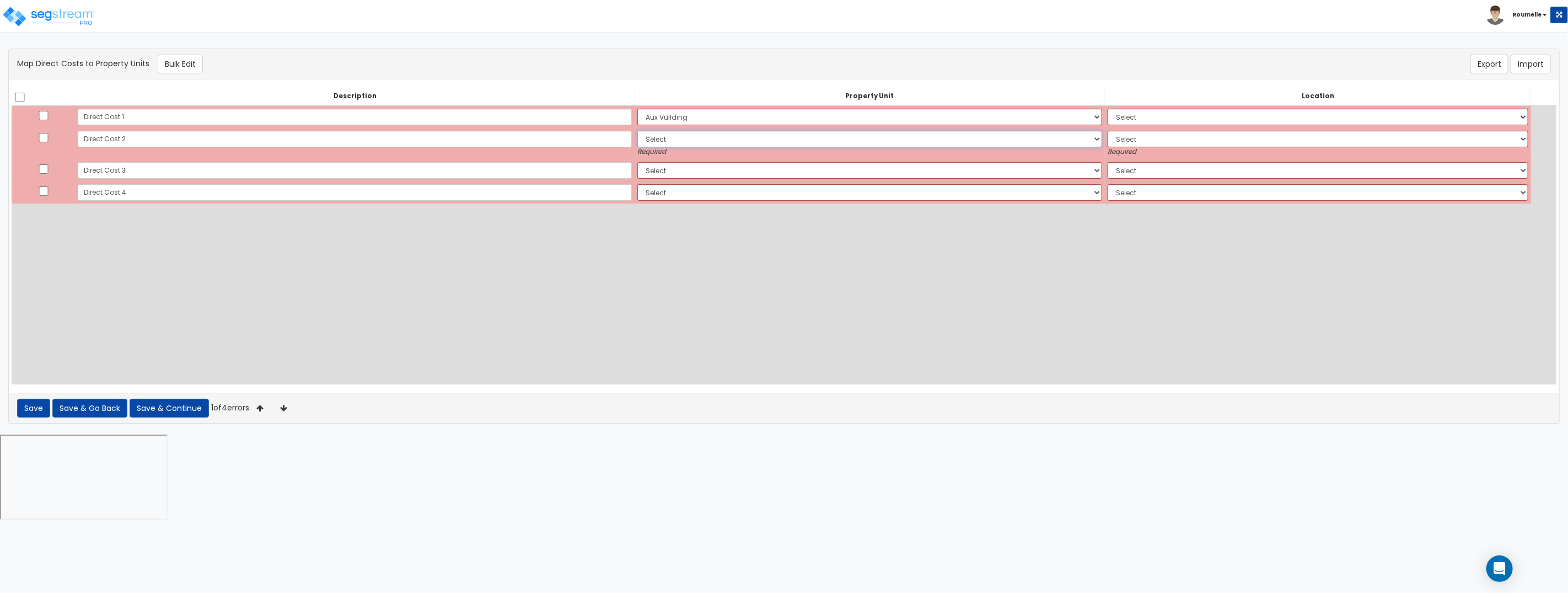
drag, startPoint x: 577, startPoint y: 118, endPoint x: 546, endPoint y: 148, distance: 43.1
click at [634, 148] on td "Select Aux Vuilding Site Improvements Add Additional Property Unit Required" at bounding box center [869, 143] width 470 height 31
select select
select select "113441"
click at [638, 131] on select "Select Aux Vuilding Site Improvements Add Additional Property Unit" at bounding box center [870, 139] width 465 height 17
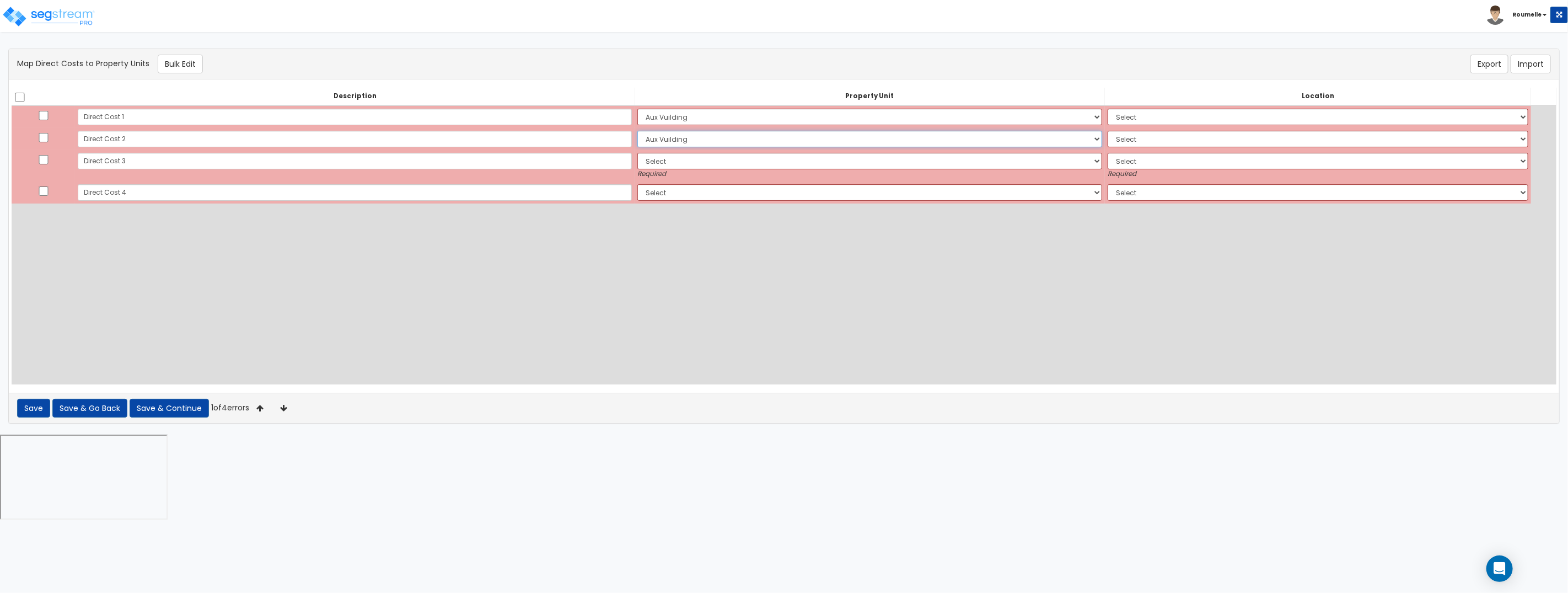
select select
click at [638, 159] on select "Select Aux Vuilding Site Improvements Add Additional Property Unit" at bounding box center [870, 161] width 465 height 17
select select "113441"
click at [638, 153] on select "Select Aux Vuilding Site Improvements Add Additional Property Unit" at bounding box center [870, 161] width 465 height 17
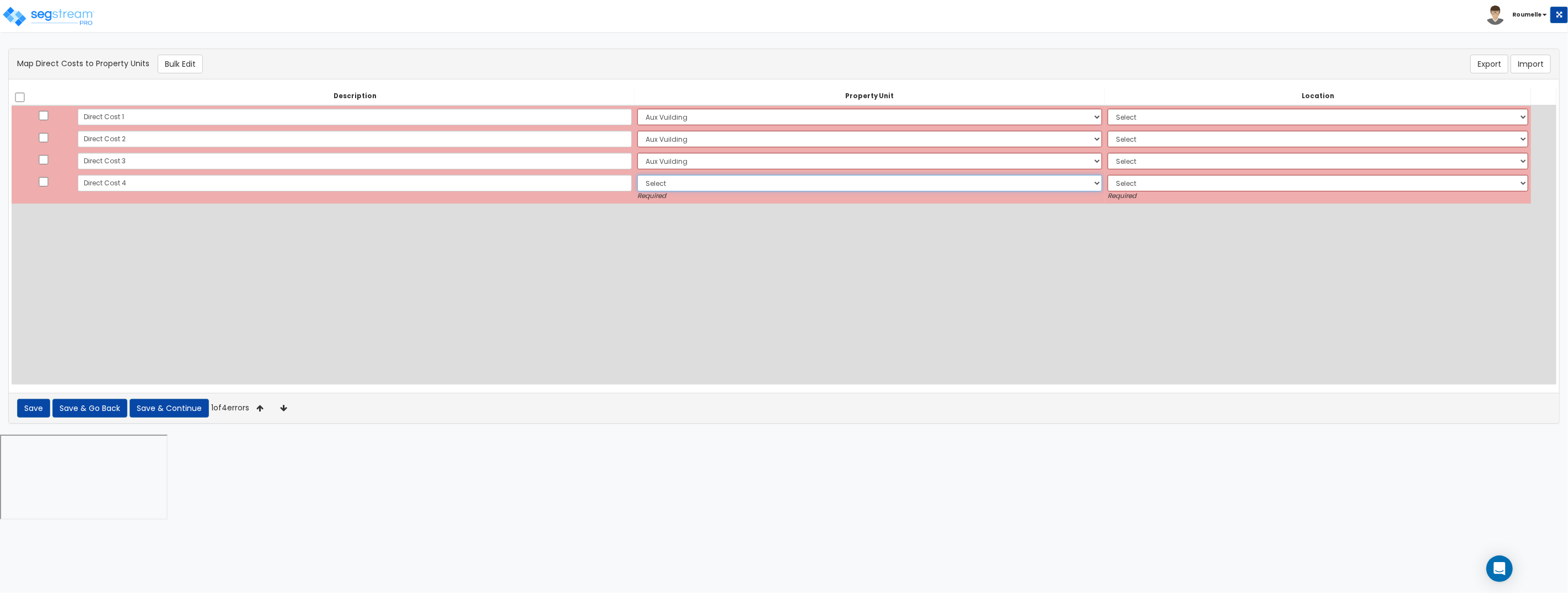
click at [638, 188] on select "Select Aux Vuilding Site Improvements Add Additional Property Unit" at bounding box center [870, 183] width 465 height 17
select select
select select "113444"
click at [638, 175] on select "Select Aux Vuilding Site Improvements Add Additional Property Unit" at bounding box center [870, 183] width 465 height 17
click at [1113, 182] on select "Select Add Additional Location Site Exterior" at bounding box center [1318, 183] width 421 height 17
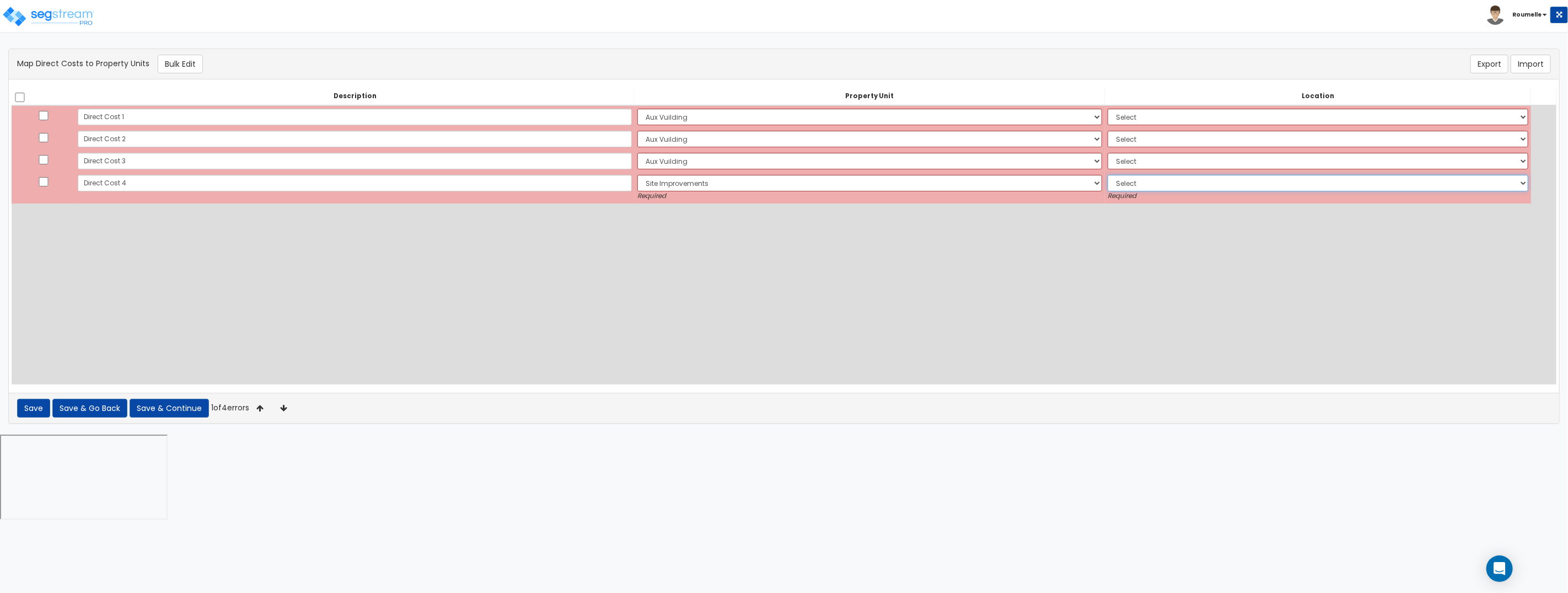
select select "8"
click at [1108, 175] on select "Select Add Additional Location Site Exterior" at bounding box center [1318, 183] width 421 height 17
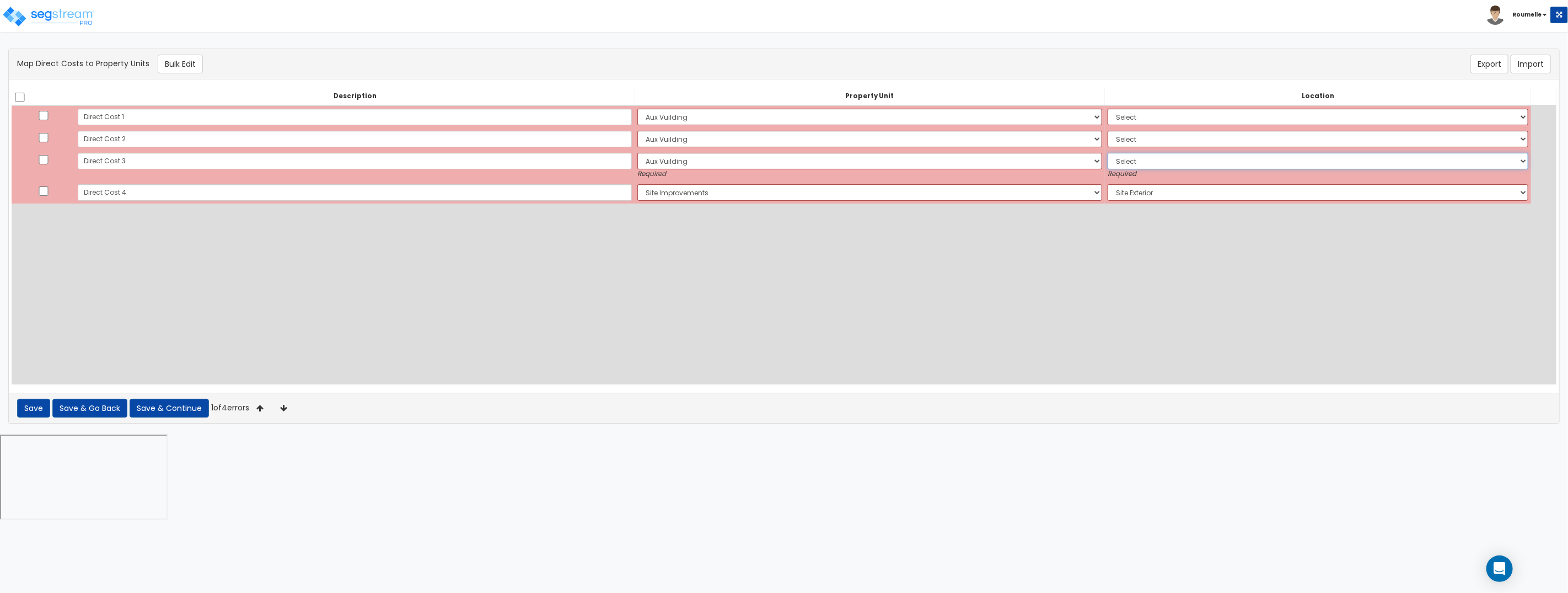
click at [1108, 159] on select "Select Add Additional Location Building Building Interior Site Exterior Bank Ba…" at bounding box center [1318, 161] width 421 height 17
select select "17925"
click at [1108, 153] on select "Select Add Additional Location Building Building Interior Site Exterior Bank Ba…" at bounding box center [1318, 161] width 421 height 17
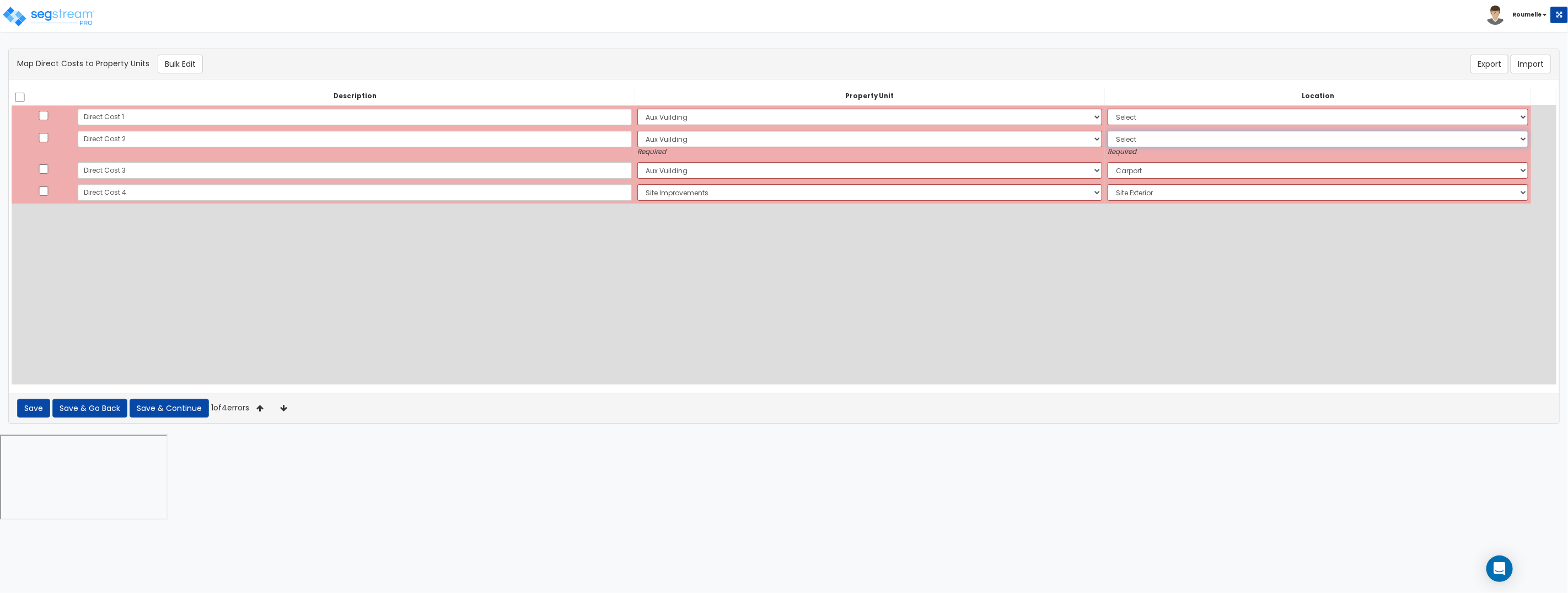
click at [1108, 138] on select "Select Add Additional Location Building Building Interior Site Exterior Bank Ba…" at bounding box center [1318, 139] width 421 height 17
select select "17921"
click at [1108, 131] on select "Select Add Additional Location Building Building Interior Site Exterior Bank Ba…" at bounding box center [1318, 139] width 421 height 17
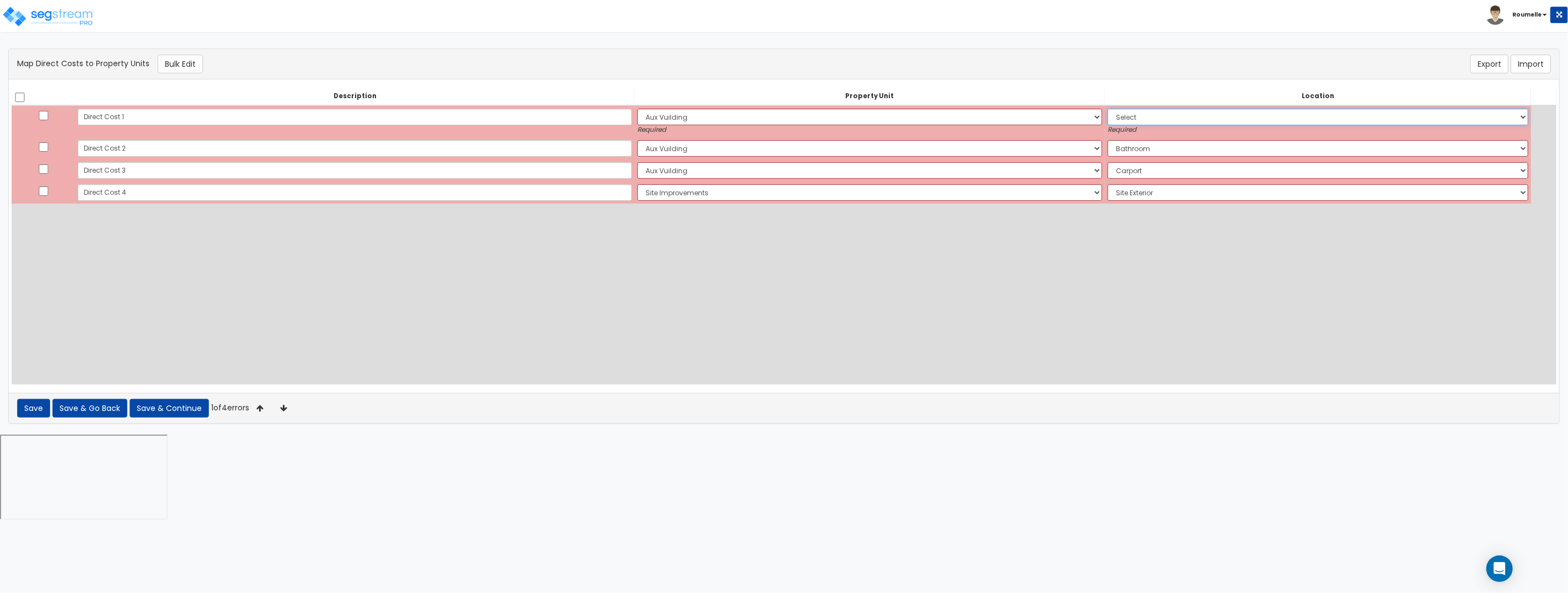
click at [1108, 119] on select "Select Add Additional Location Building Building Interior Site Exterior Bank Ba…" at bounding box center [1318, 116] width 421 height 17
select select "7"
click at [1108, 108] on select "Select Add Additional Location Building Building Interior Site Exterior Bank Ba…" at bounding box center [1318, 116] width 421 height 17
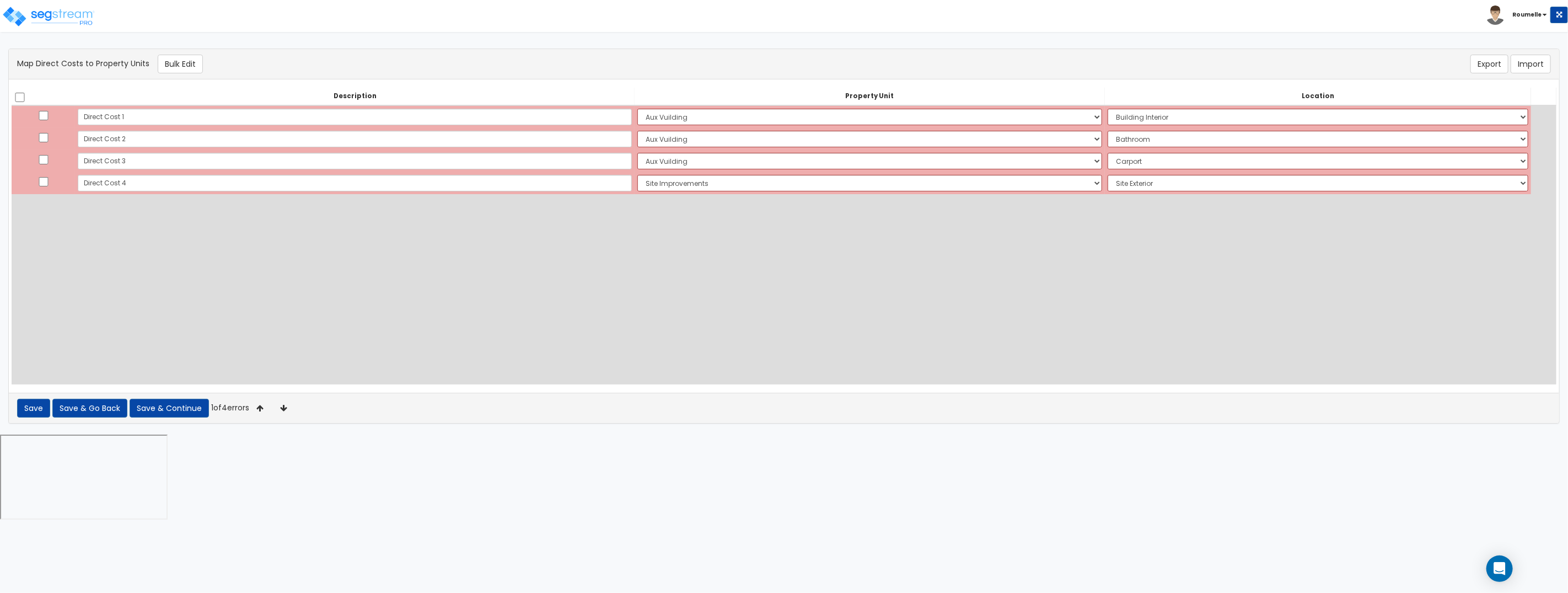
click at [478, 286] on div "Description Property Unit Location Do nothing Aux Vuilding Site Improvements Ad…" at bounding box center [784, 236] width 1545 height 297
click at [190, 418] on div "Save Save & Go Back Save & Continue 1 of 4 errors" at bounding box center [784, 408] width 1550 height 30
click at [170, 405] on button "Save & Continue" at bounding box center [169, 408] width 79 height 19
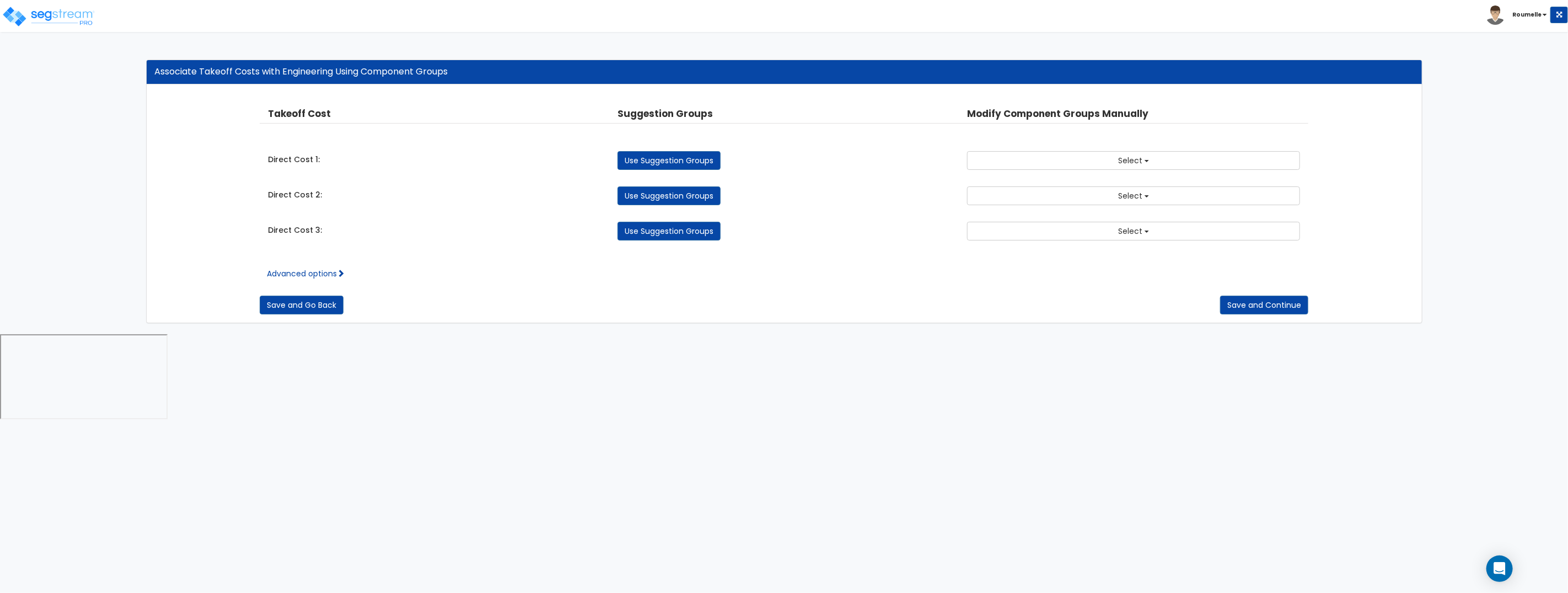
click at [347, 276] on div "Advanced options Take Off Cost Select Direct Cost 1 Direct Cost 2 Direct Cost 3…" at bounding box center [784, 274] width 1049 height 11
click at [344, 273] on span at bounding box center [340, 273] width 8 height 8
